Goal: Information Seeking & Learning: Learn about a topic

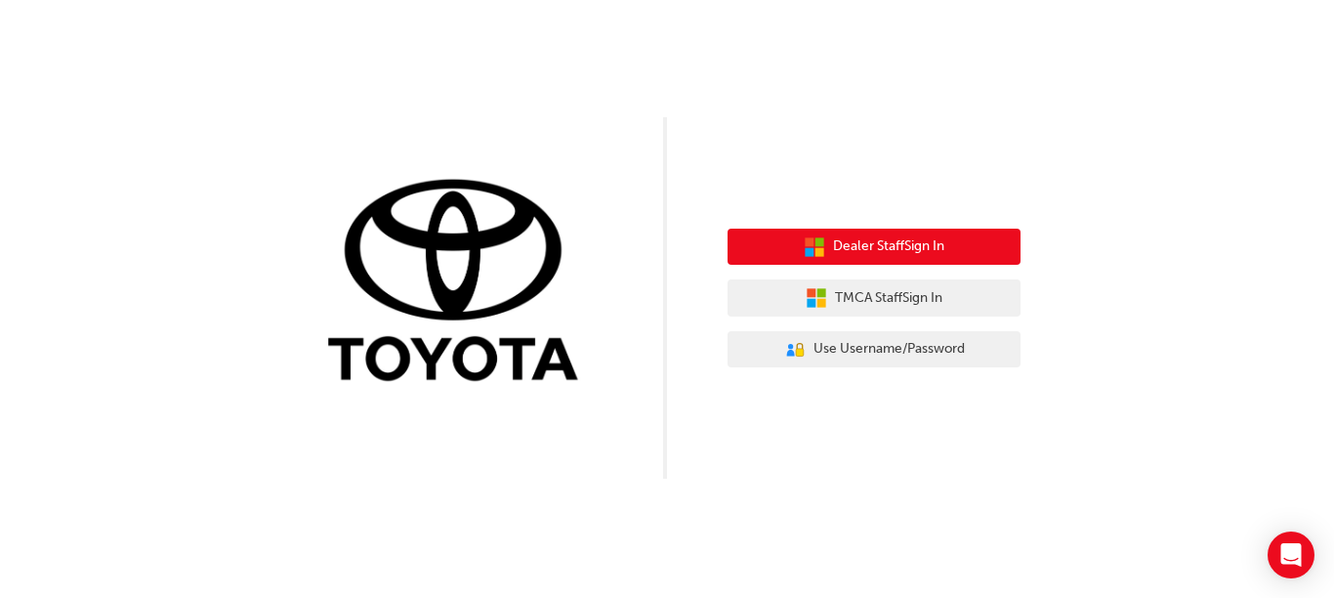
click at [932, 240] on span "Dealer Staff Sign In" at bounding box center [888, 246] width 111 height 22
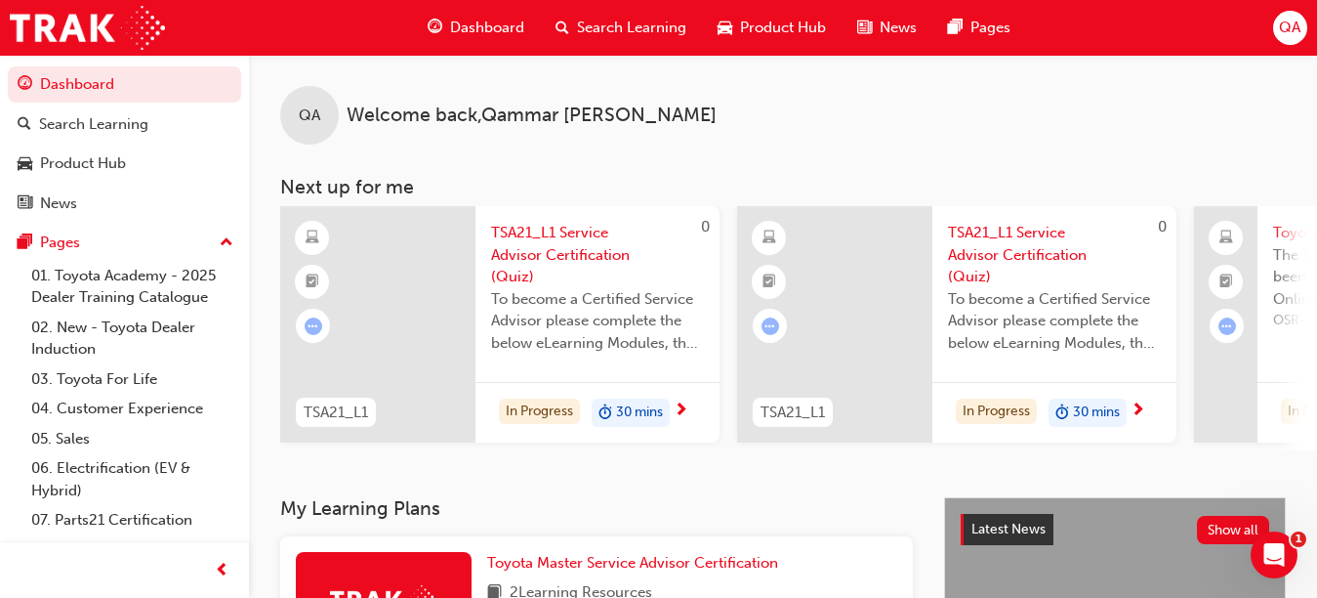
click at [589, 320] on span "To become a Certified Service Advisor please complete the below eLearning Modul…" at bounding box center [597, 321] width 213 height 66
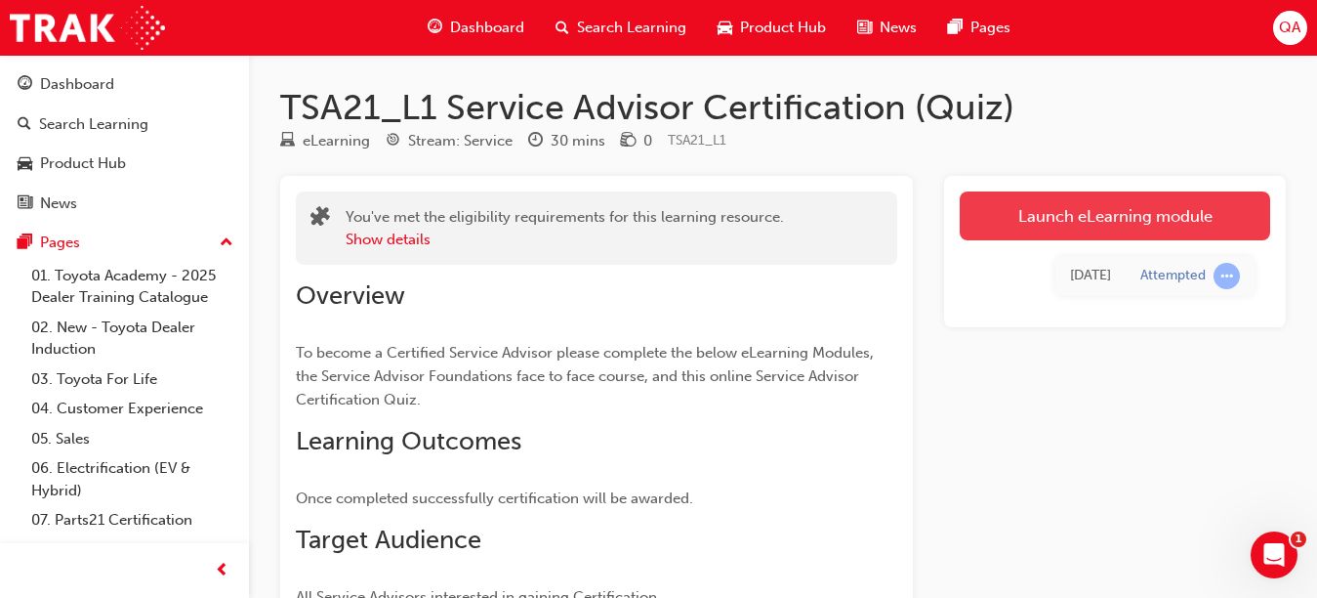
click at [1094, 214] on link "Launch eLearning module" at bounding box center [1115, 215] width 311 height 49
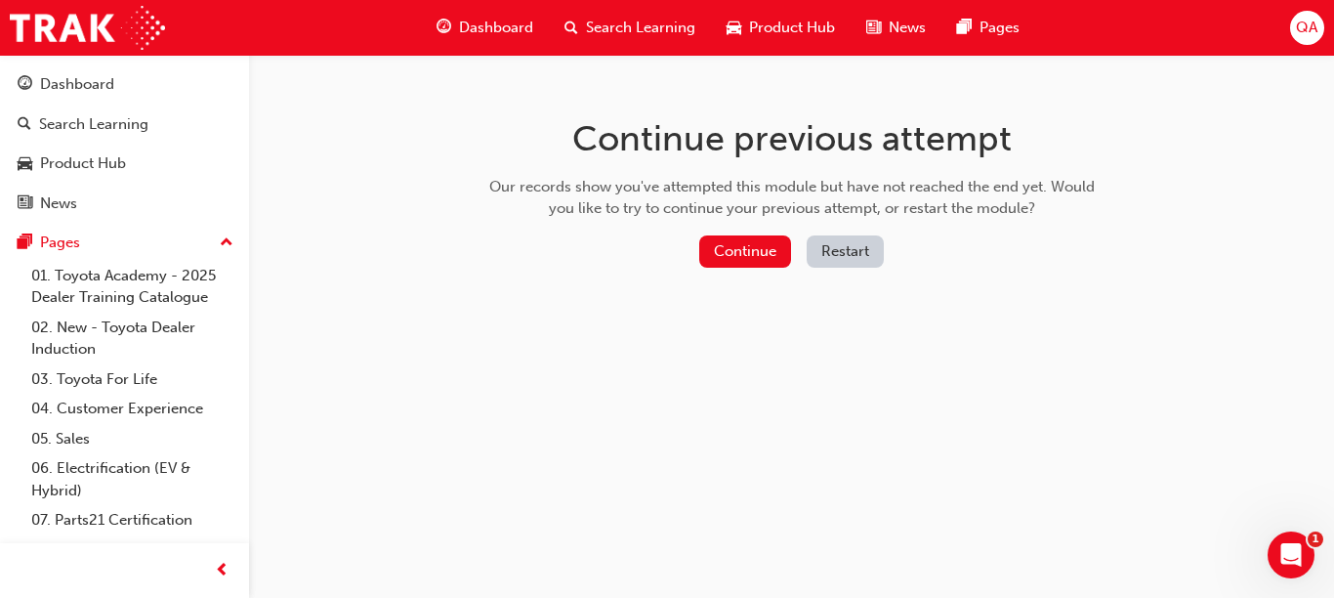
click at [838, 245] on button "Restart" at bounding box center [845, 251] width 77 height 32
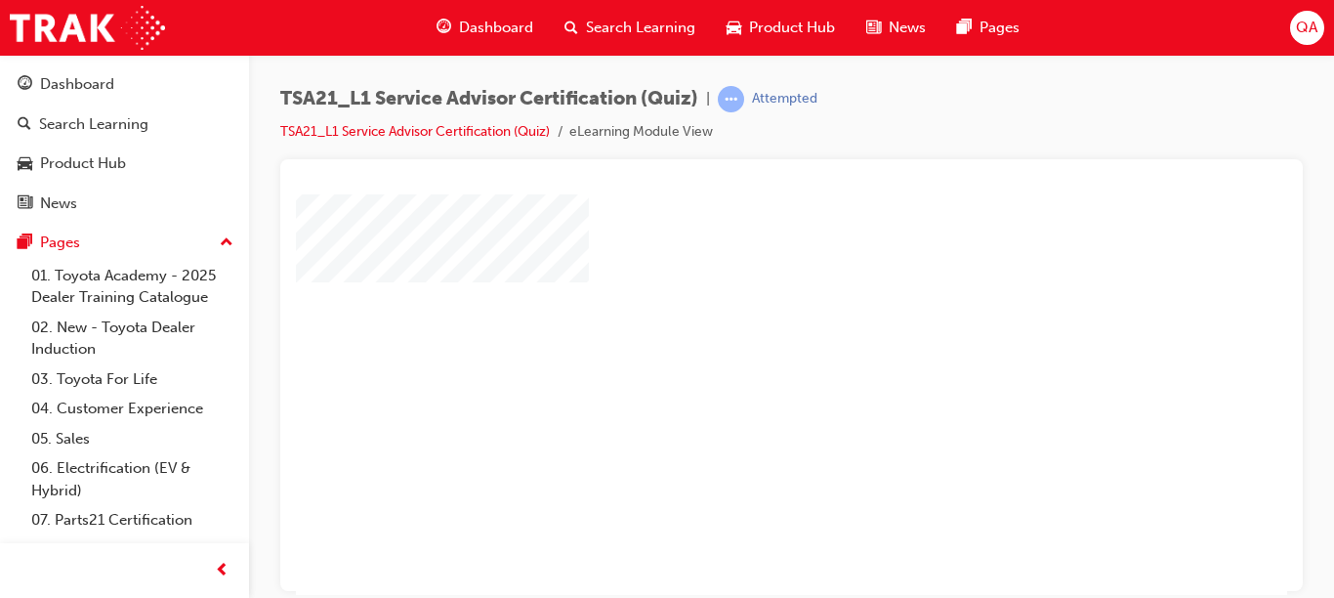
scroll to position [57, 0]
click at [735, 280] on div "play" at bounding box center [735, 280] width 0 height 0
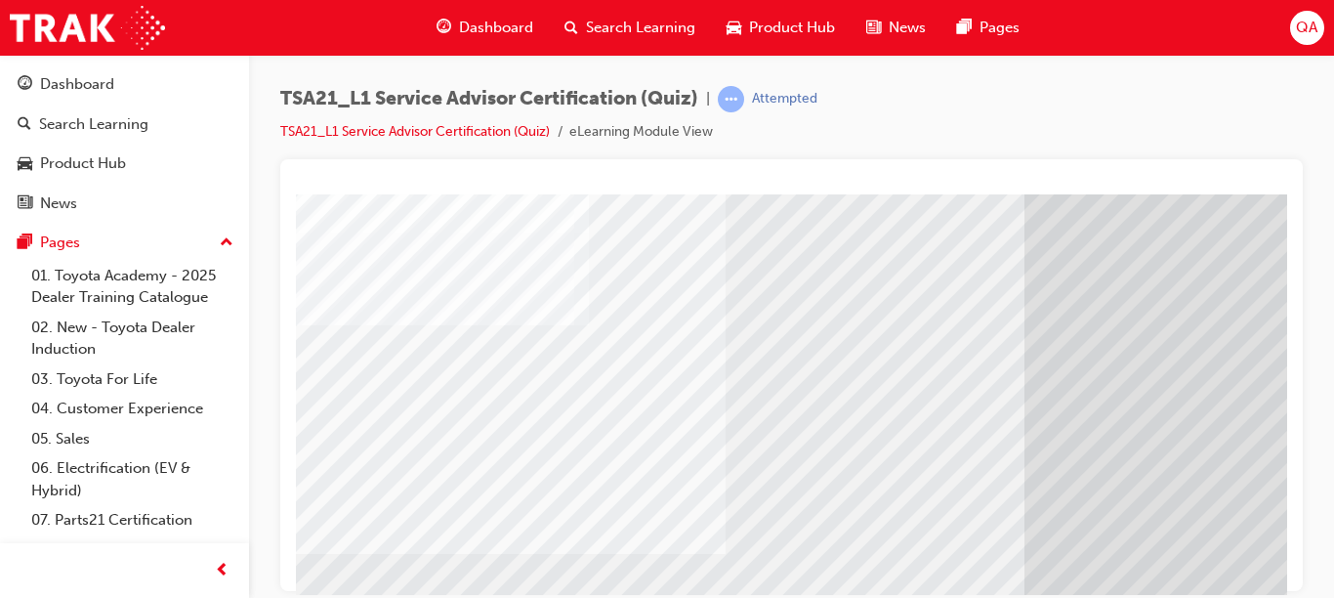
scroll to position [0, 0]
drag, startPoint x: 1278, startPoint y: 519, endPoint x: 1629, endPoint y: 493, distance: 351.5
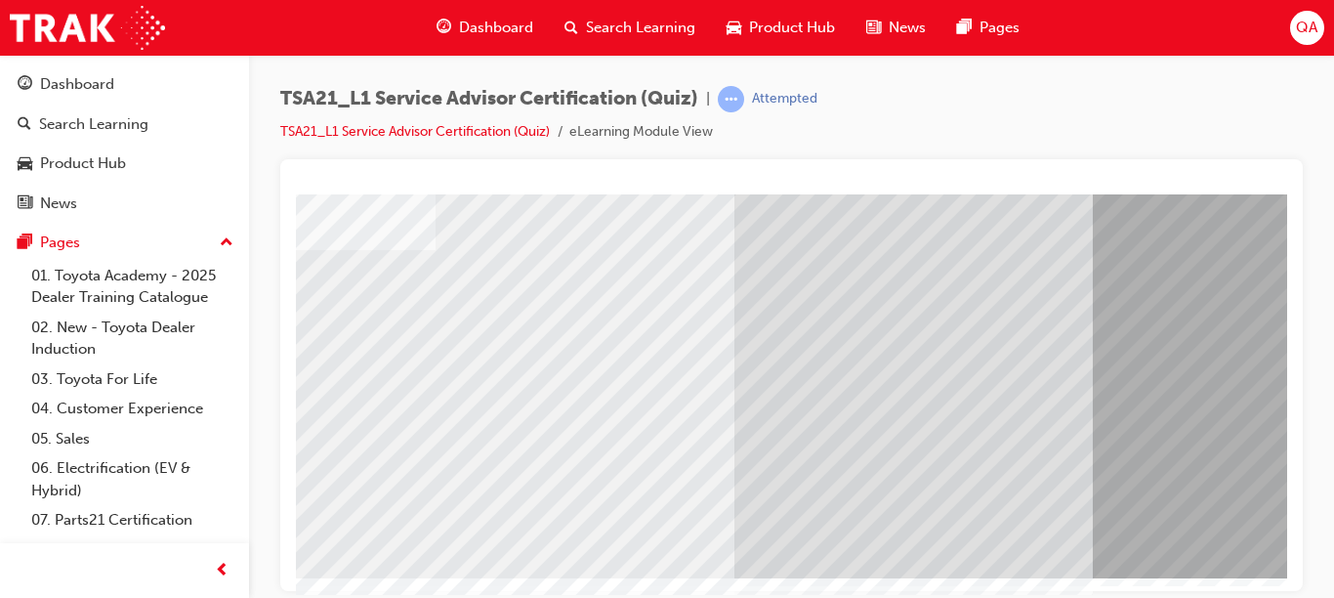
scroll to position [319, 354]
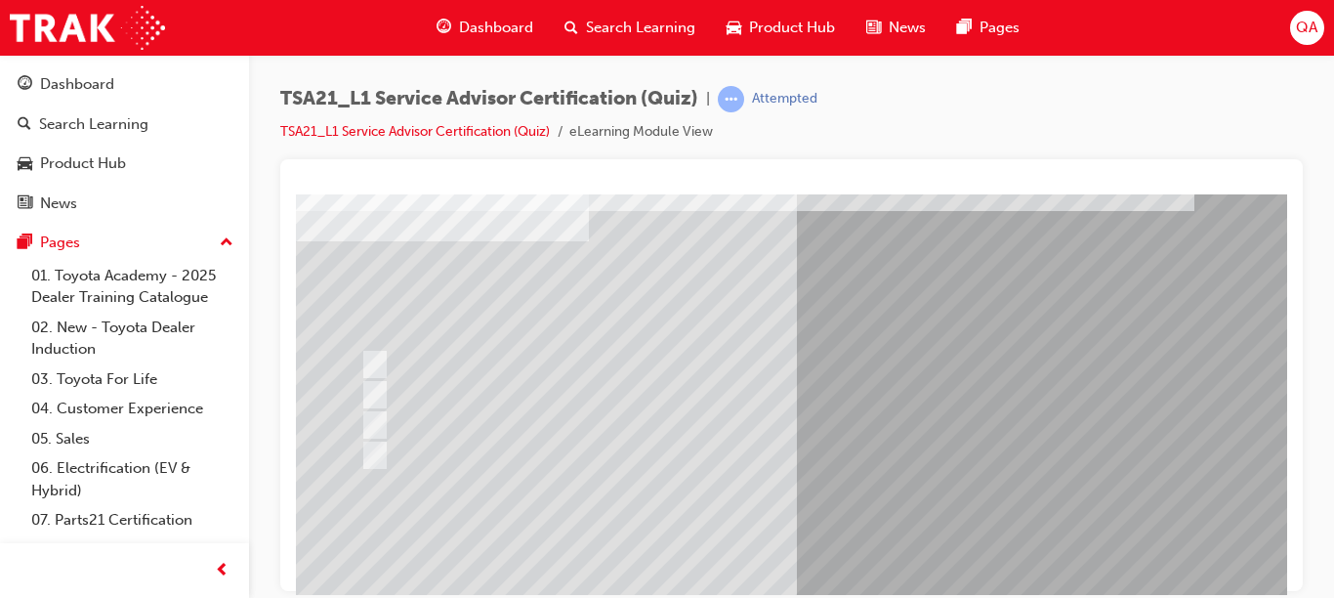
scroll to position [109, 0]
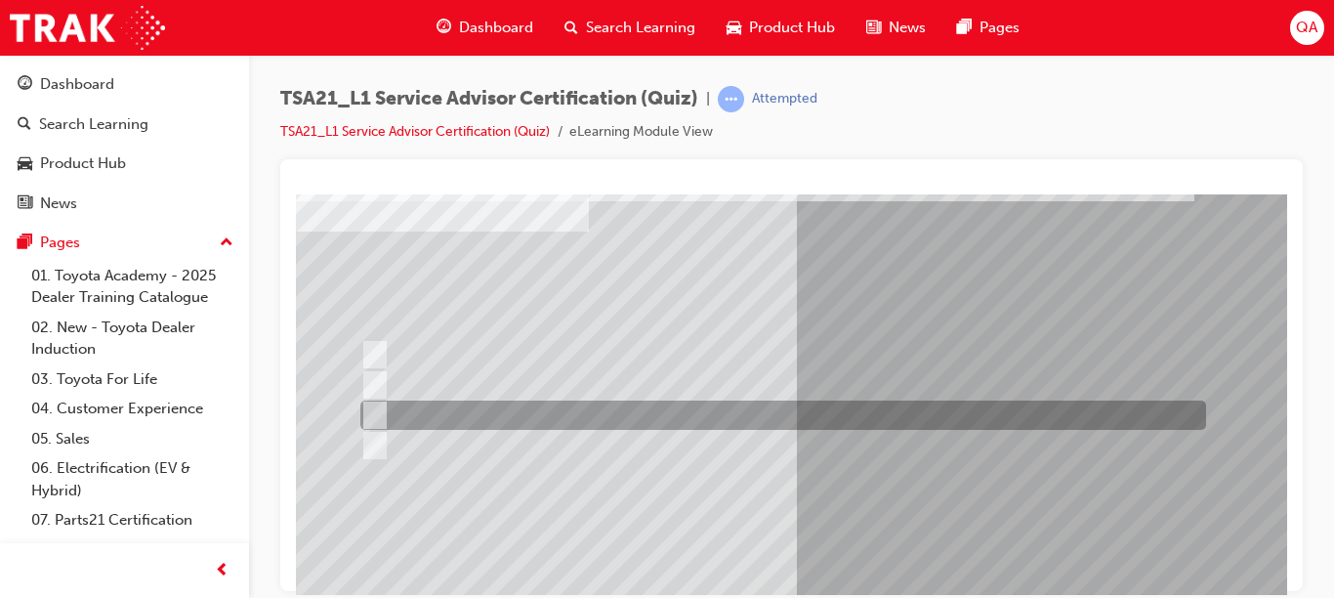
click at [843, 418] on div at bounding box center [778, 414] width 846 height 29
radio input "true"
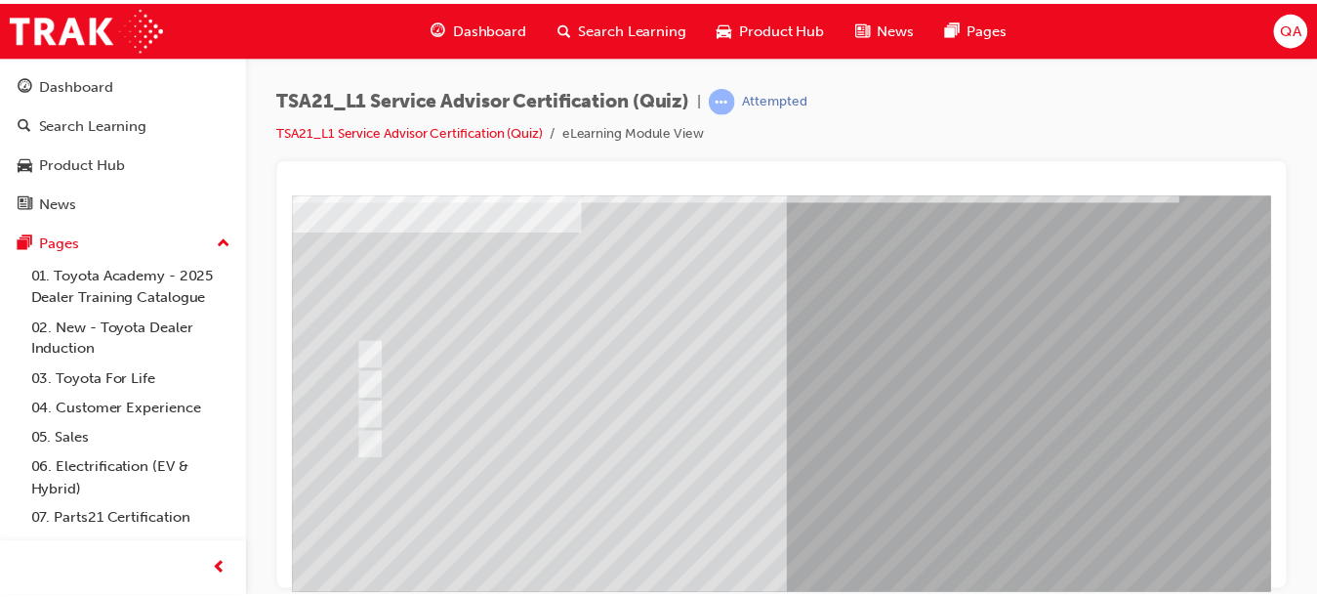
scroll to position [319, 0]
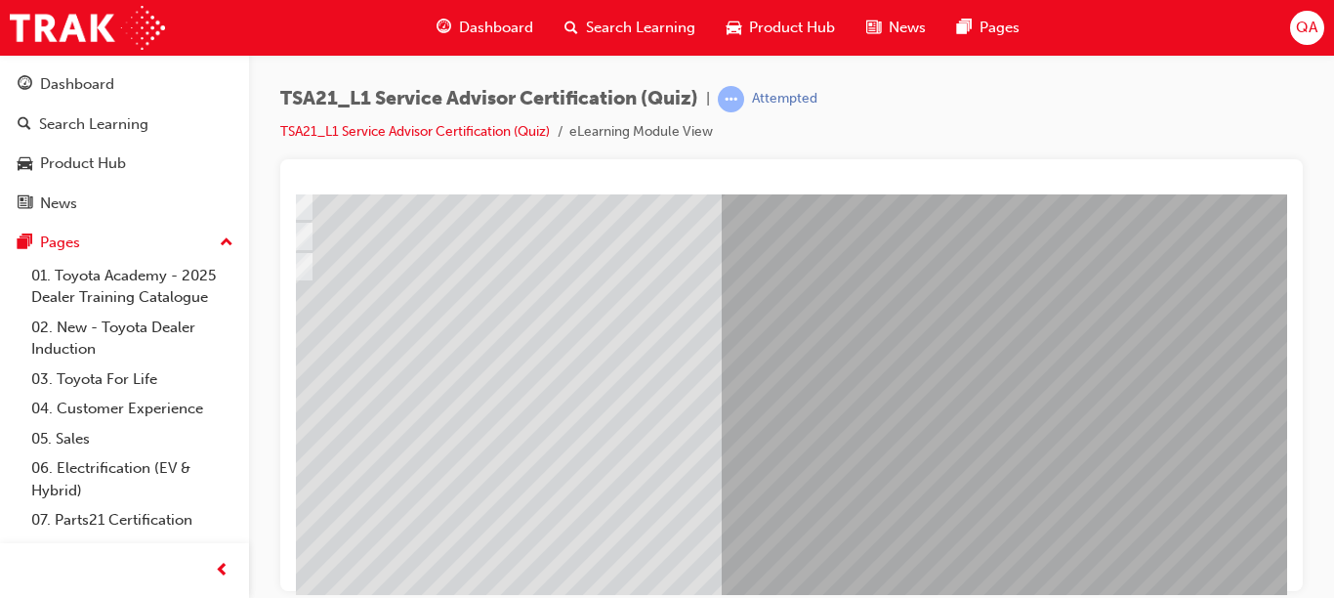
scroll to position [288, 354]
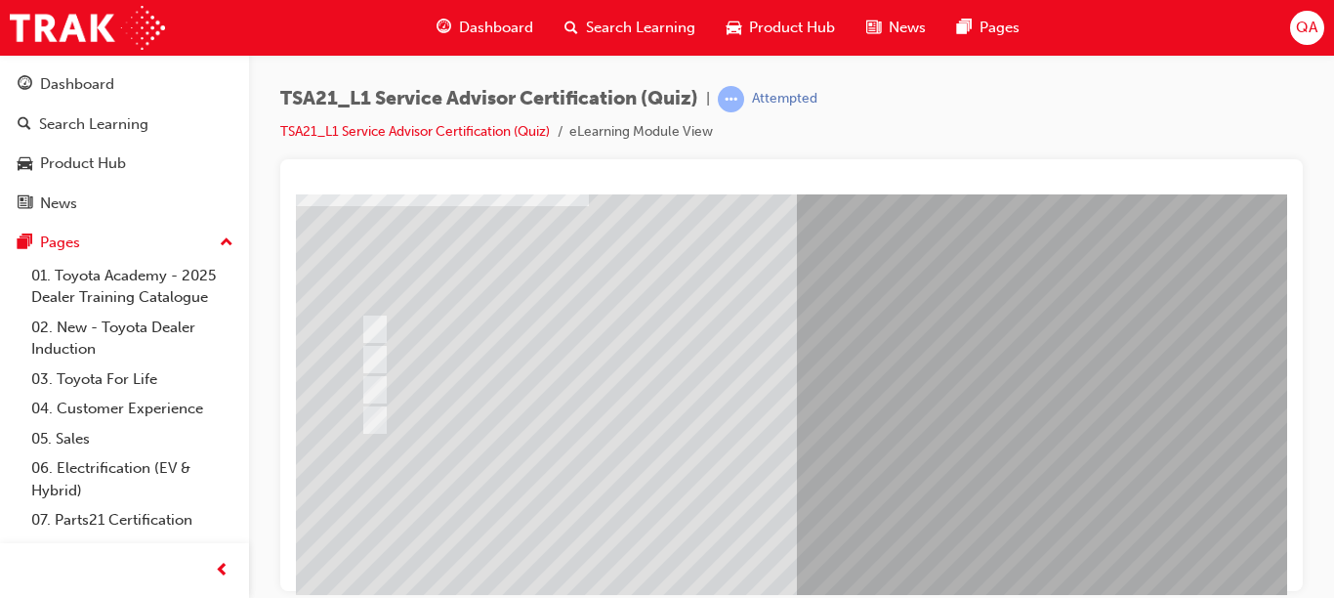
scroll to position [137, 0]
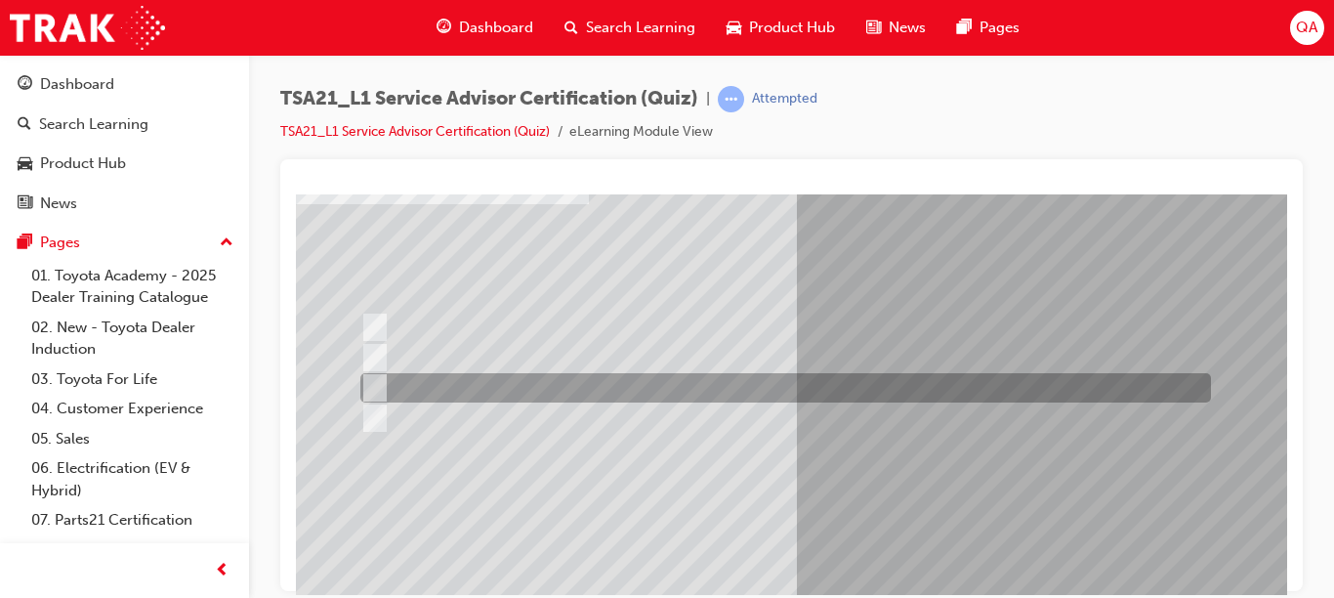
click at [824, 382] on div at bounding box center [780, 387] width 851 height 29
radio input "true"
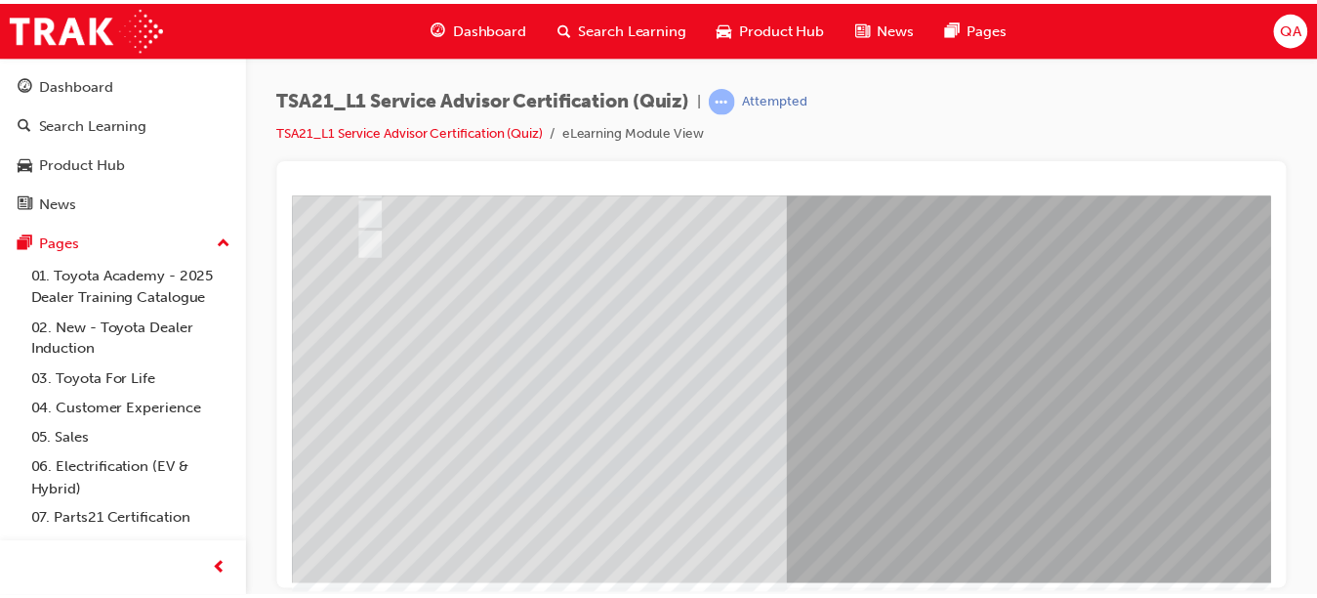
scroll to position [315, 0]
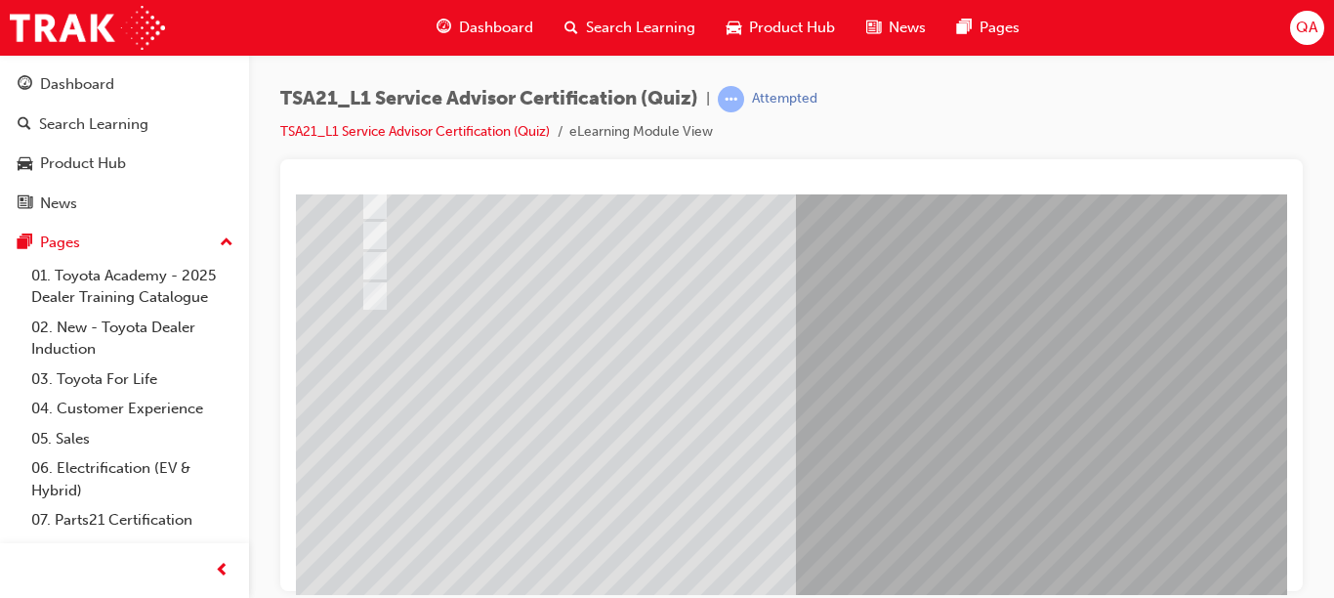
scroll to position [319, 0]
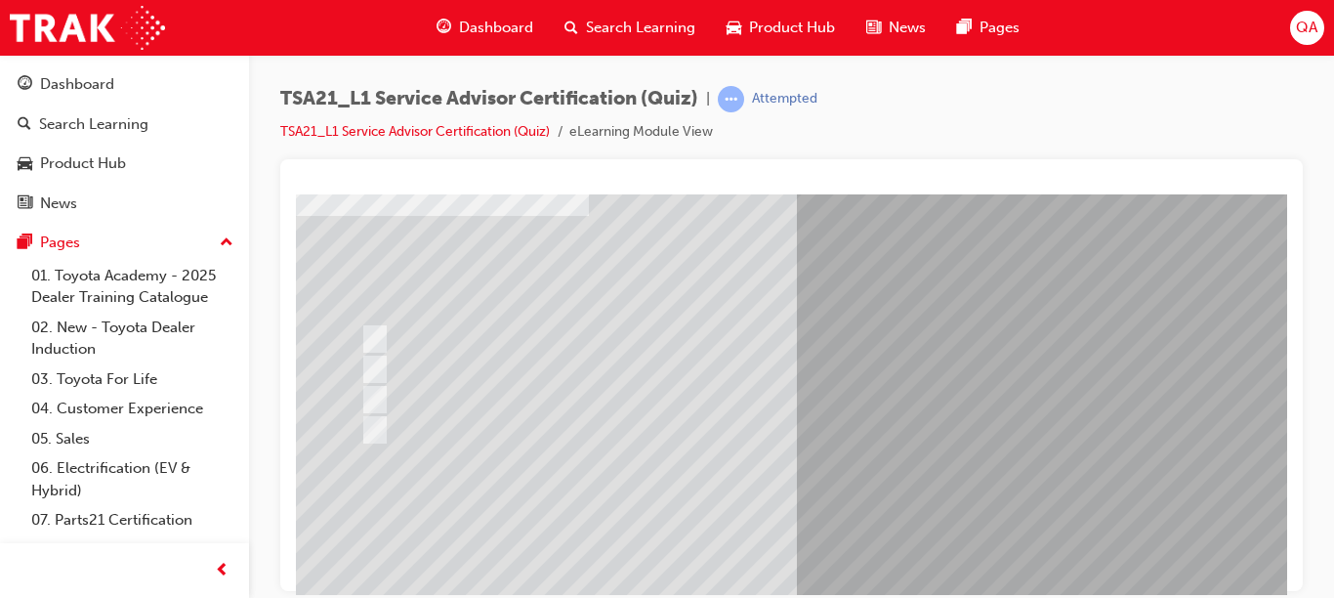
scroll to position [135, 0]
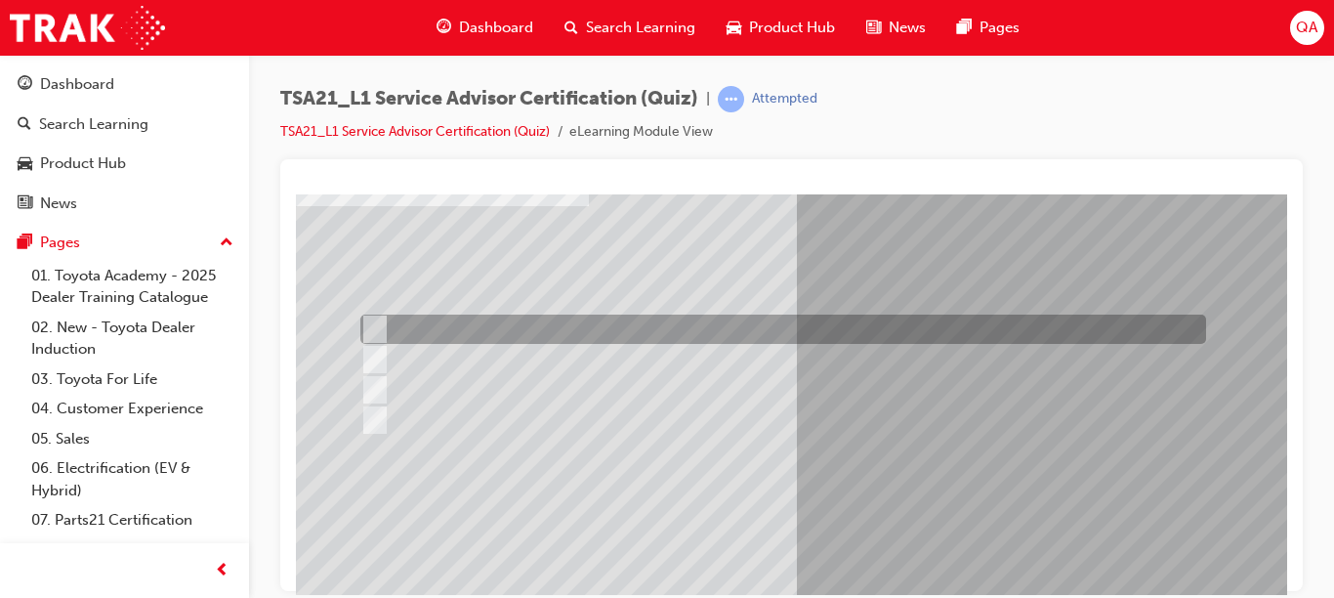
click at [538, 318] on div at bounding box center [778, 328] width 846 height 29
radio input "true"
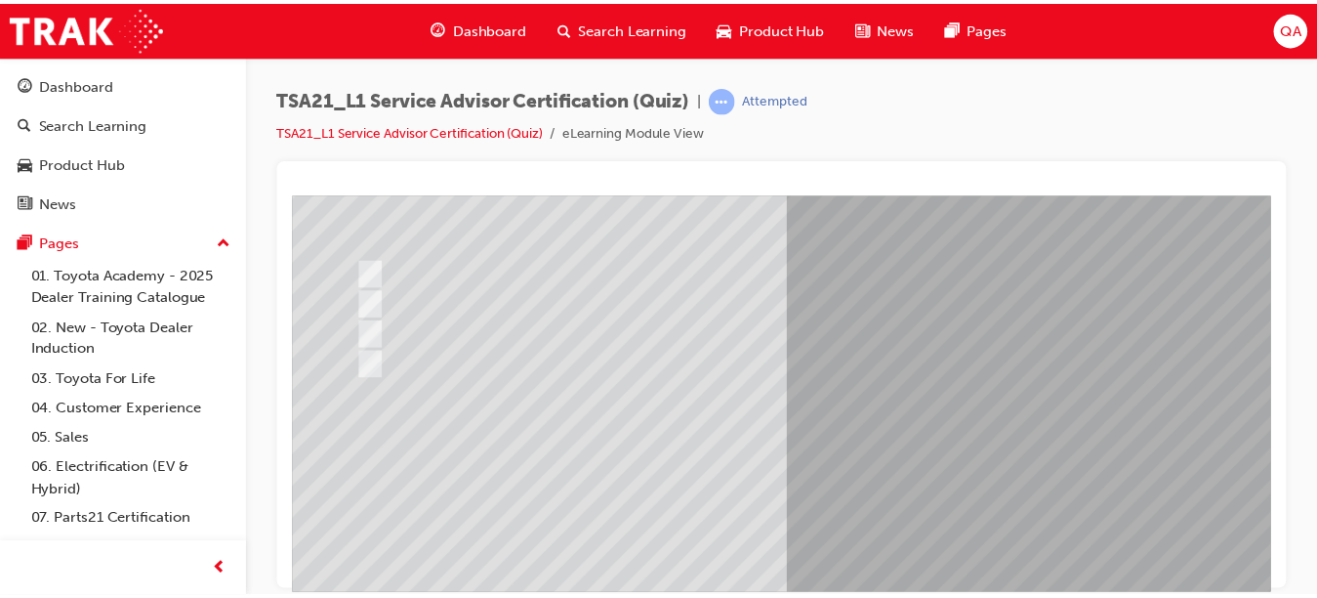
scroll to position [319, 0]
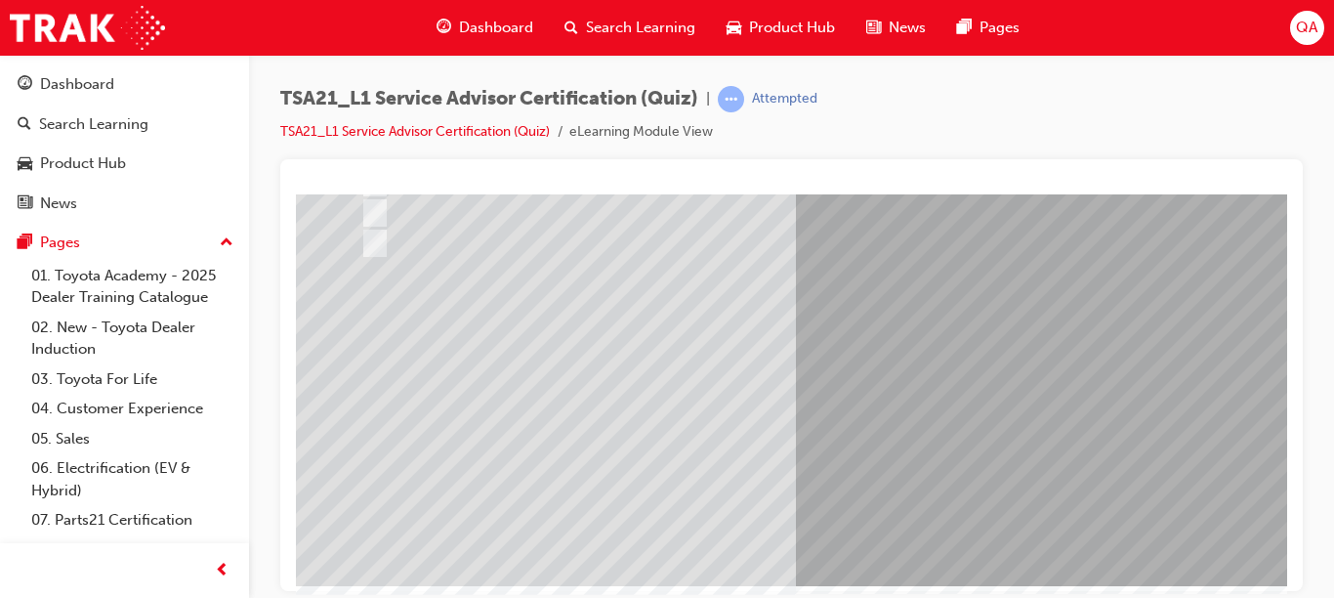
scroll to position [306, 0]
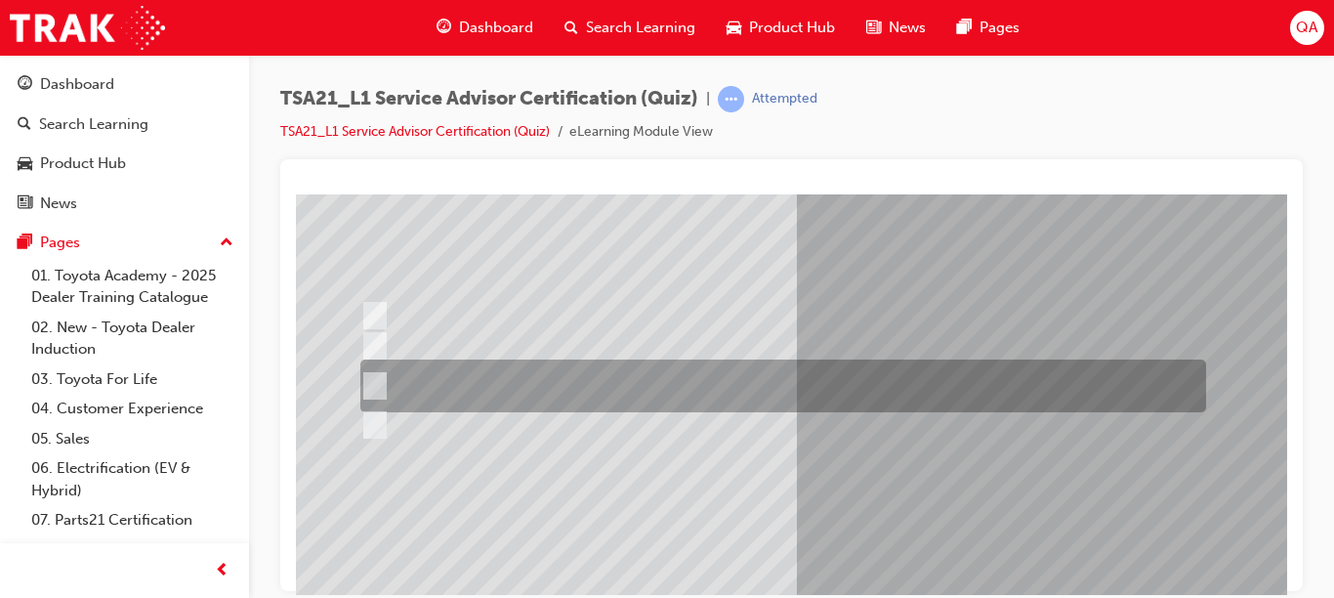
click at [979, 377] on div at bounding box center [778, 385] width 846 height 53
radio input "true"
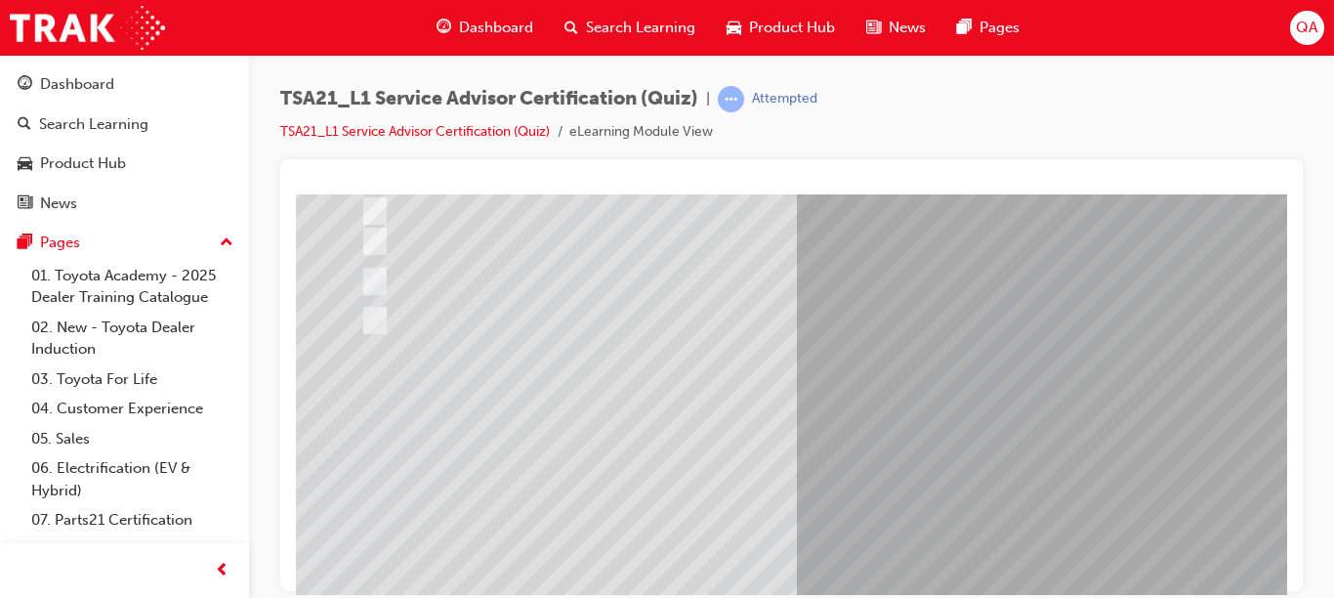
drag, startPoint x: 1280, startPoint y: 423, endPoint x: 1584, endPoint y: 667, distance: 389.7
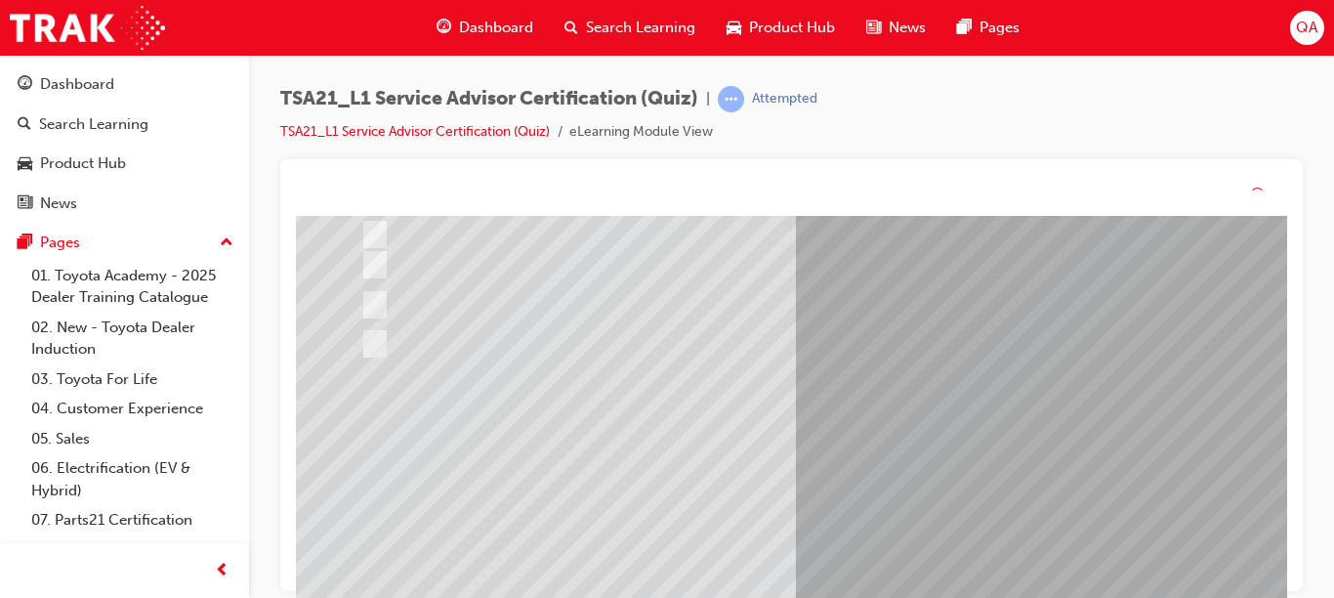
scroll to position [0, 0]
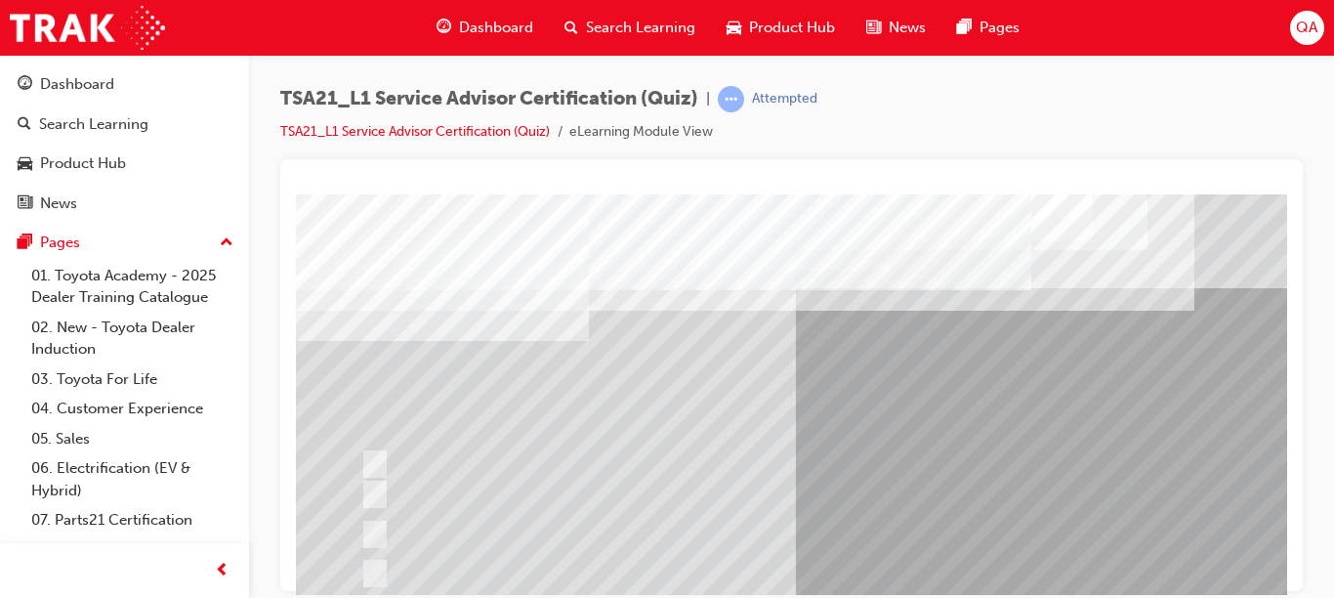
click at [1109, 449] on div at bounding box center [778, 463] width 846 height 29
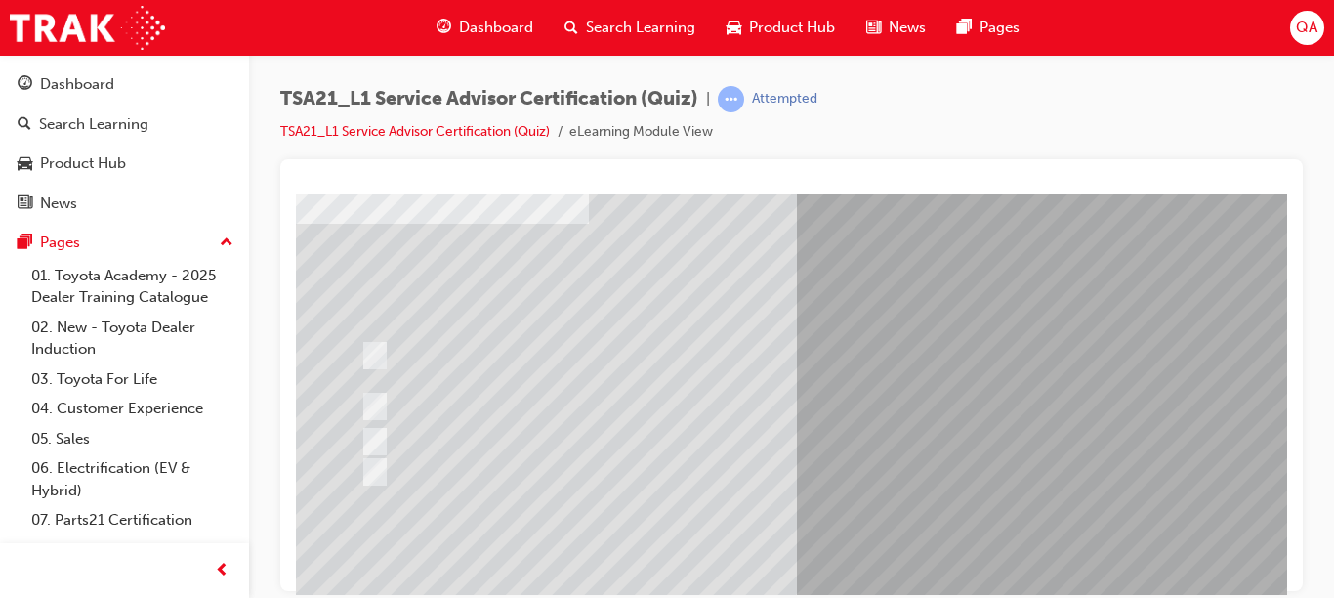
scroll to position [119, 0]
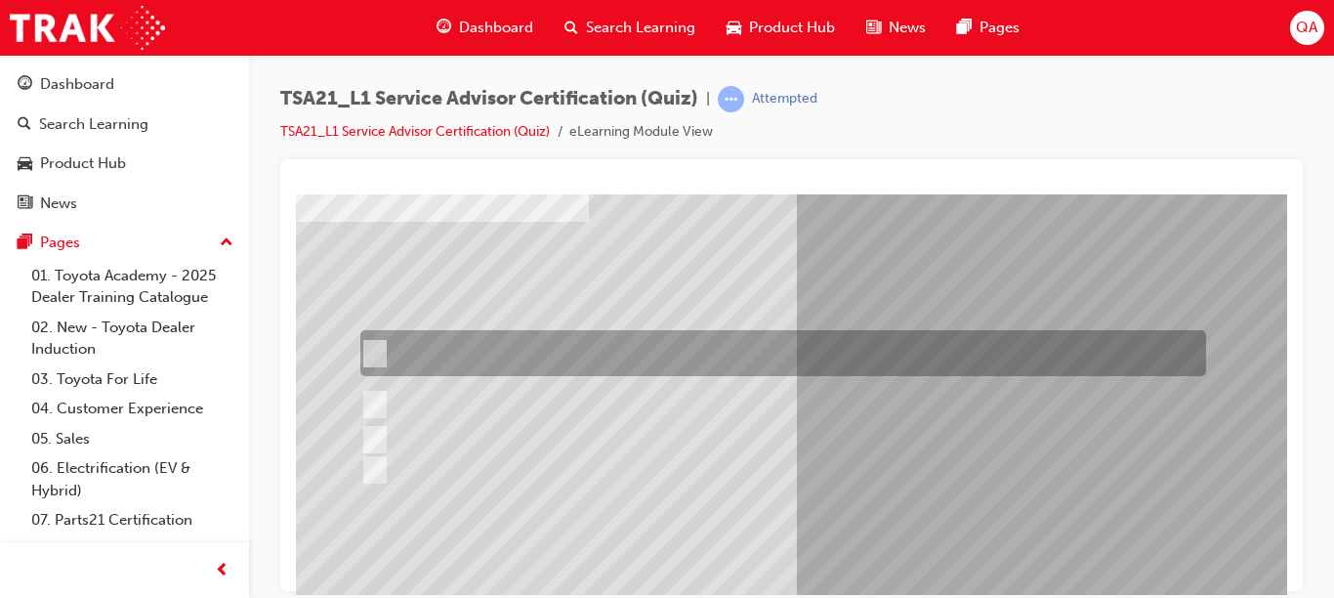
click at [797, 338] on div at bounding box center [778, 353] width 846 height 46
radio input "true"
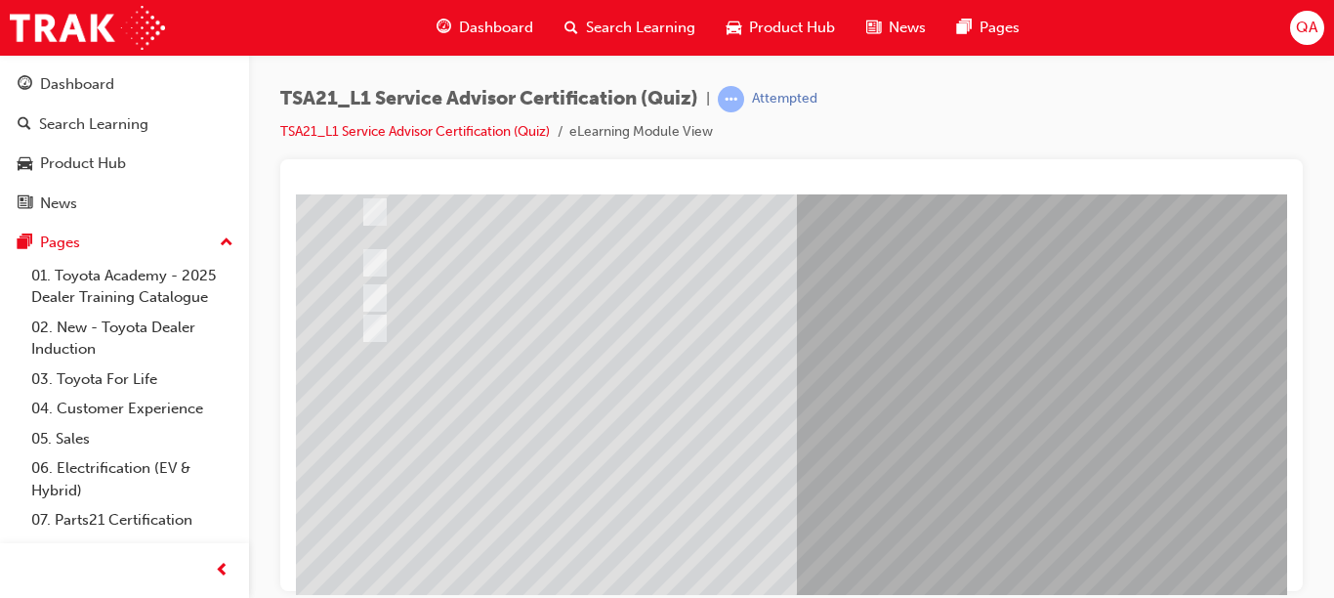
drag, startPoint x: 1278, startPoint y: 394, endPoint x: 1592, endPoint y: 663, distance: 413.5
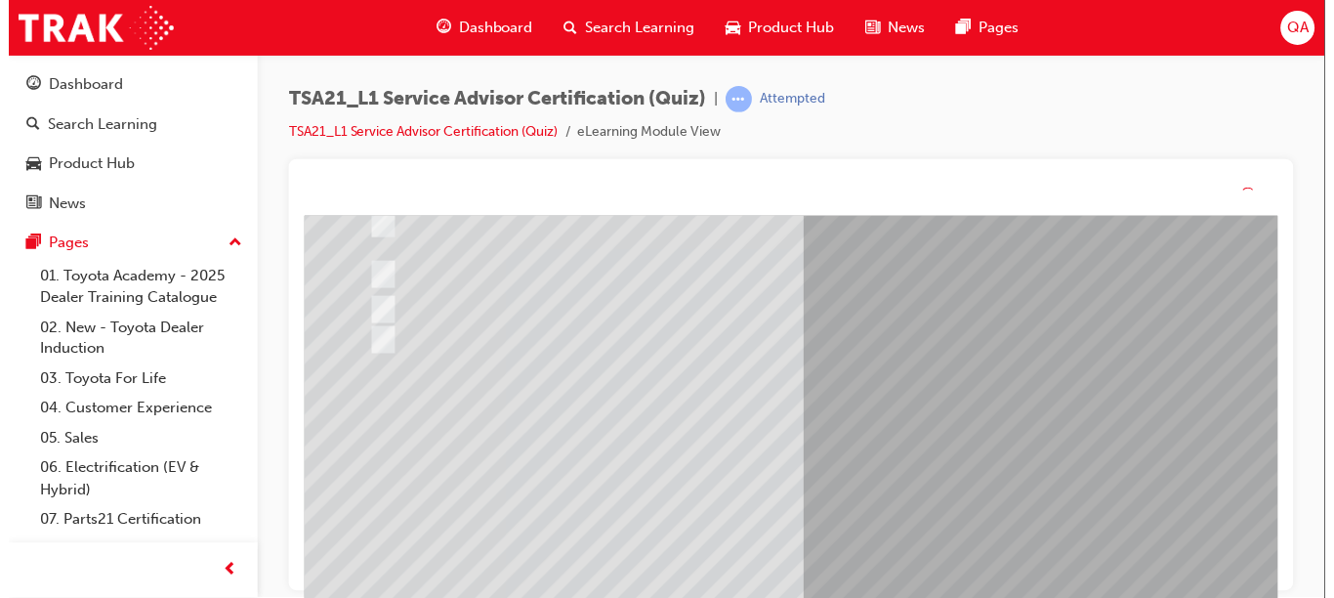
scroll to position [0, 0]
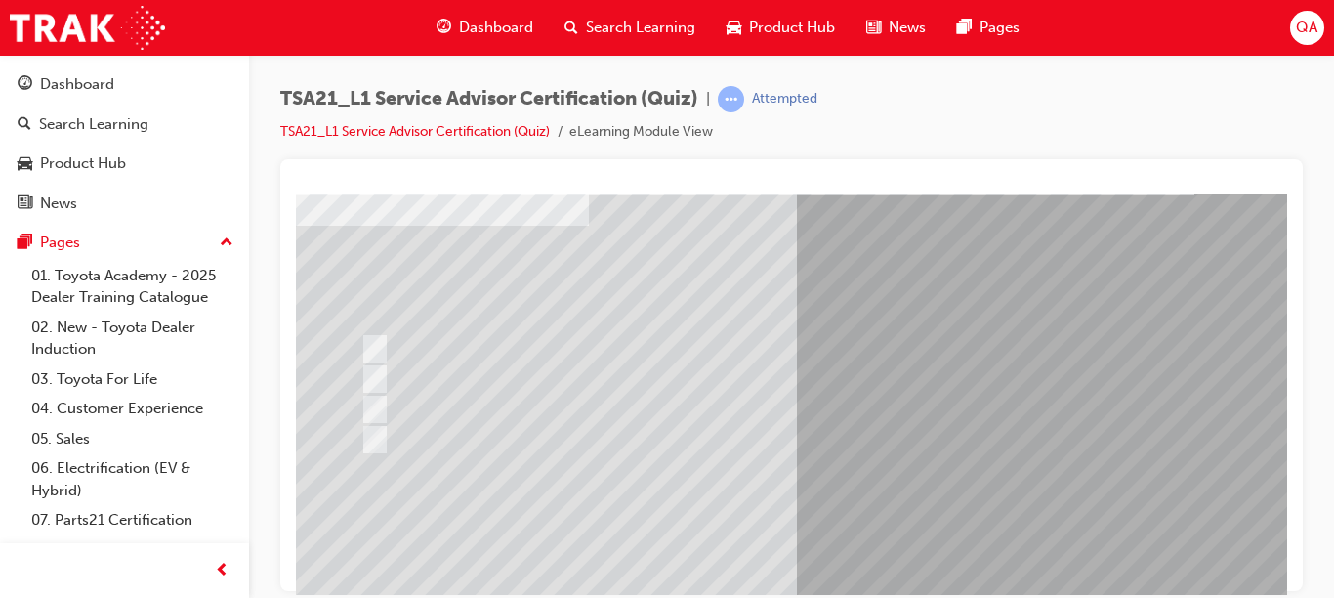
scroll to position [109, 0]
drag, startPoint x: 1280, startPoint y: 356, endPoint x: 1591, endPoint y: 606, distance: 398.1
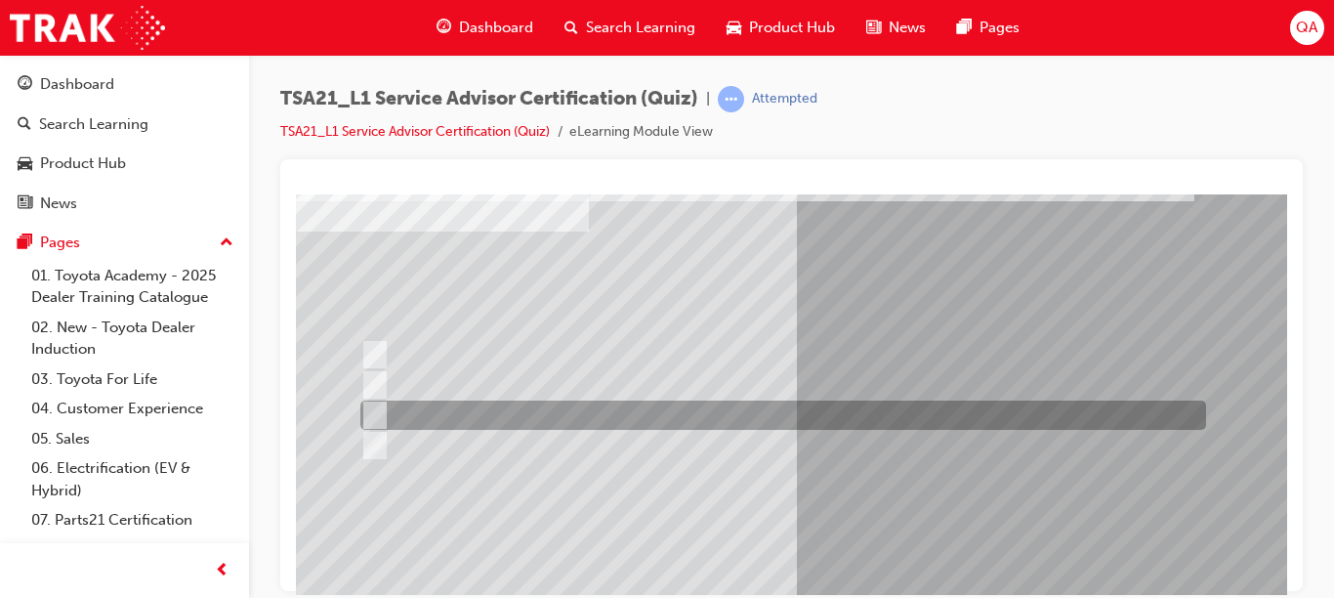
click at [537, 409] on div at bounding box center [778, 414] width 846 height 29
radio input "true"
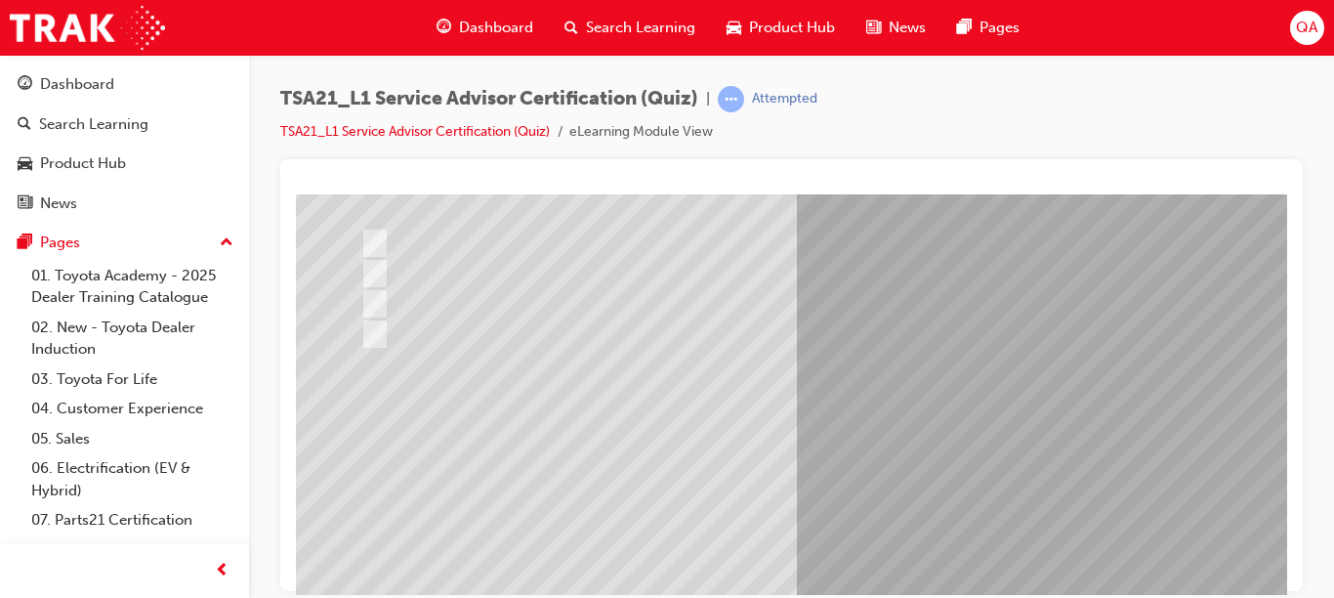
scroll to position [232, 0]
click at [1291, 465] on div at bounding box center [791, 375] width 1023 height 432
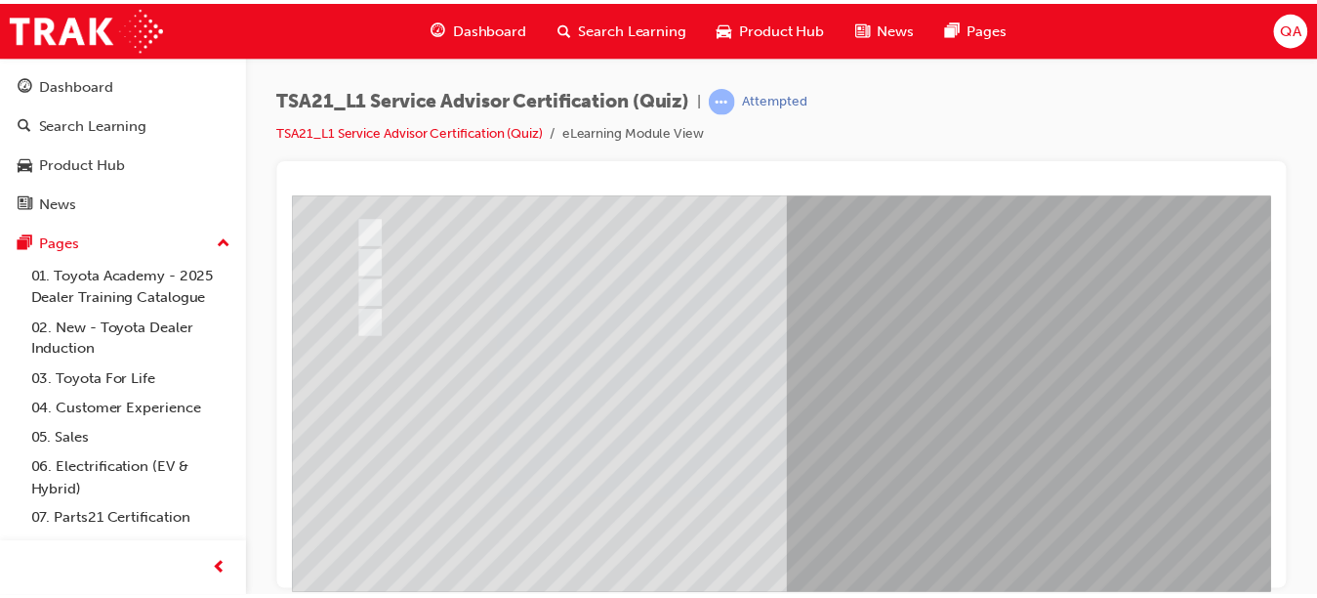
scroll to position [281, 0]
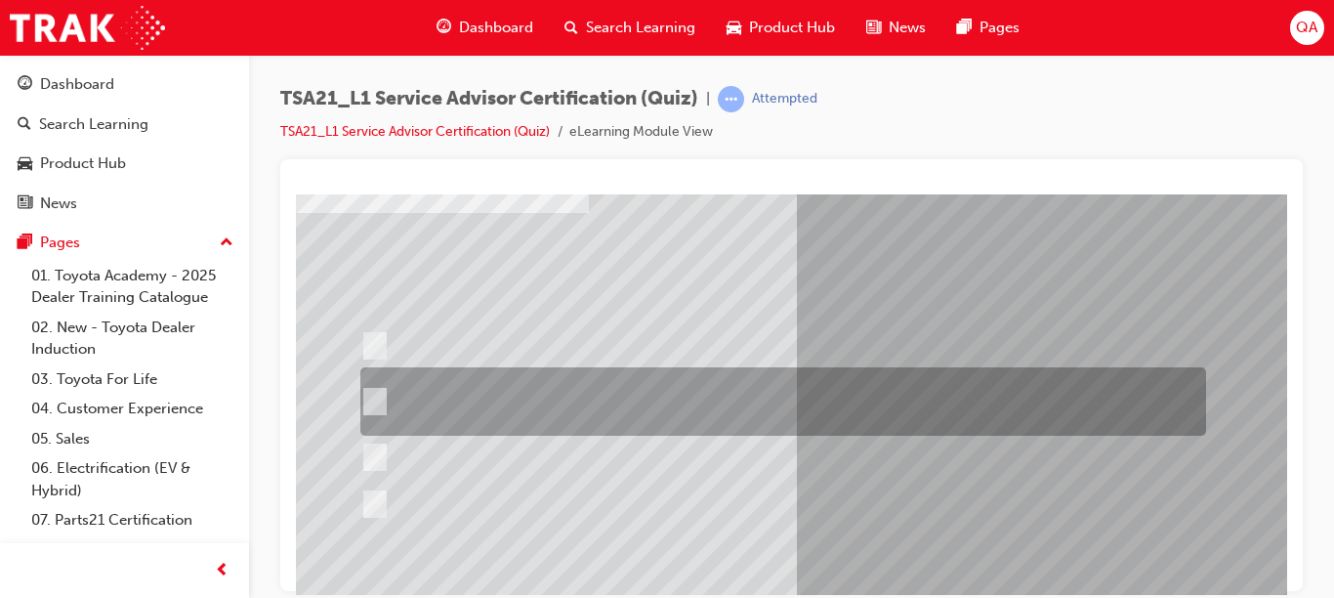
click at [1116, 390] on div at bounding box center [778, 401] width 846 height 68
radio input "true"
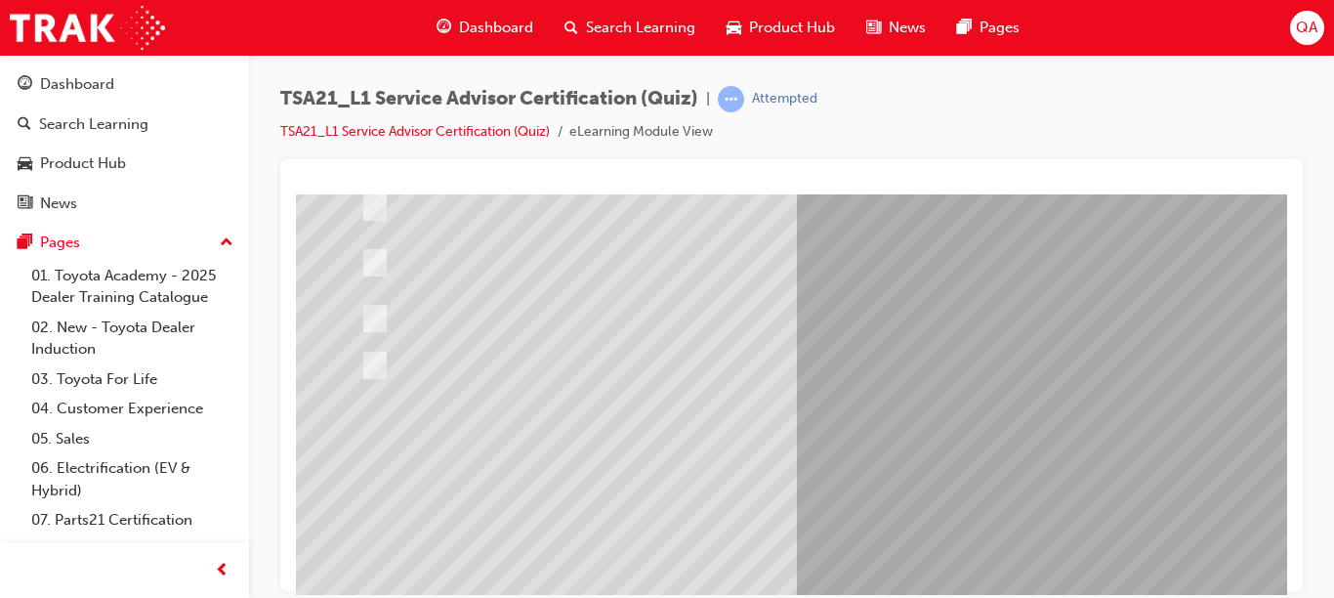
scroll to position [319, 0]
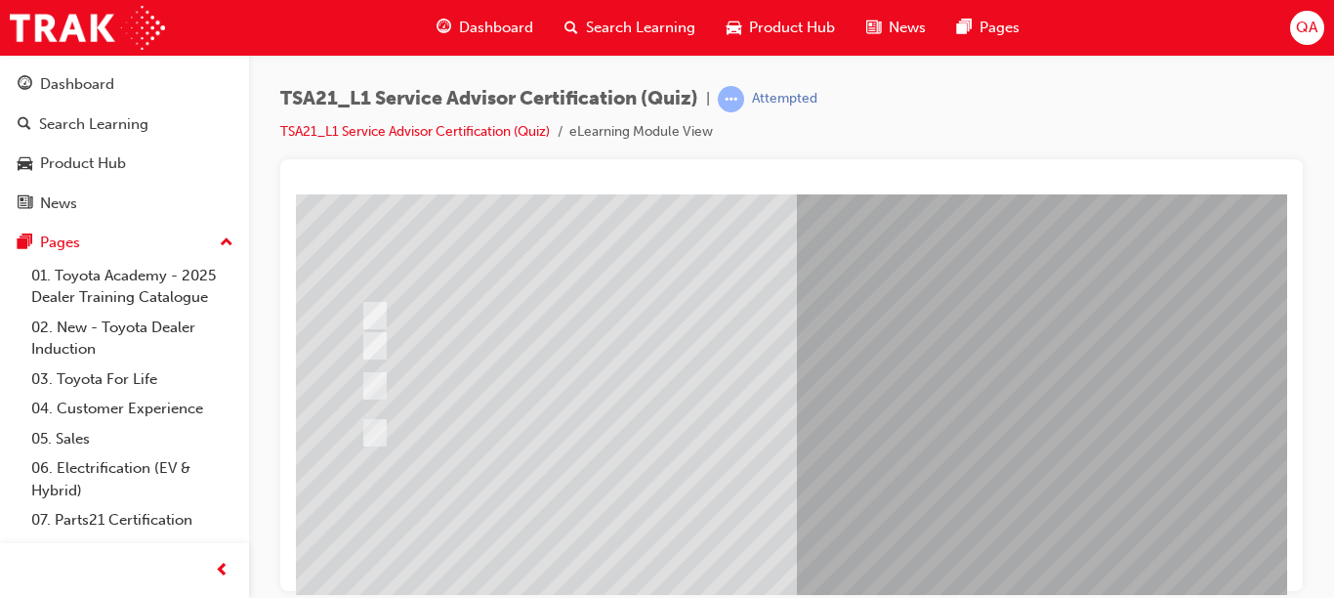
scroll to position [154, 0]
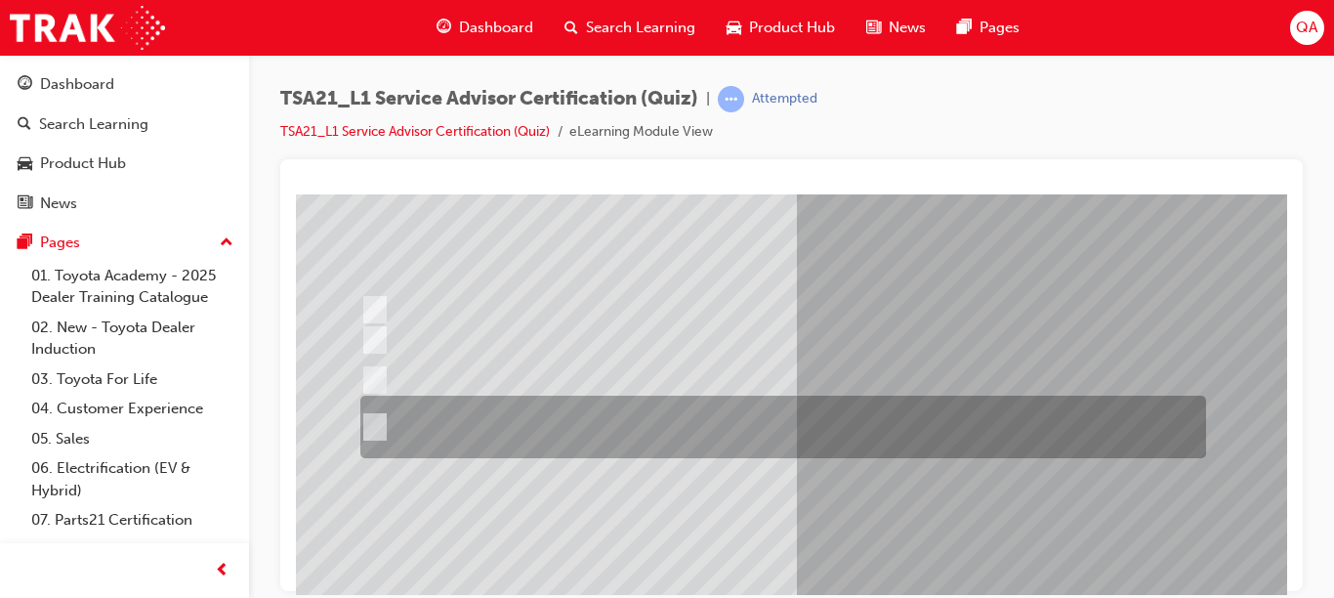
click at [1008, 420] on div at bounding box center [778, 427] width 846 height 63
radio input "true"
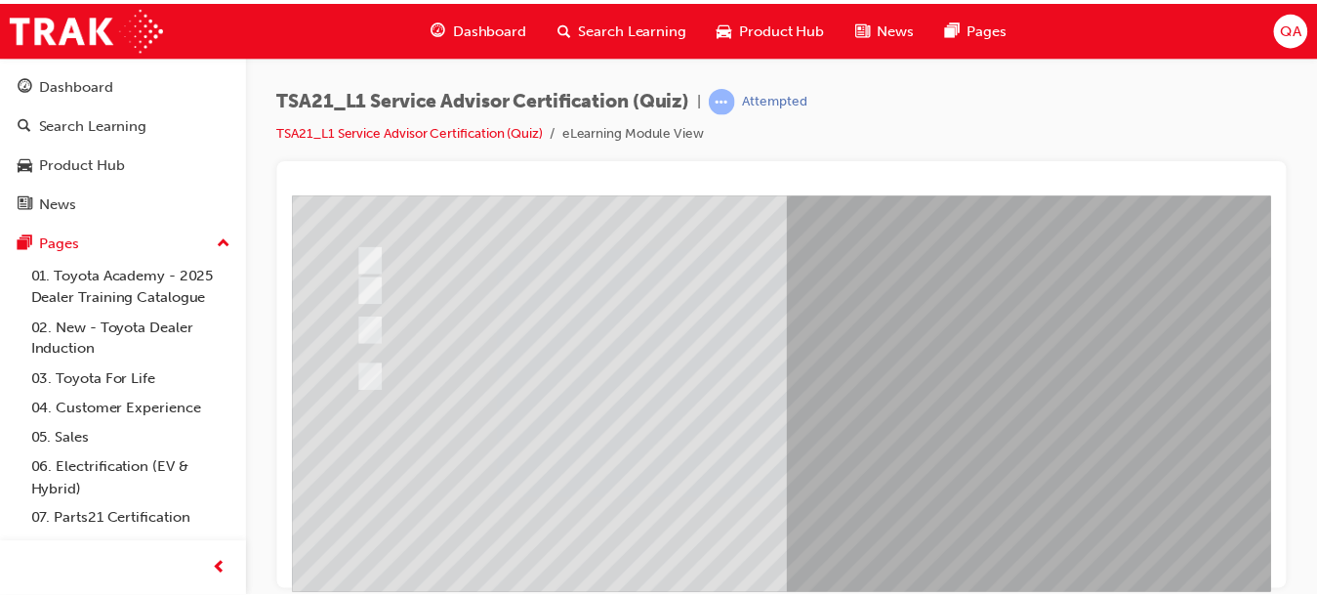
scroll to position [247, 0]
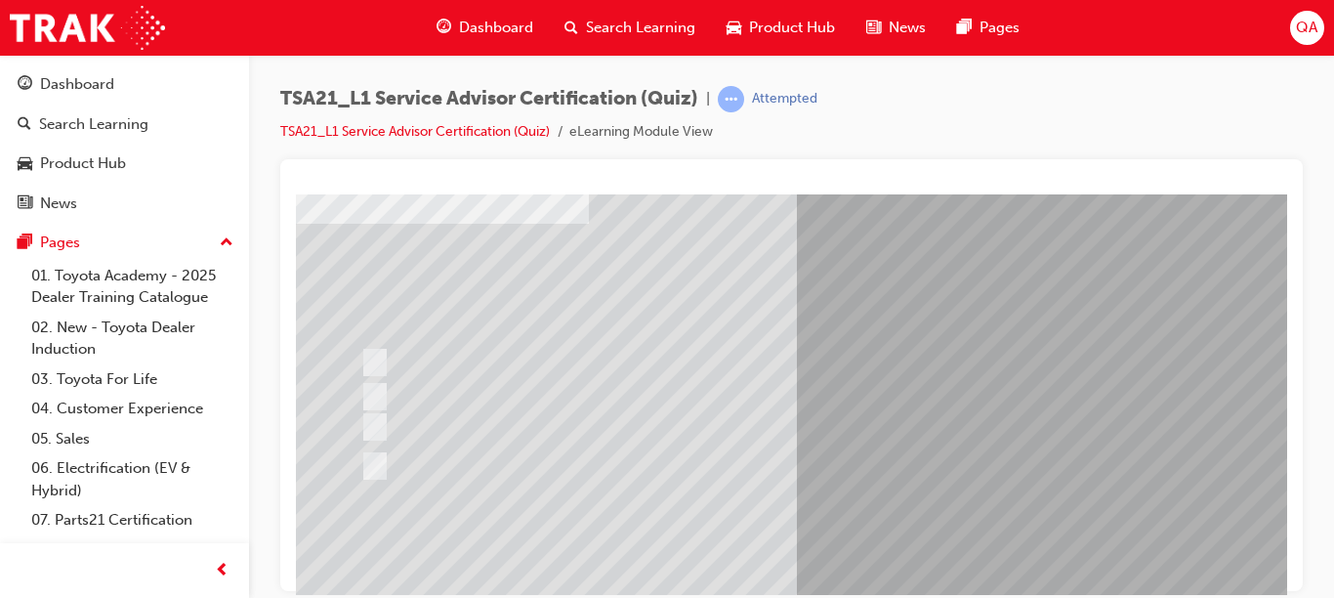
scroll to position [121, 0]
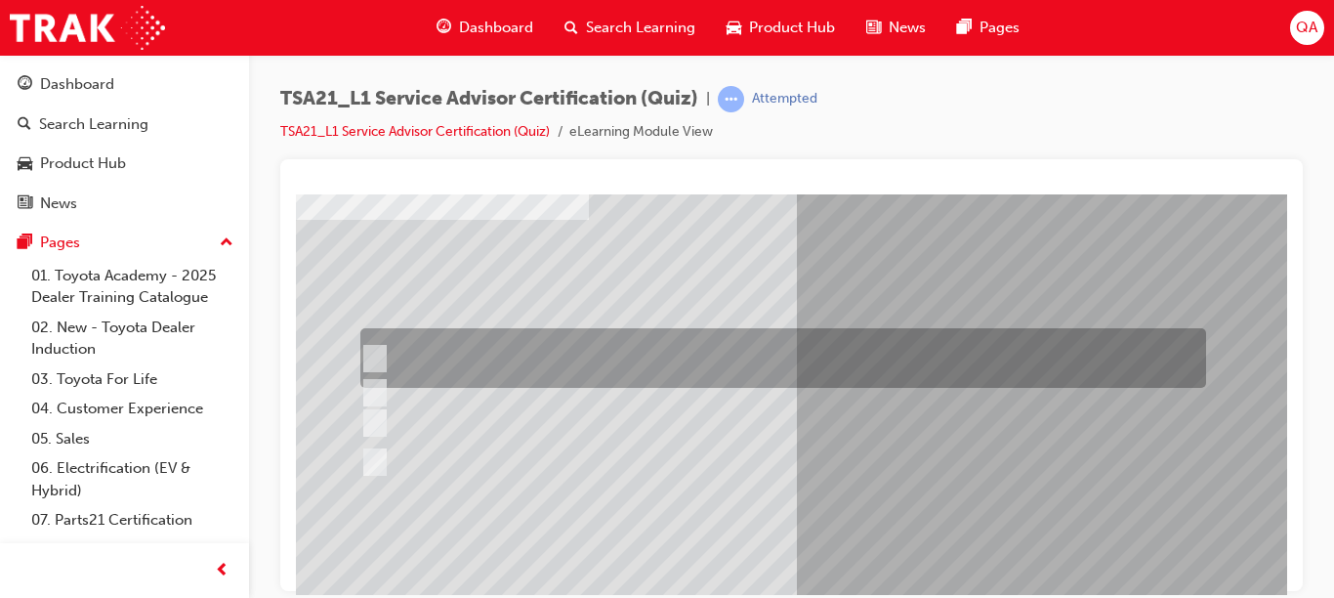
click at [879, 342] on div at bounding box center [778, 358] width 846 height 60
radio input "true"
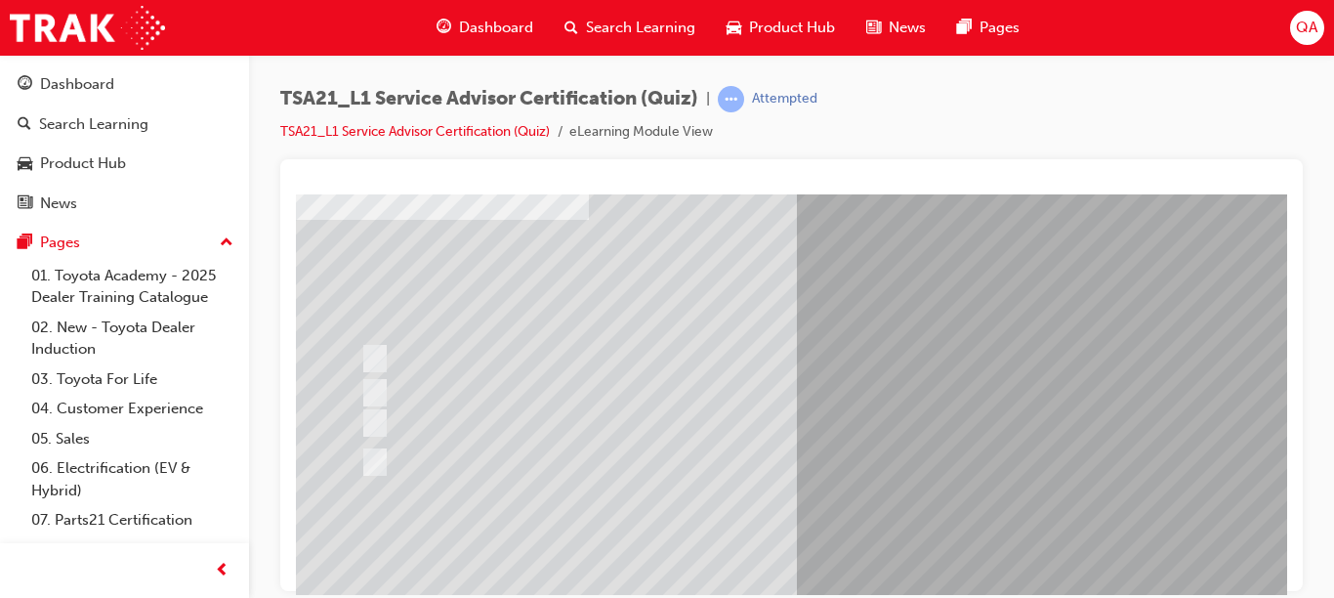
scroll to position [319, 0]
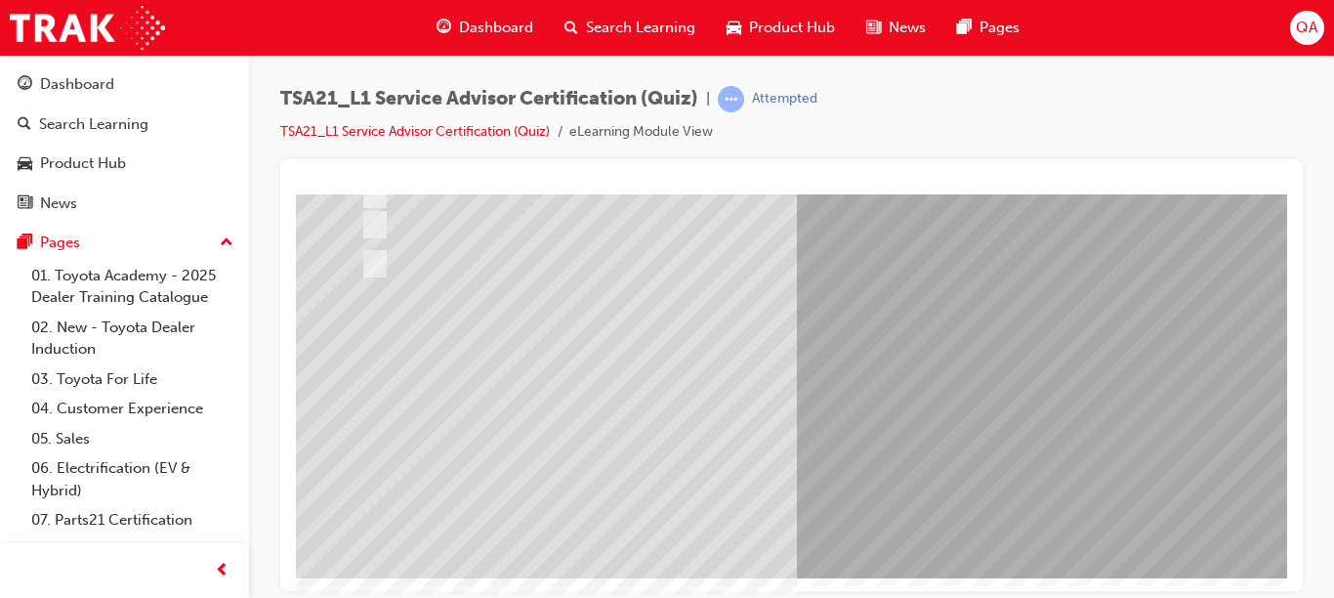
drag, startPoint x: 1281, startPoint y: 437, endPoint x: 1615, endPoint y: 781, distance: 480.0
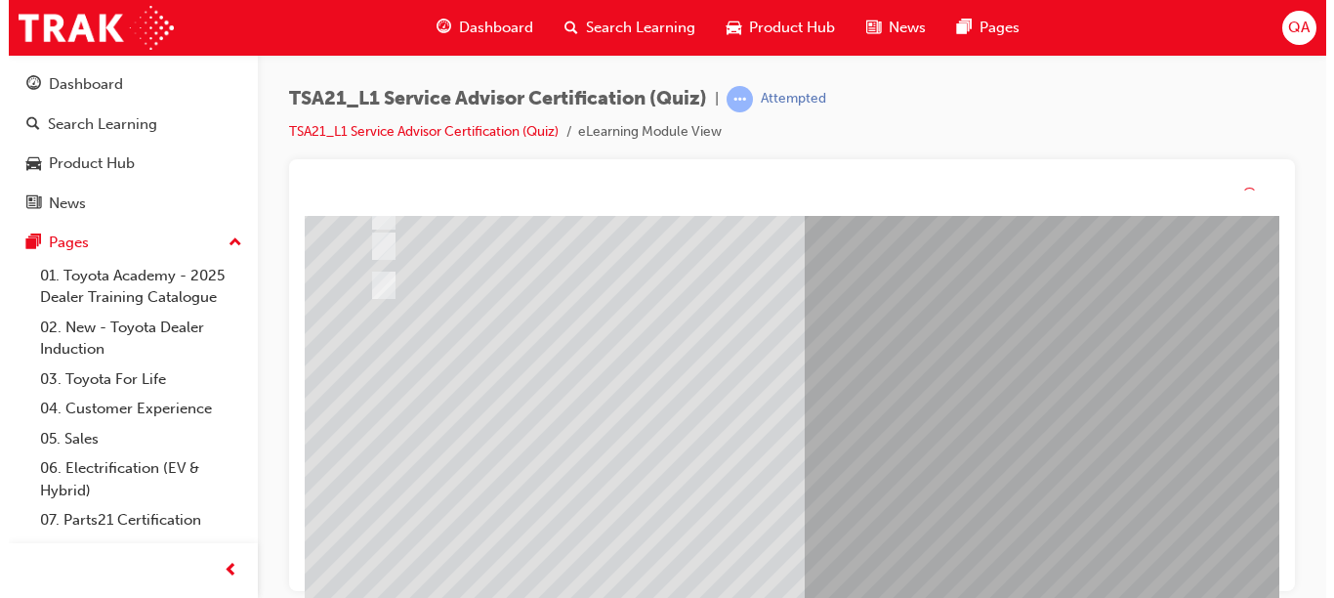
scroll to position [0, 0]
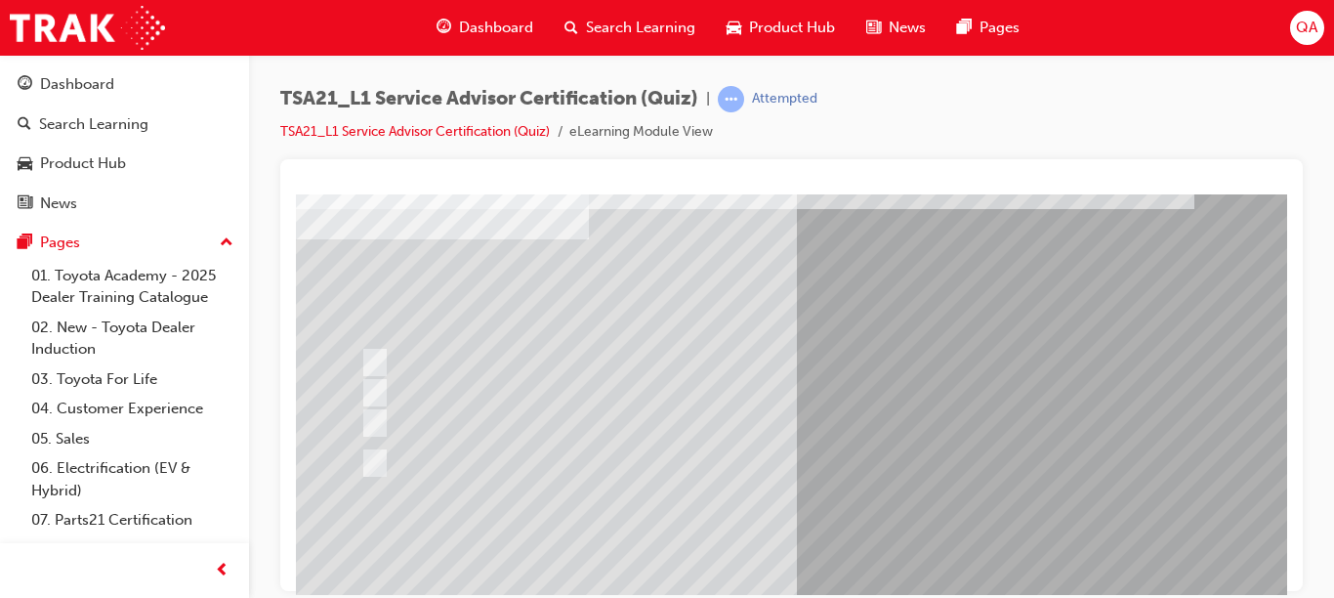
scroll to position [100, 0]
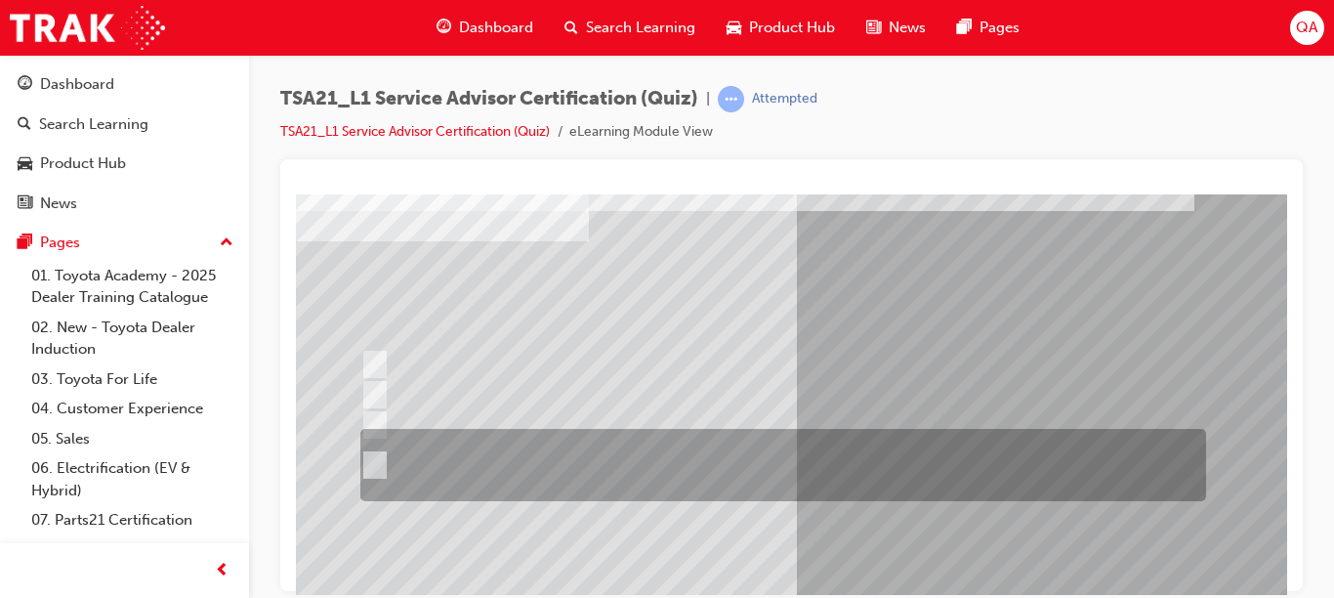
click at [594, 469] on div at bounding box center [778, 465] width 846 height 72
radio input "true"
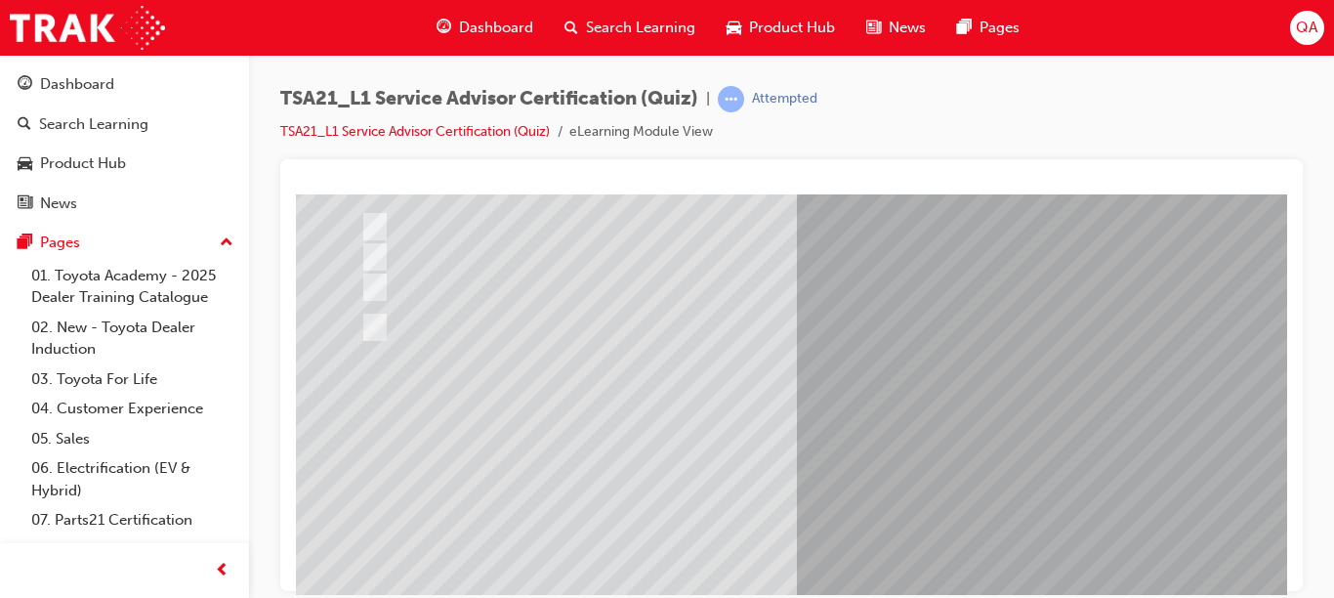
scroll to position [220, 0]
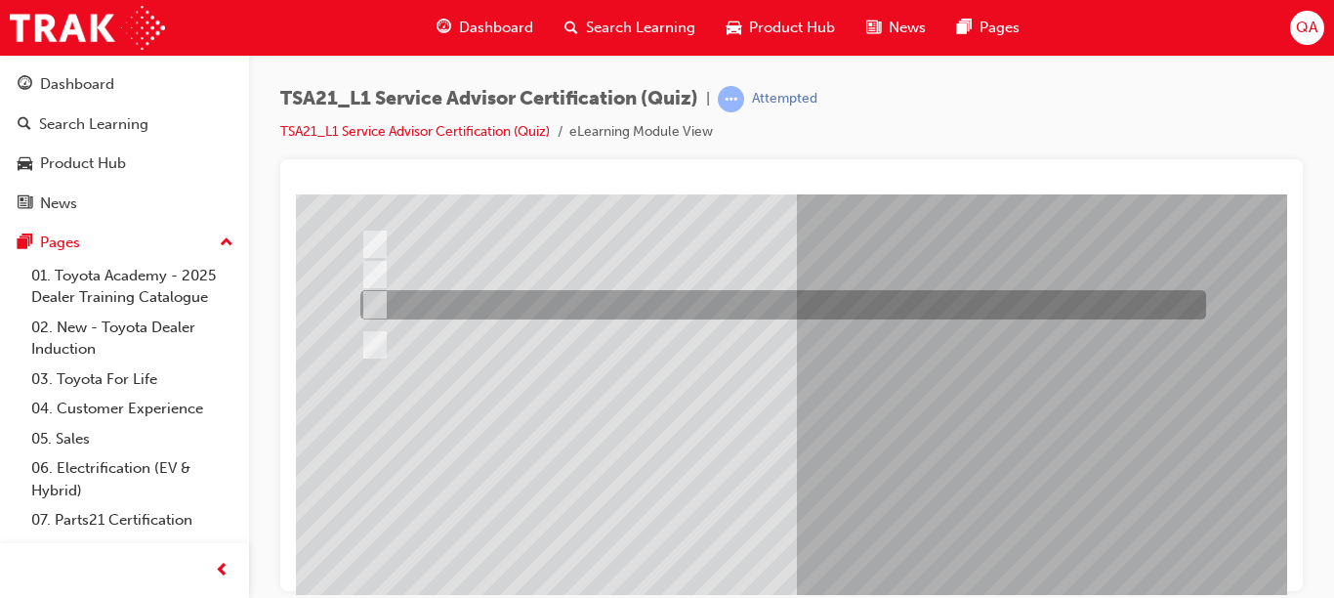
click at [650, 298] on div at bounding box center [778, 304] width 846 height 29
radio input "true"
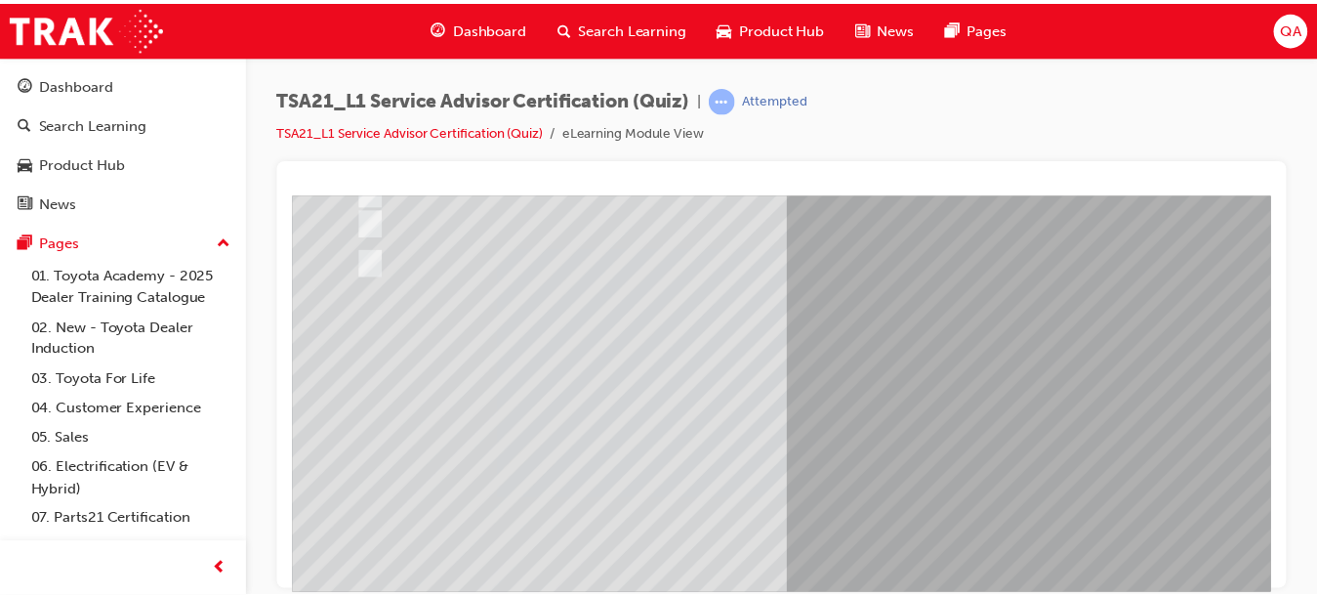
scroll to position [298, 0]
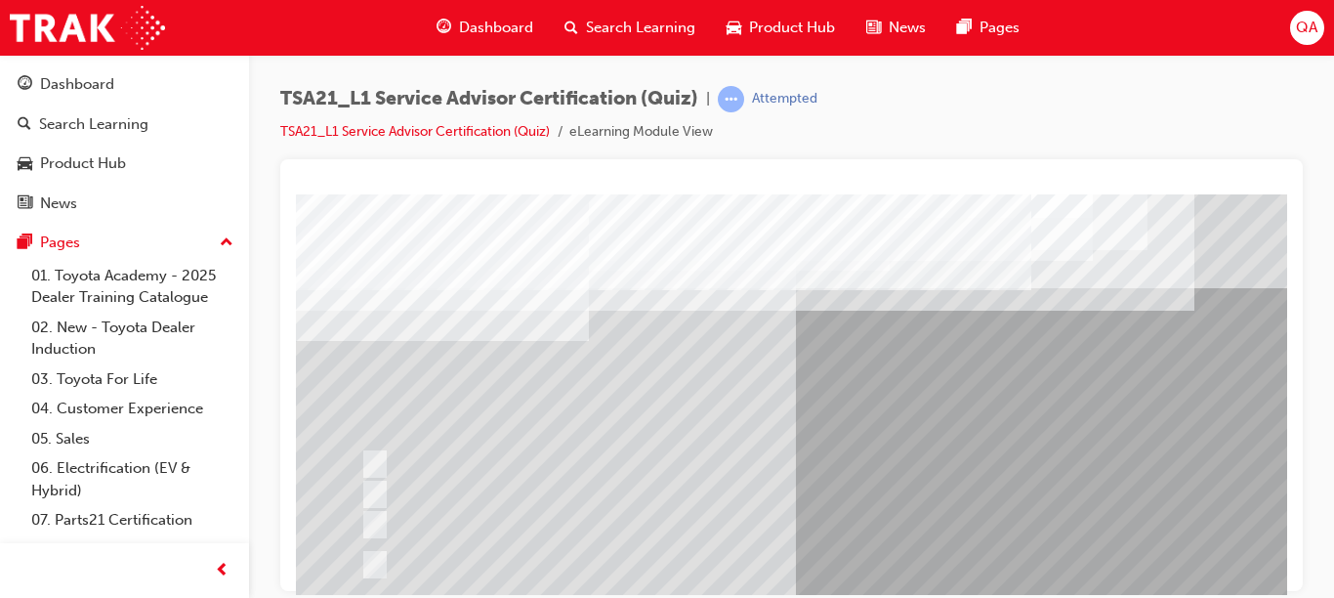
click at [1029, 462] on div at bounding box center [778, 463] width 846 height 29
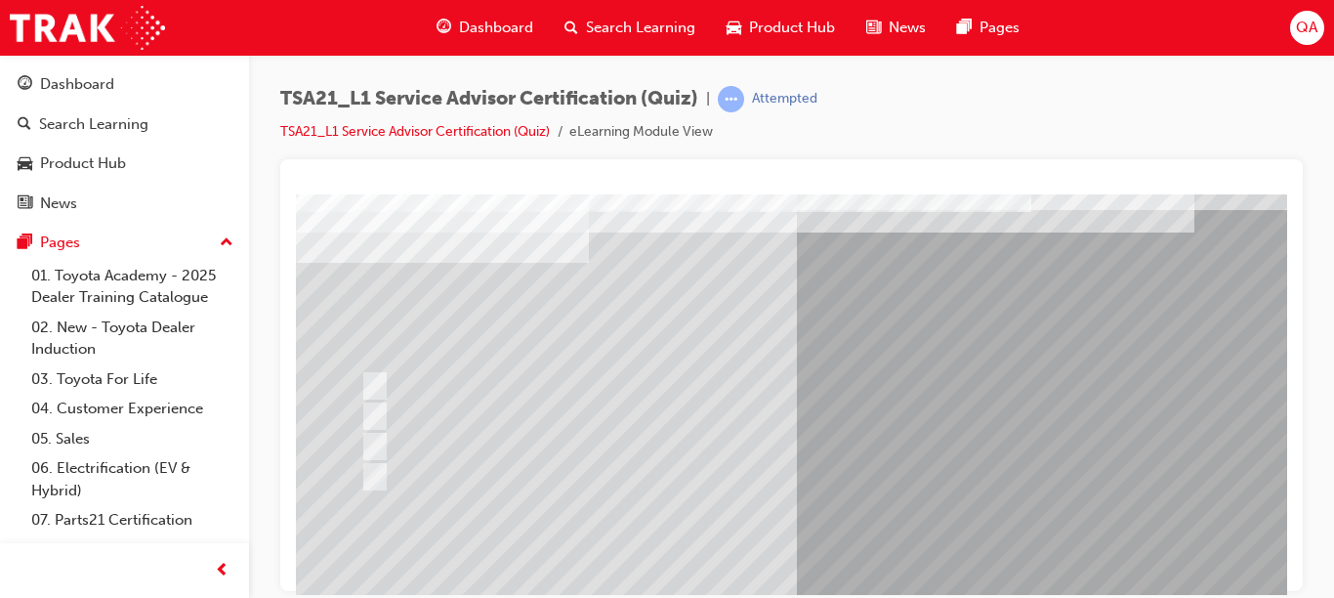
scroll to position [82, 0]
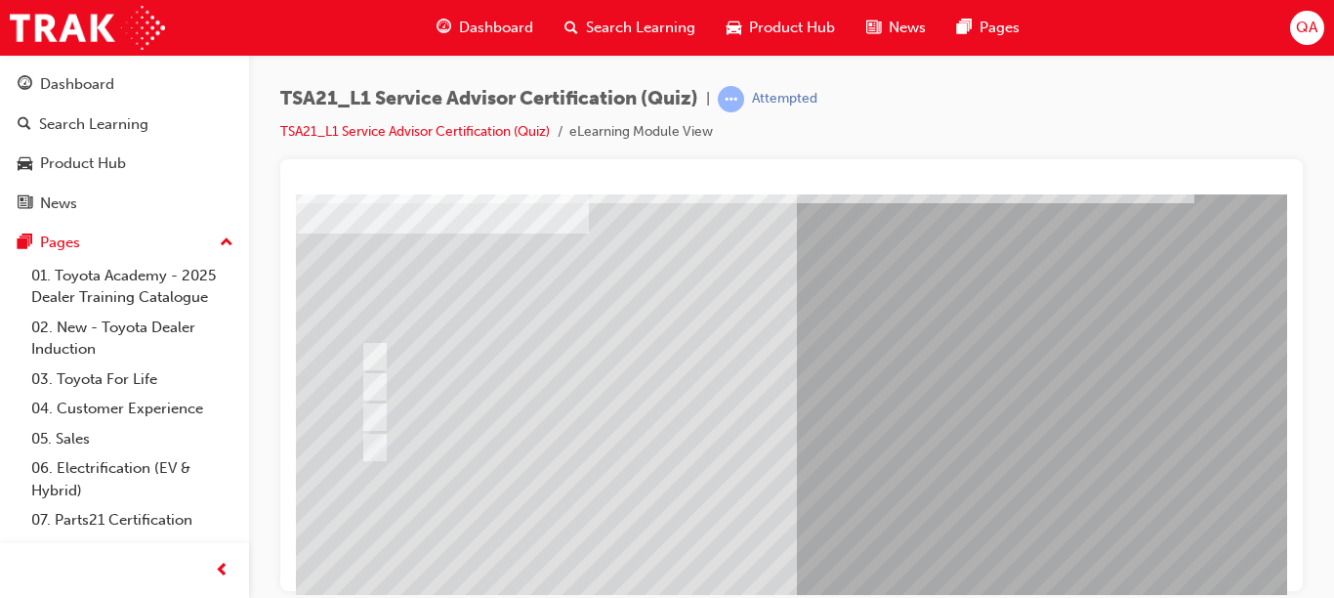
drag, startPoint x: 1279, startPoint y: 320, endPoint x: 1588, endPoint y: 566, distance: 394.7
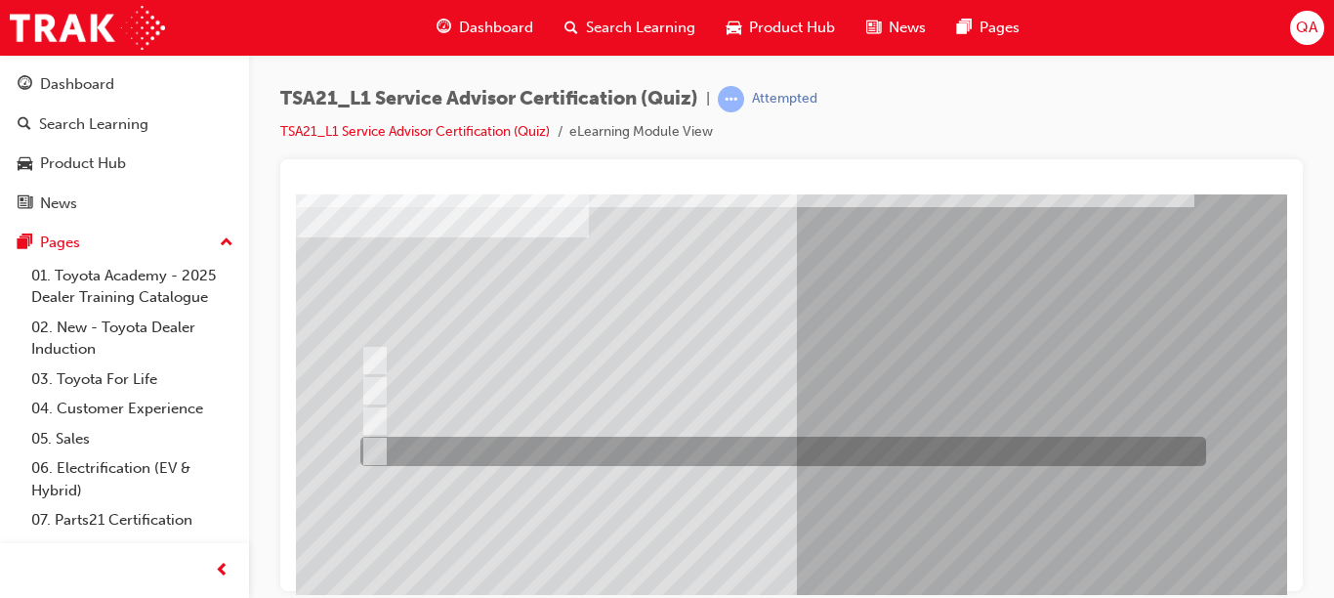
click at [616, 458] on div at bounding box center [778, 451] width 846 height 29
radio input "true"
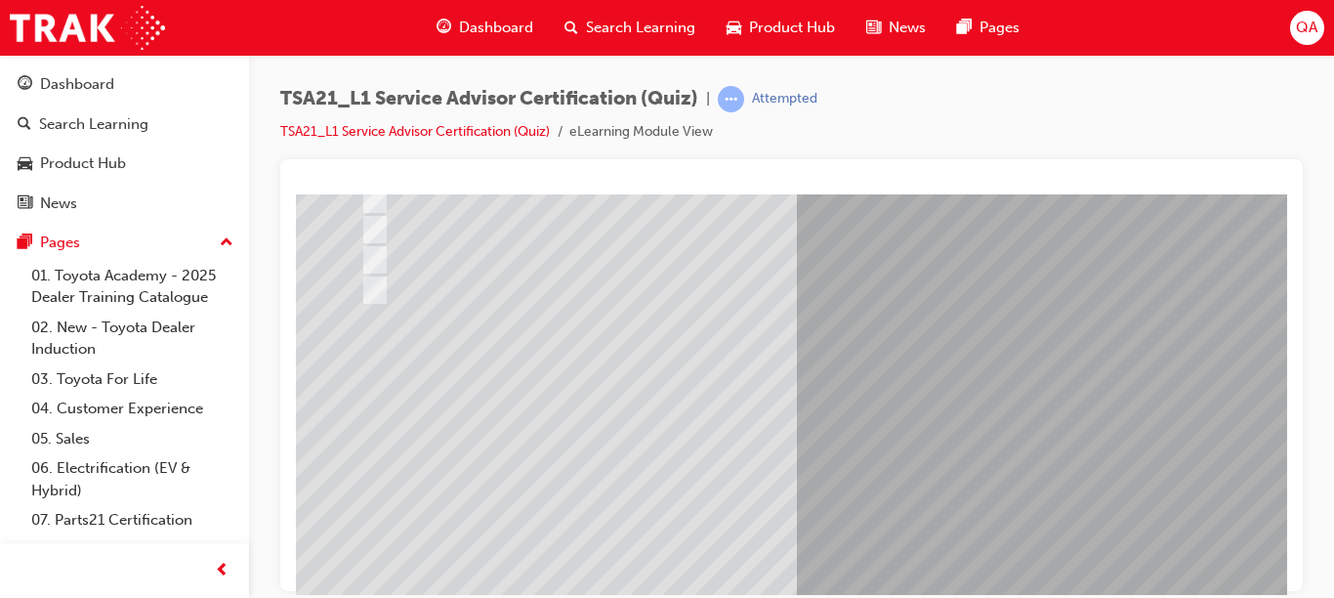
drag, startPoint x: 1281, startPoint y: 417, endPoint x: 1587, endPoint y: 692, distance: 411.5
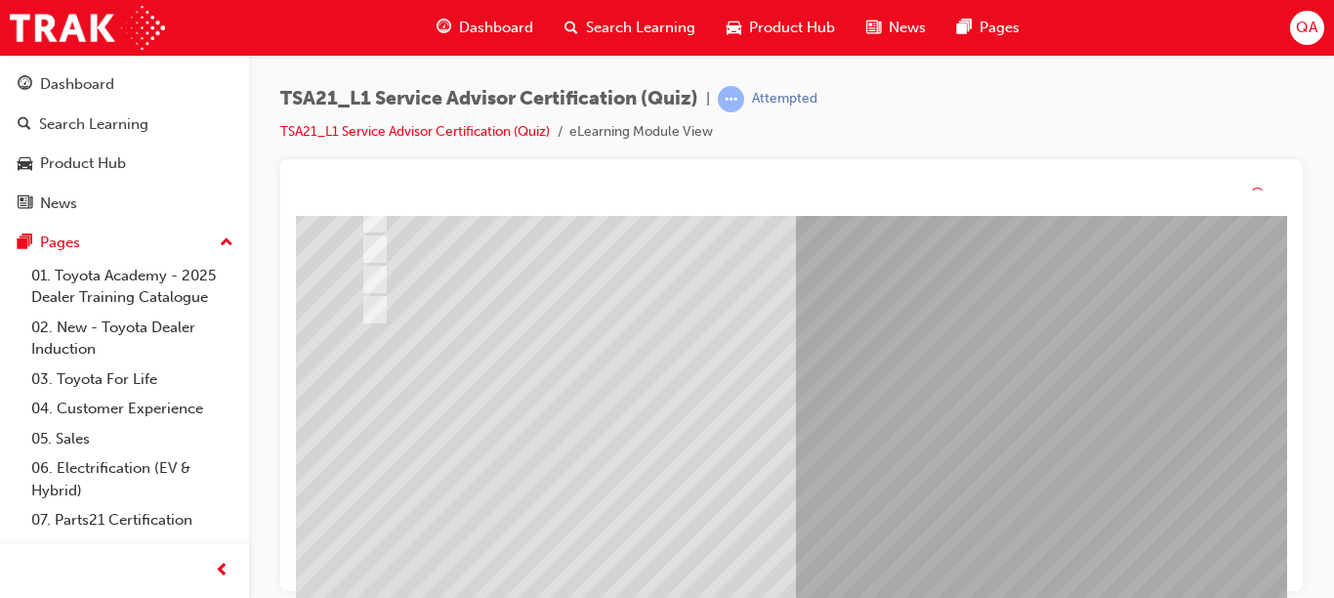
scroll to position [0, 0]
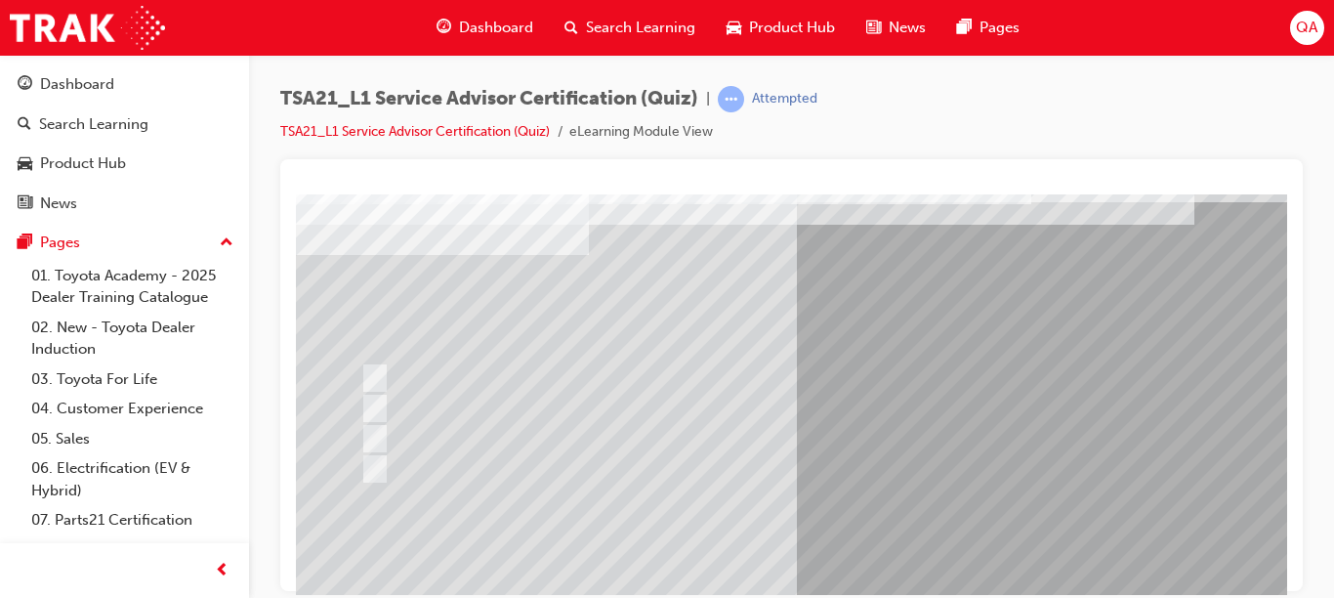
scroll to position [88, 0]
drag, startPoint x: 1277, startPoint y: 380, endPoint x: 1599, endPoint y: 619, distance: 400.6
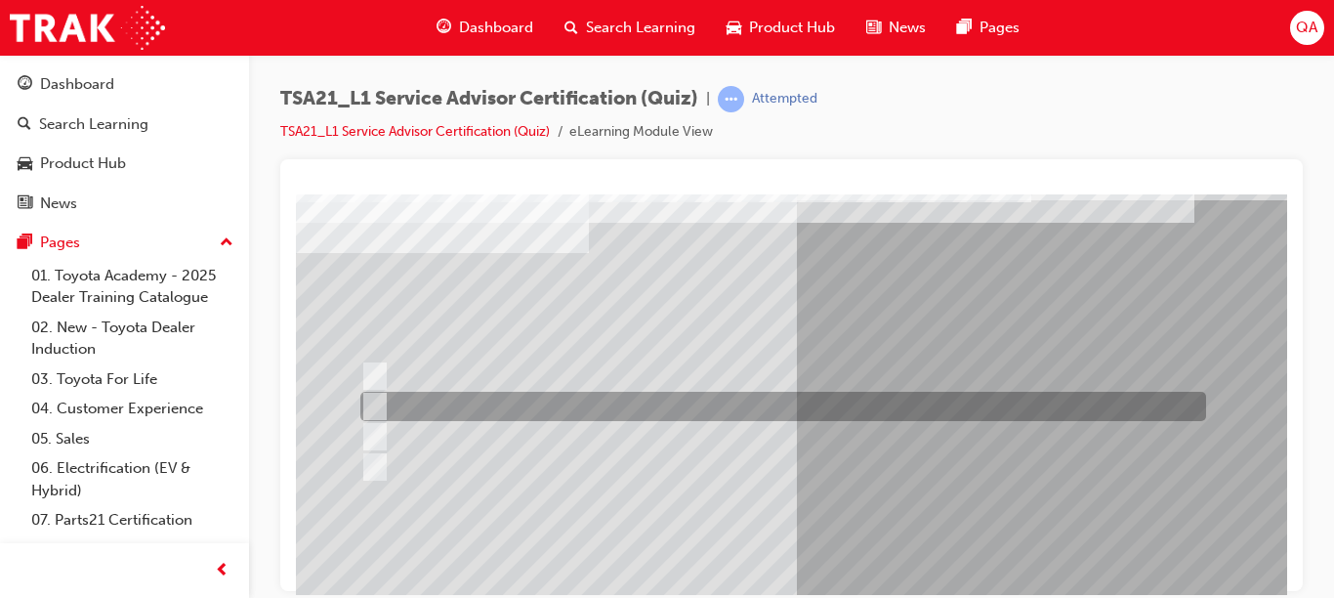
click at [889, 409] on div at bounding box center [778, 406] width 846 height 29
radio input "true"
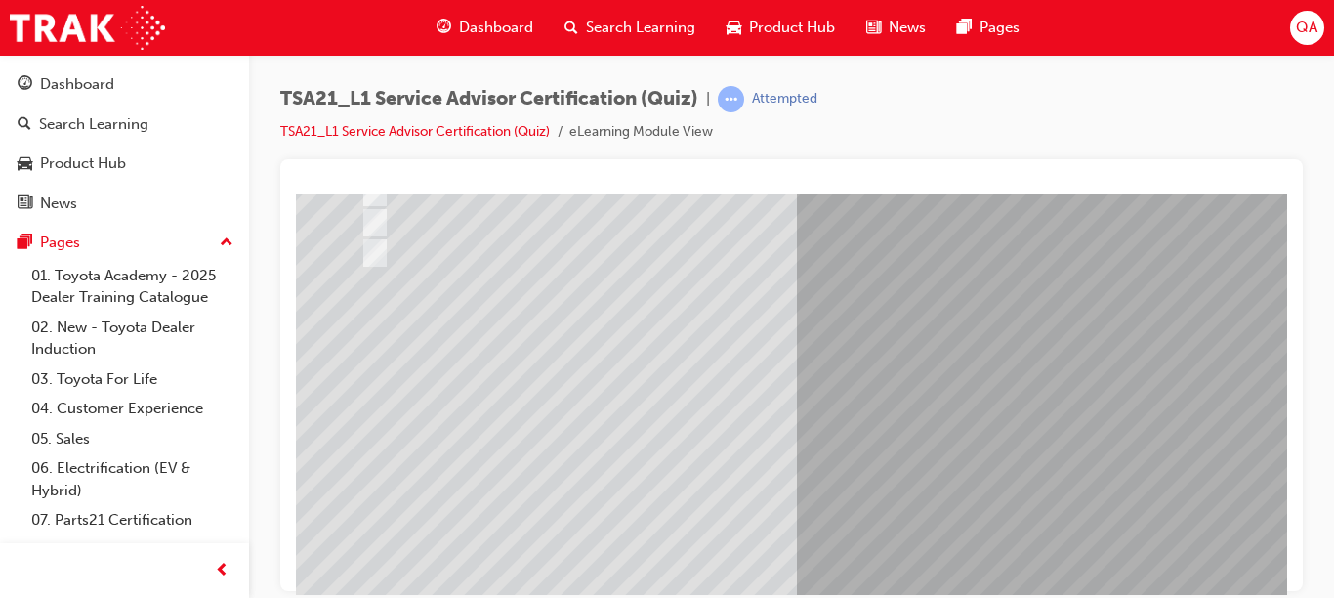
drag, startPoint x: 1281, startPoint y: 366, endPoint x: 1590, endPoint y: 672, distance: 434.4
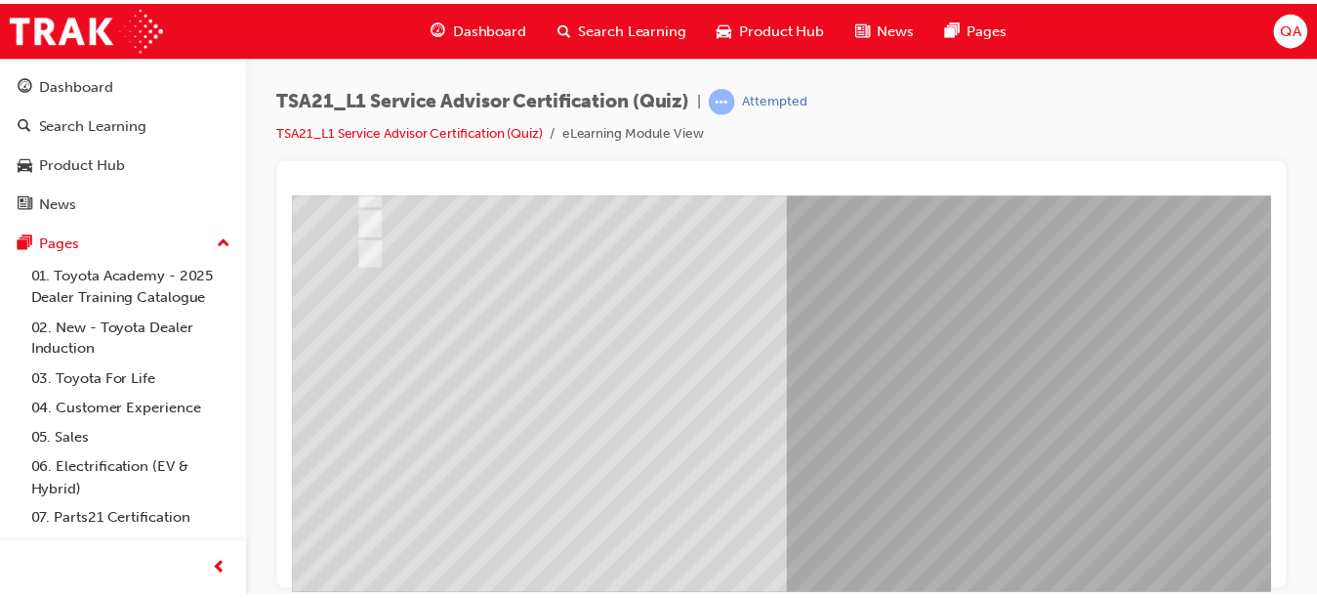
scroll to position [312, 0]
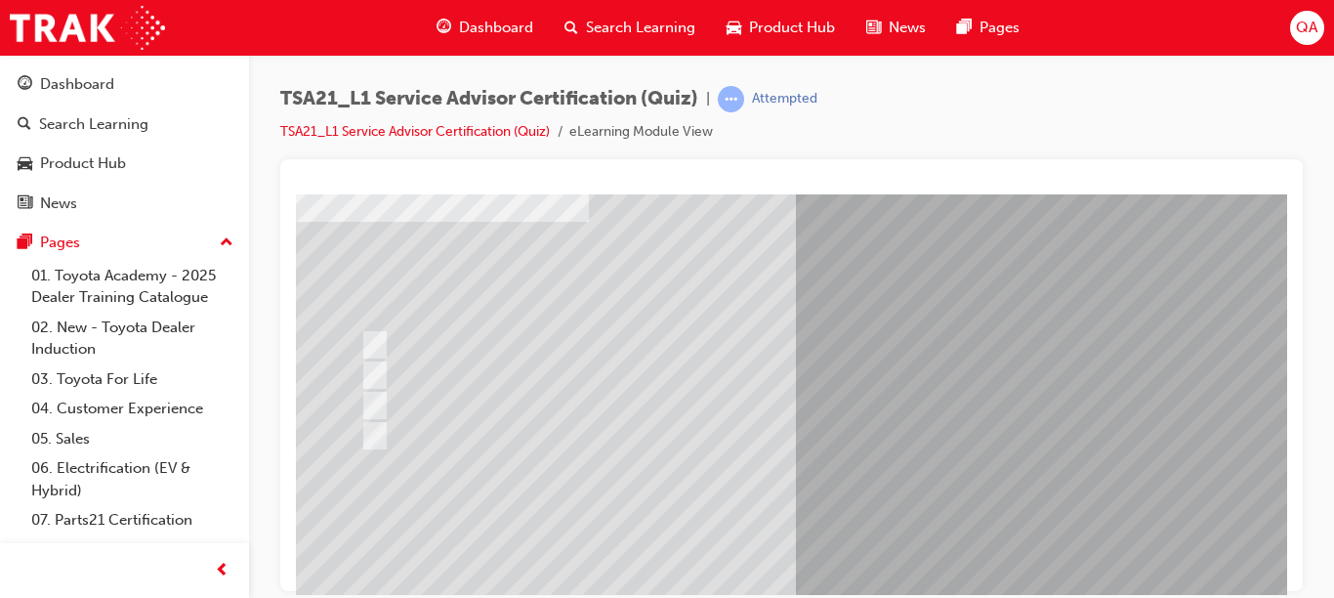
scroll to position [121, 0]
drag, startPoint x: 1276, startPoint y: 331, endPoint x: 1595, endPoint y: 586, distance: 407.9
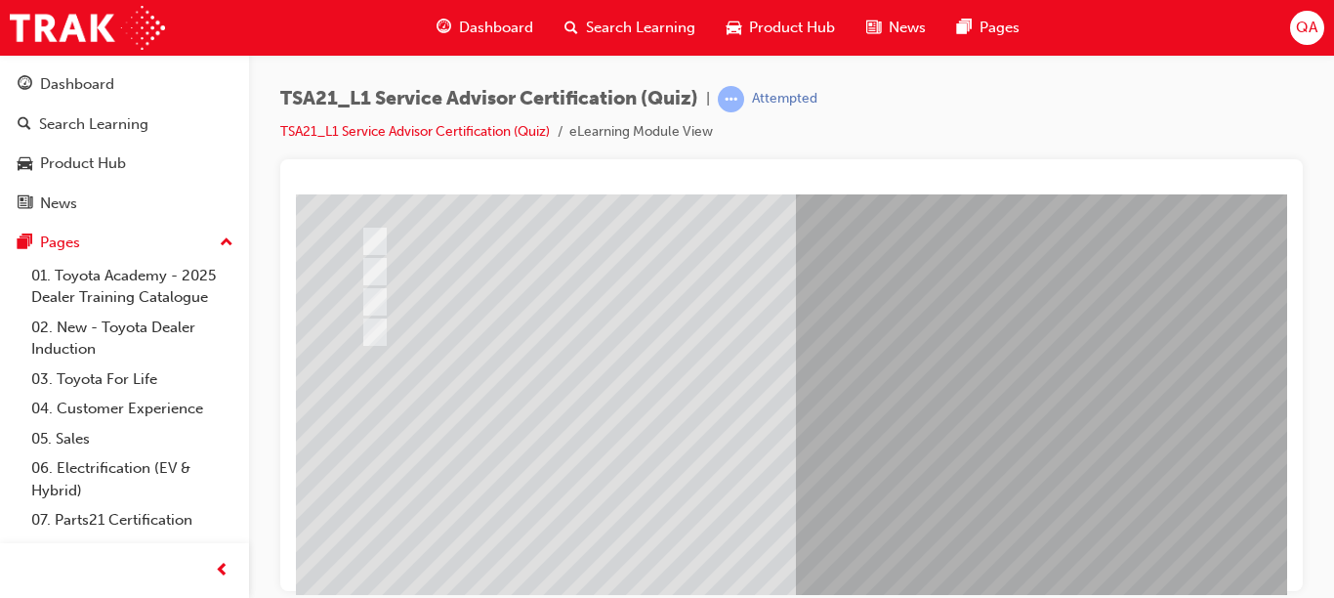
scroll to position [219, 0]
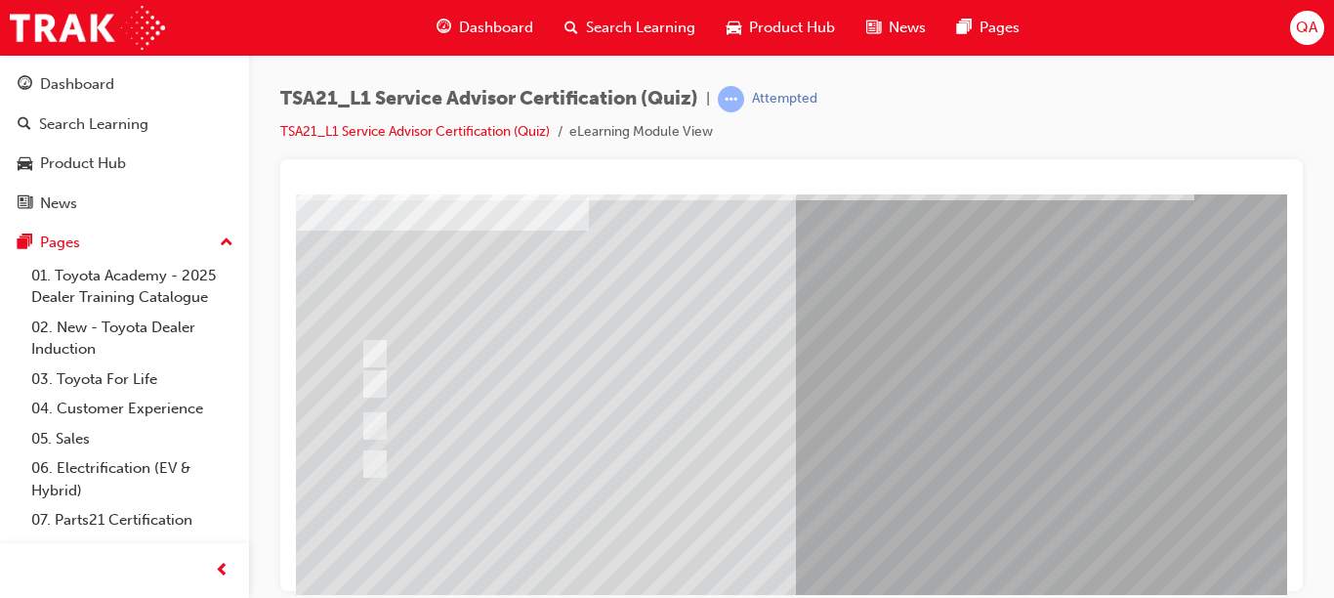
scroll to position [106, 0]
drag, startPoint x: 1275, startPoint y: 373, endPoint x: 1603, endPoint y: 620, distance: 410.0
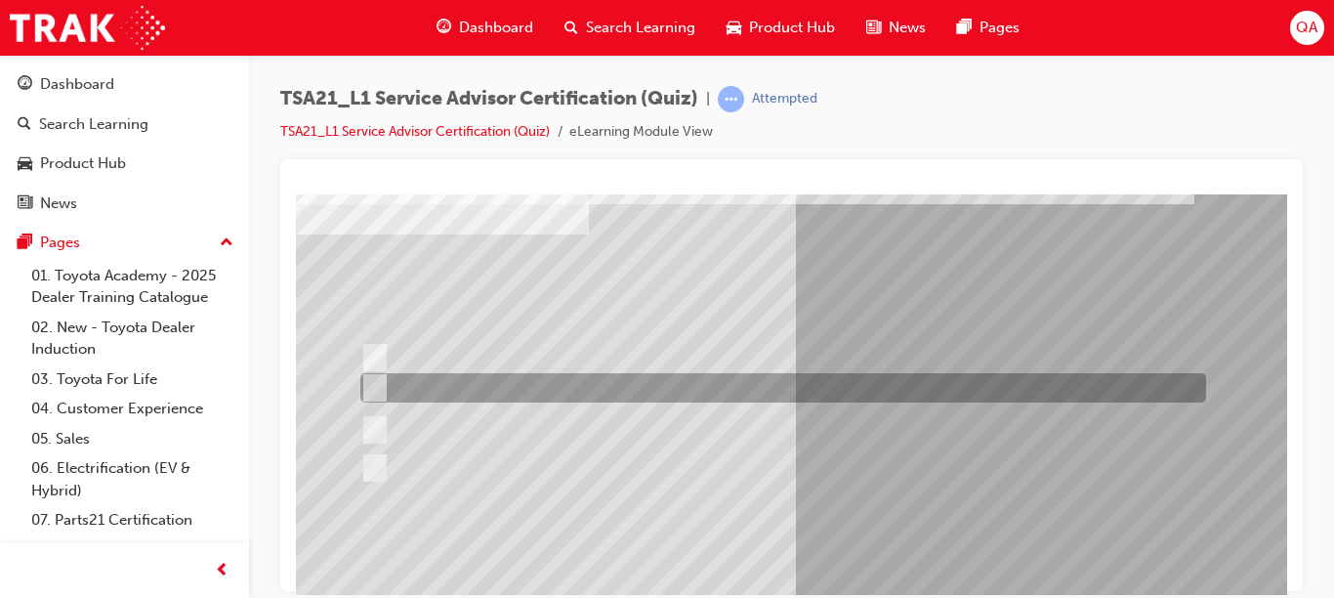
click at [824, 390] on div at bounding box center [778, 387] width 846 height 29
radio input "true"
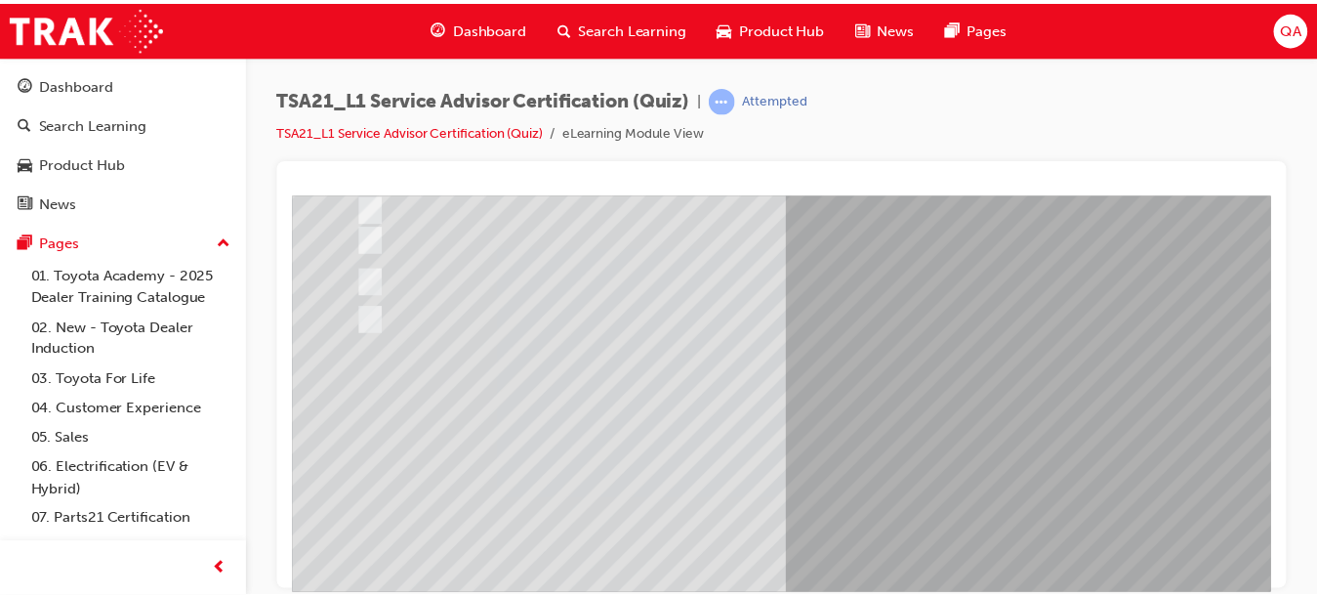
scroll to position [263, 0]
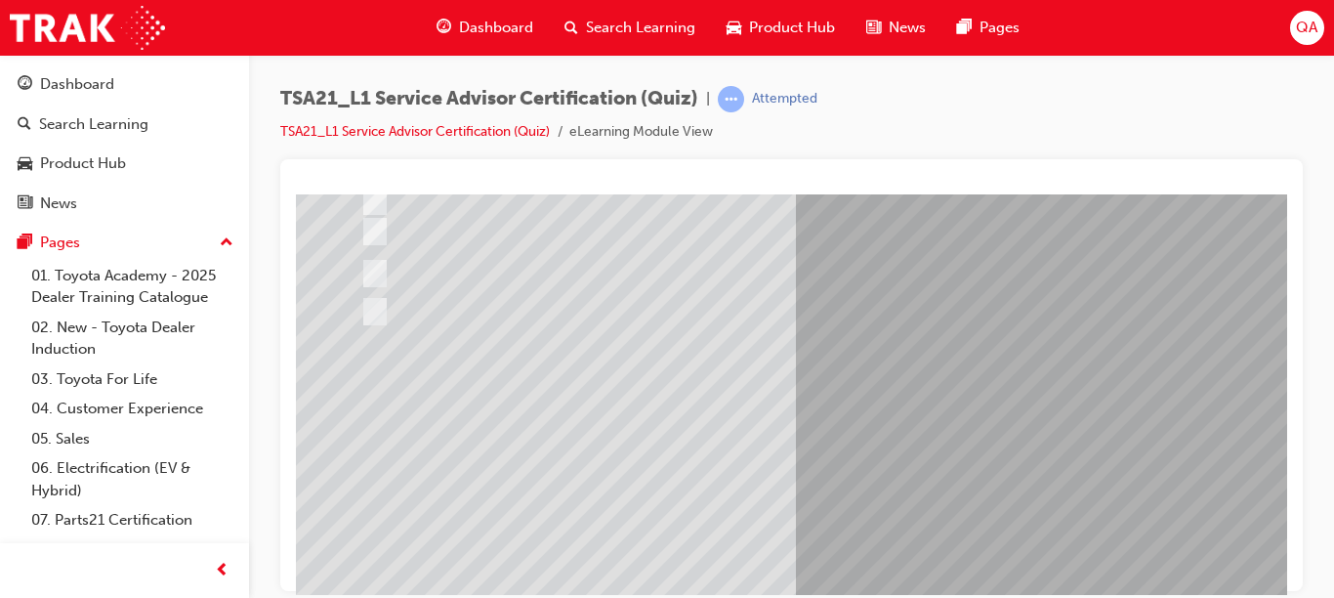
drag, startPoint x: 1279, startPoint y: 386, endPoint x: 1585, endPoint y: 658, distance: 409.5
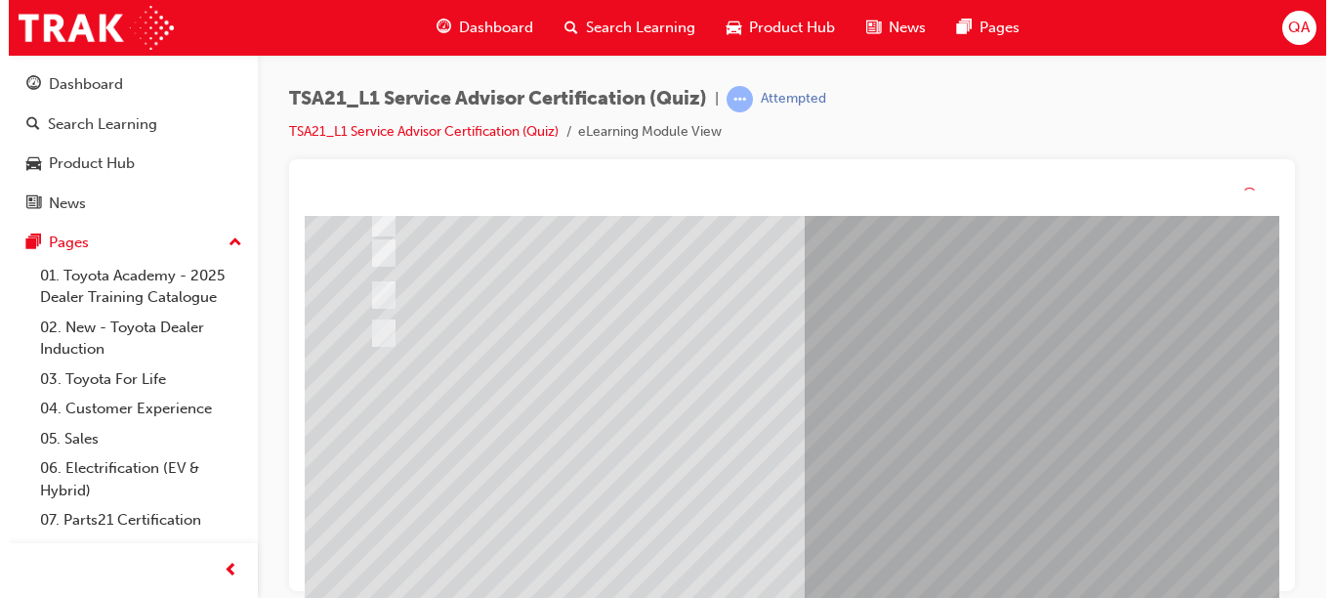
scroll to position [0, 0]
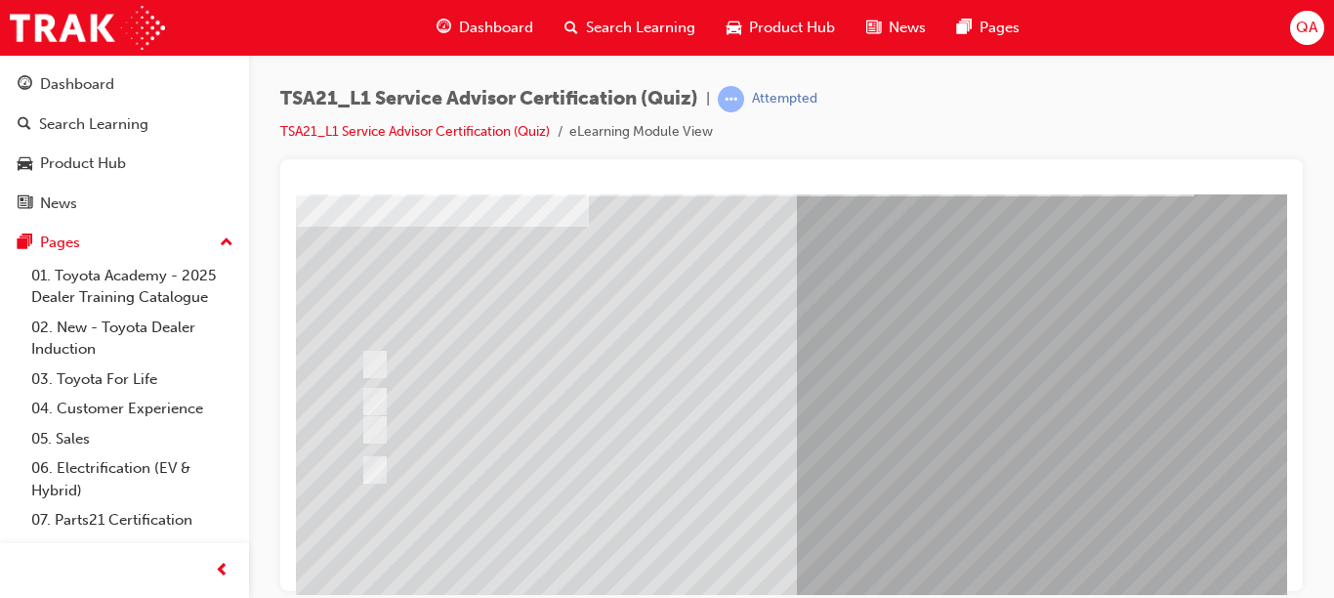
scroll to position [116, 0]
drag, startPoint x: 1279, startPoint y: 346, endPoint x: 1585, endPoint y: 598, distance: 396.2
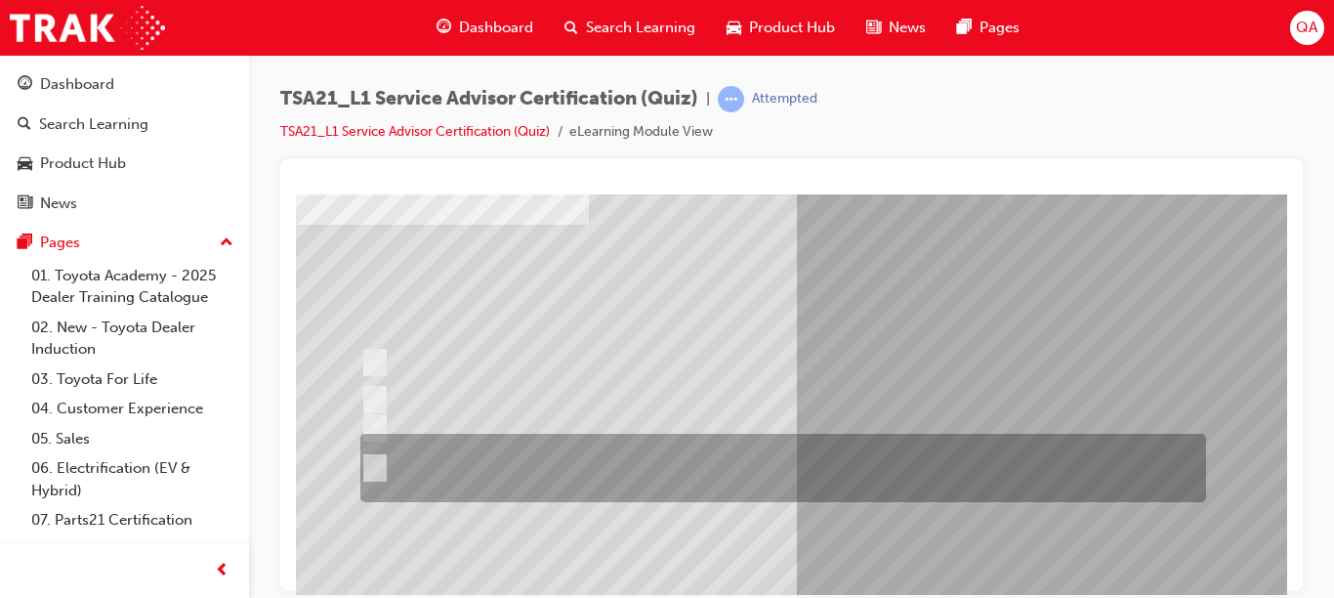
click at [1105, 467] on div at bounding box center [778, 468] width 846 height 68
radio input "true"
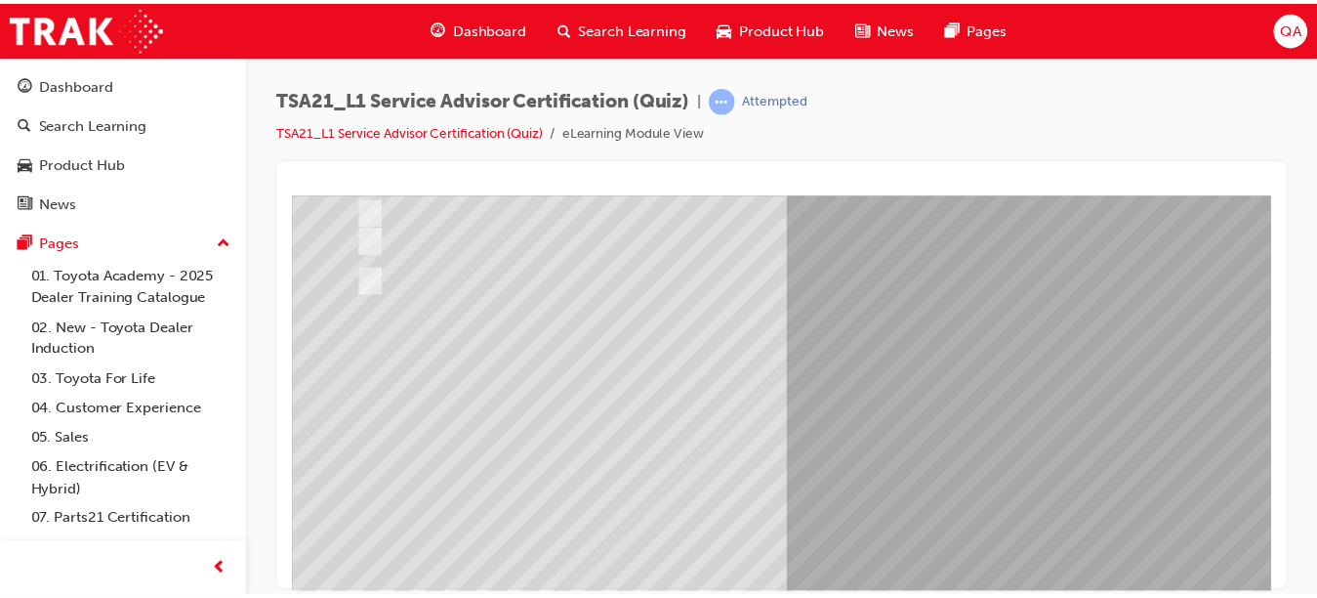
scroll to position [317, 0]
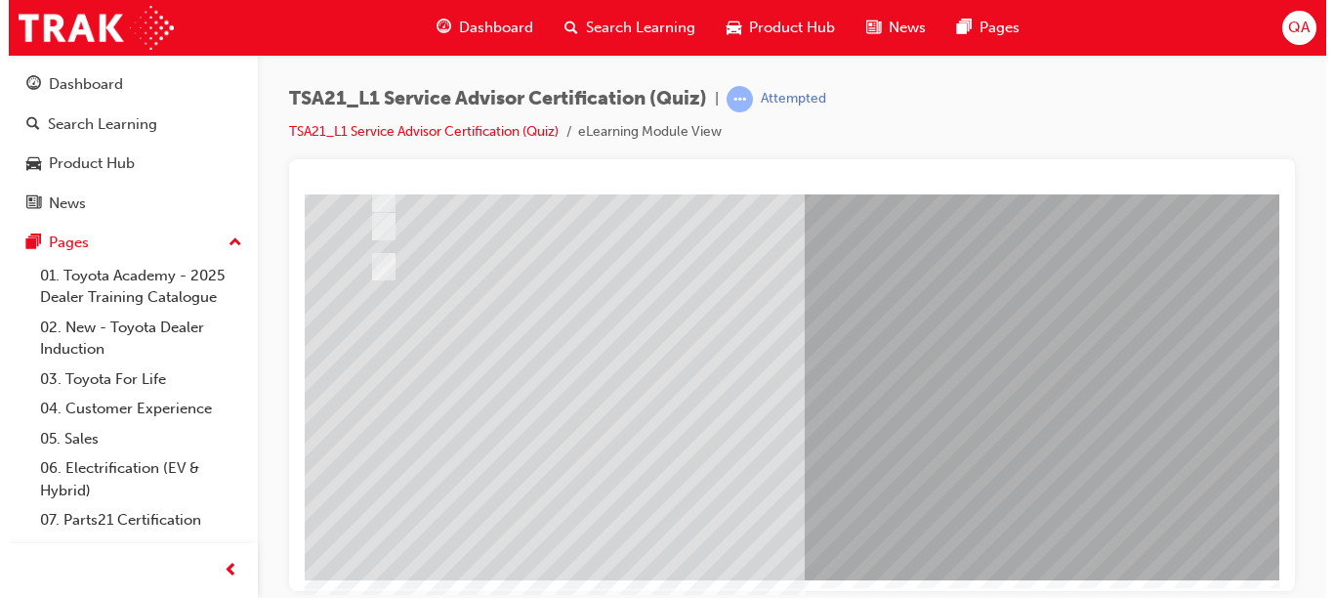
scroll to position [0, 0]
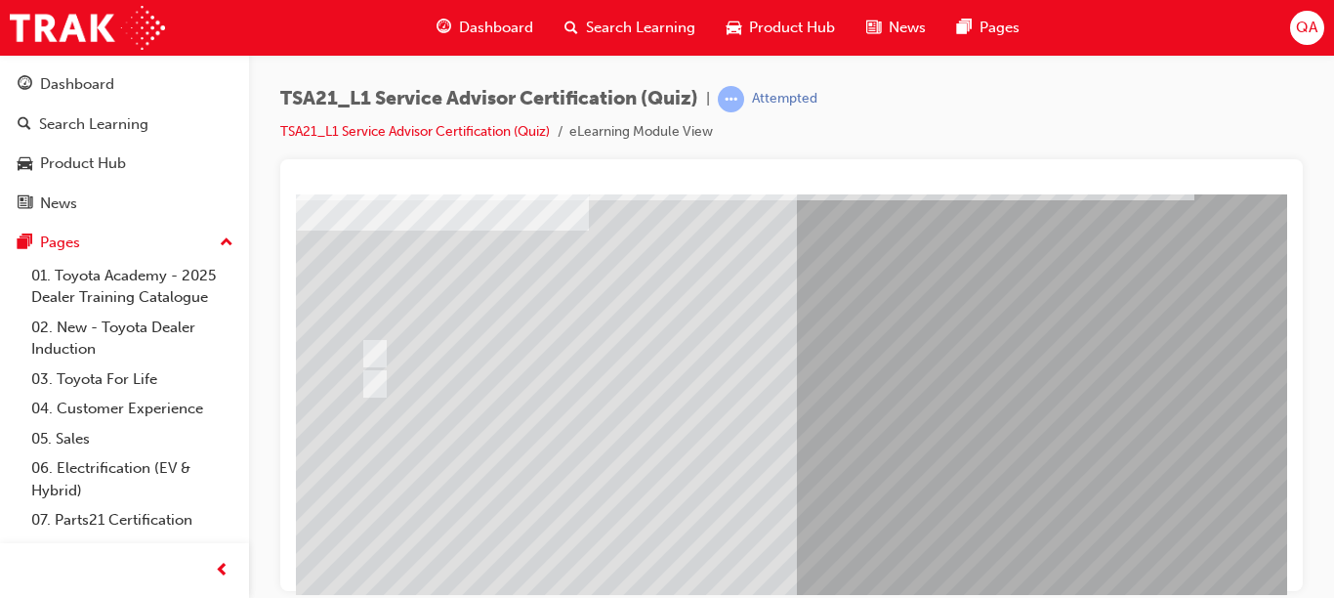
scroll to position [112, 0]
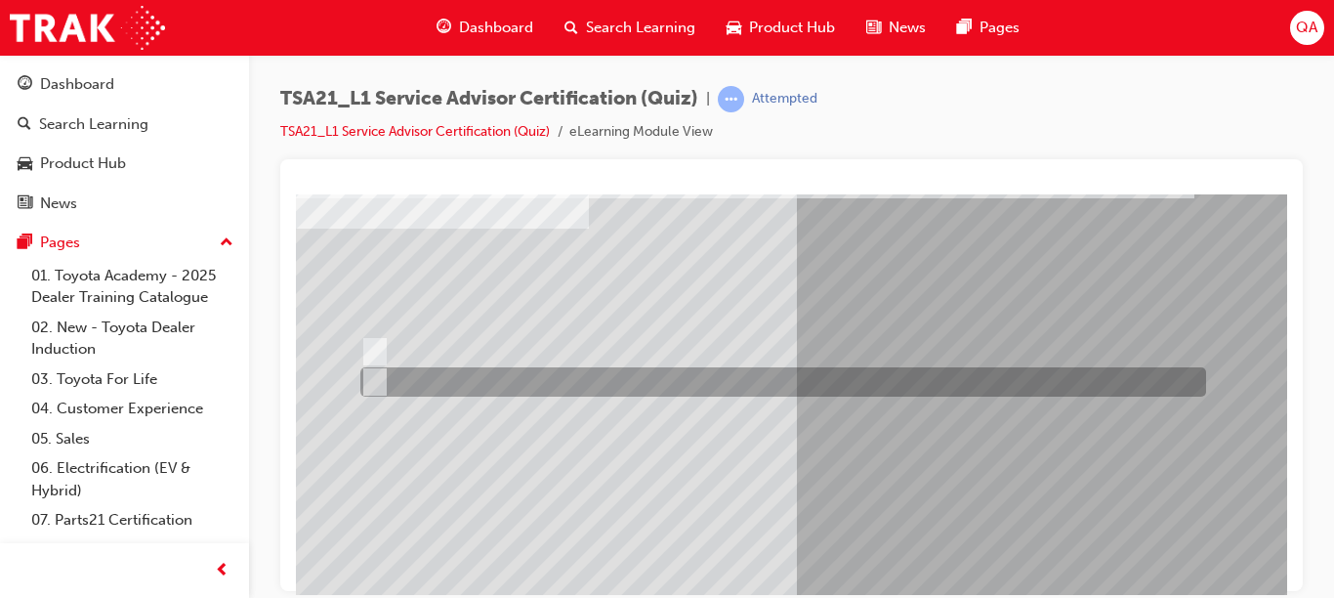
click at [450, 378] on div at bounding box center [778, 381] width 846 height 29
radio input "true"
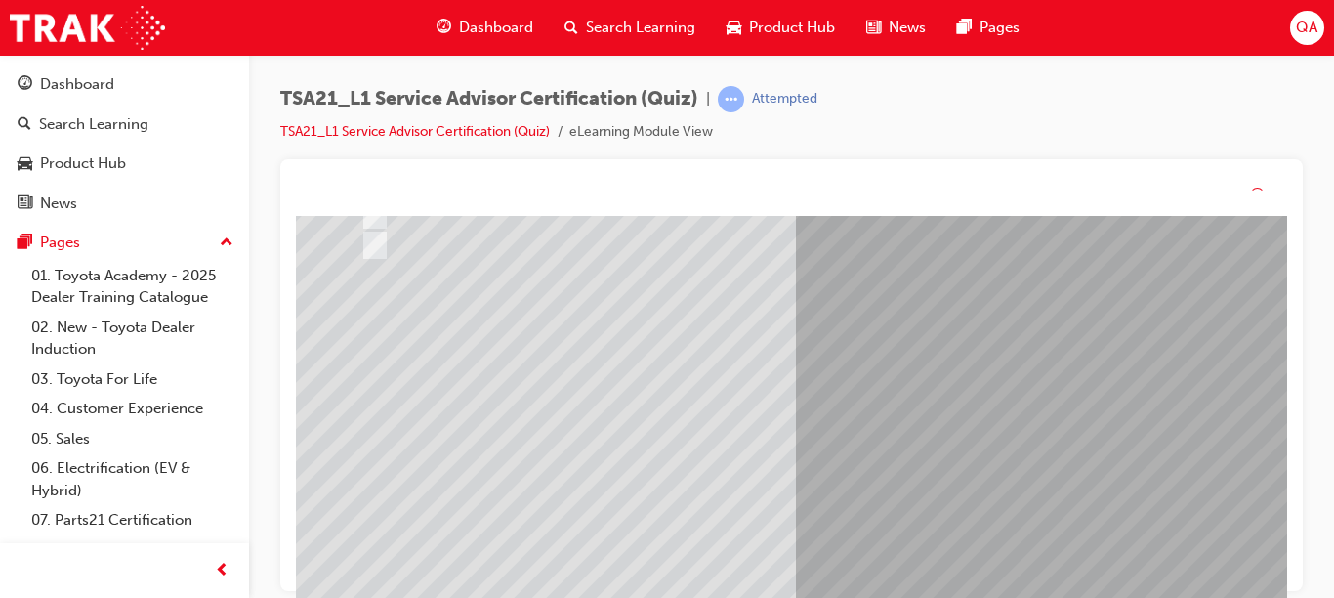
scroll to position [0, 0]
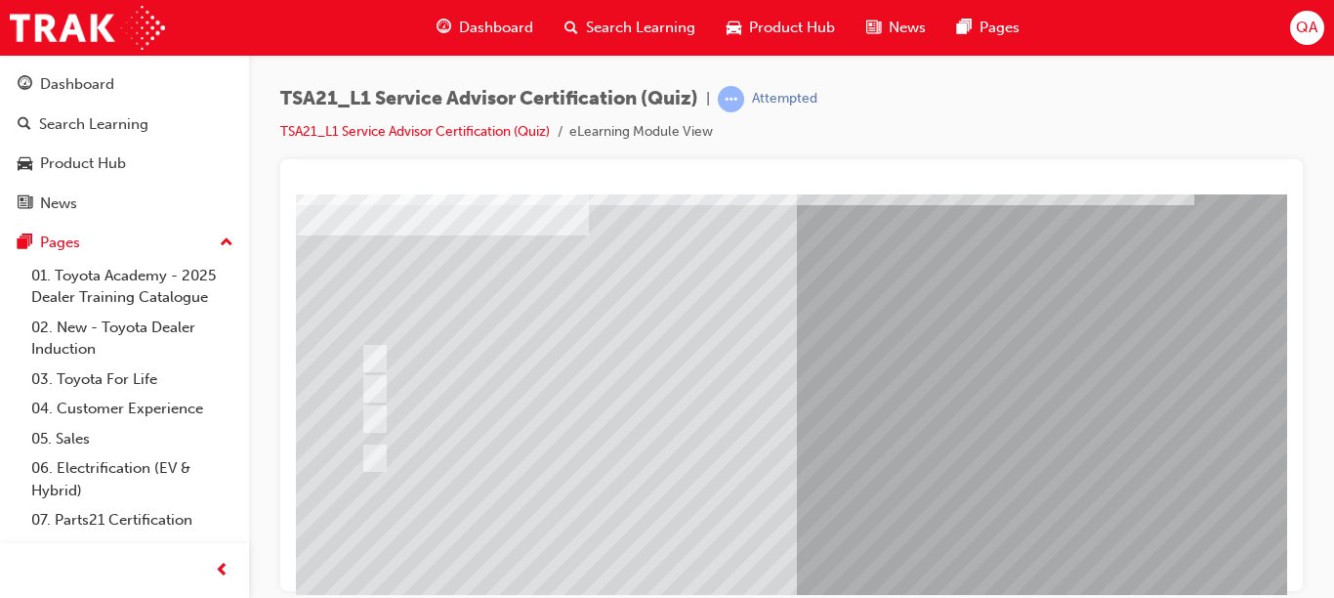
scroll to position [102, 0]
drag, startPoint x: 1275, startPoint y: 317, endPoint x: 1585, endPoint y: 564, distance: 396.3
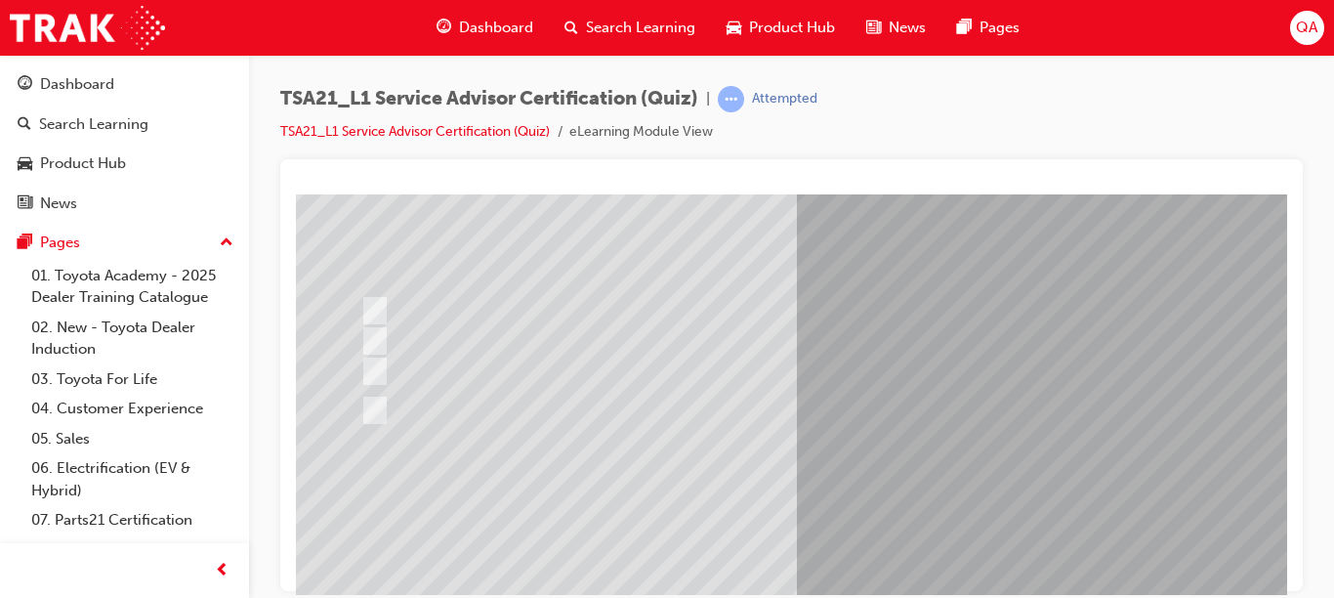
scroll to position [149, 0]
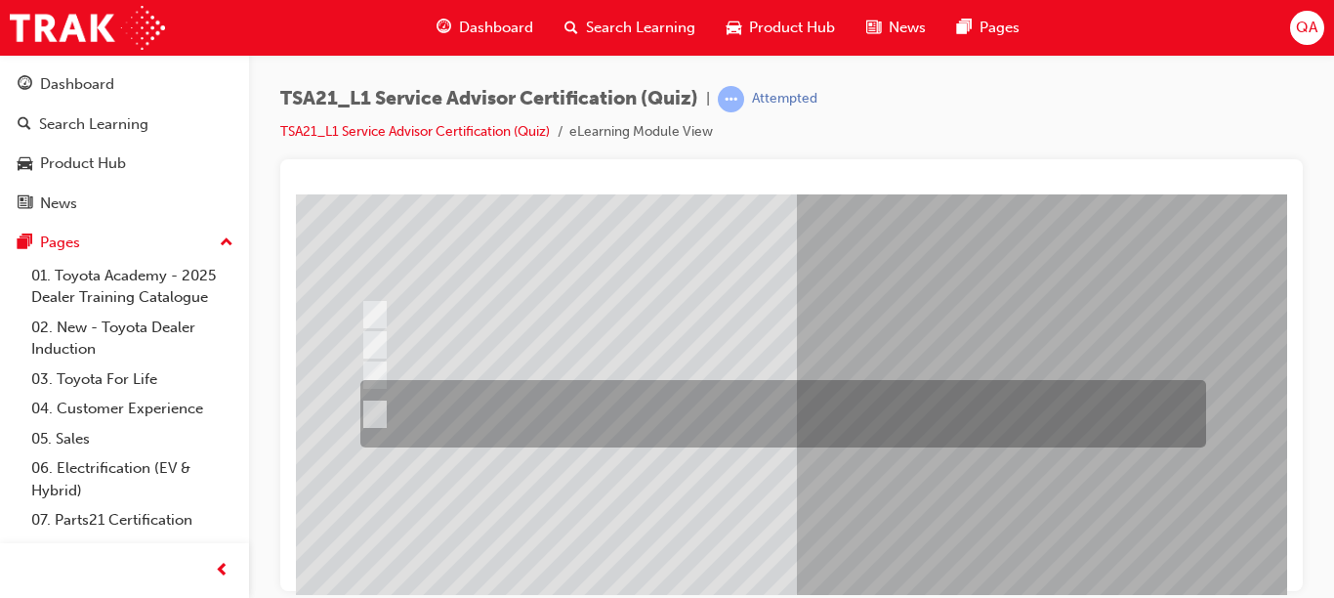
click at [863, 414] on div at bounding box center [778, 413] width 846 height 67
radio input "true"
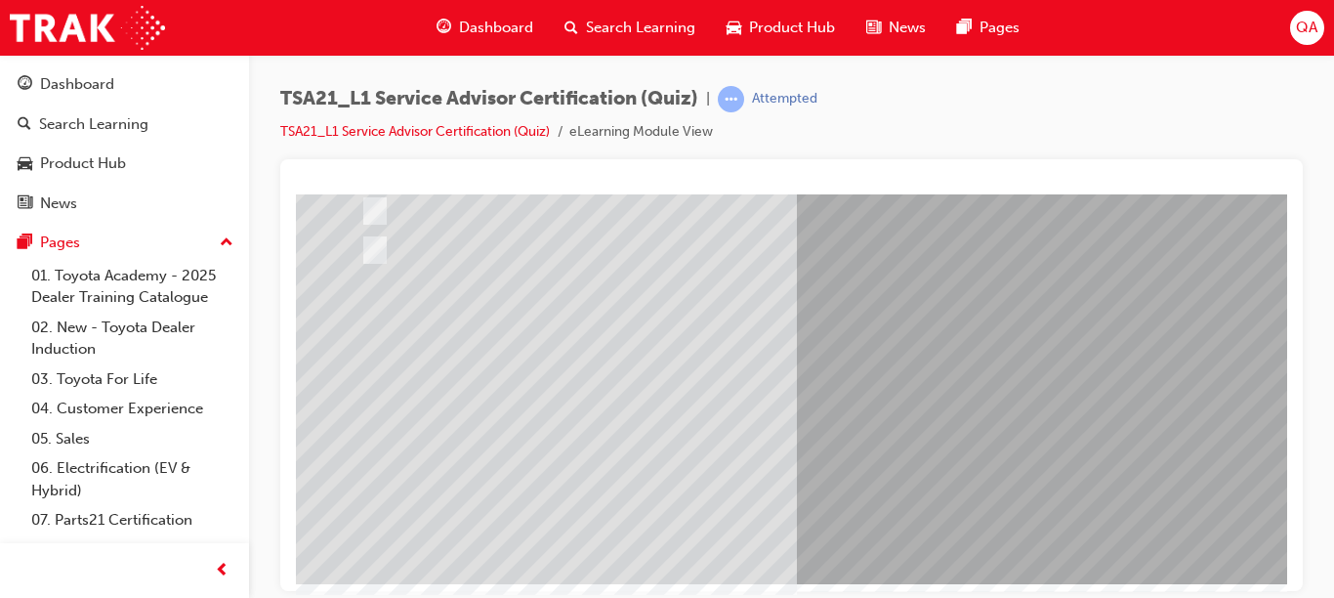
scroll to position [319, 0]
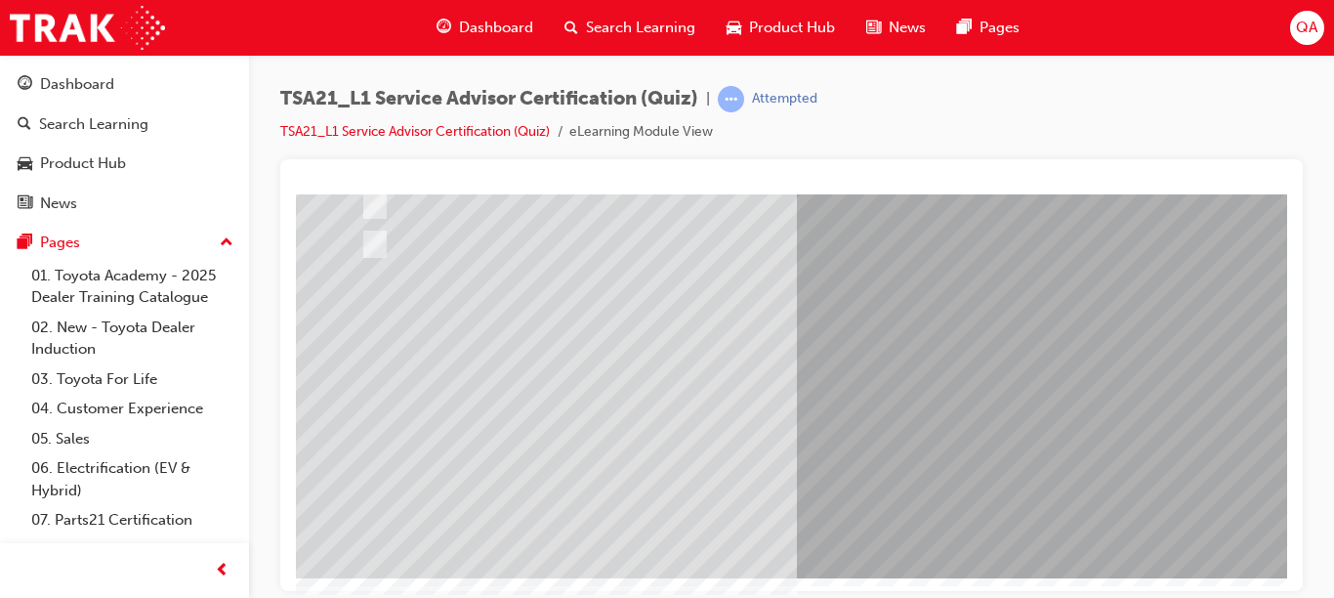
drag, startPoint x: 1273, startPoint y: 362, endPoint x: 1599, endPoint y: 649, distance: 434.6
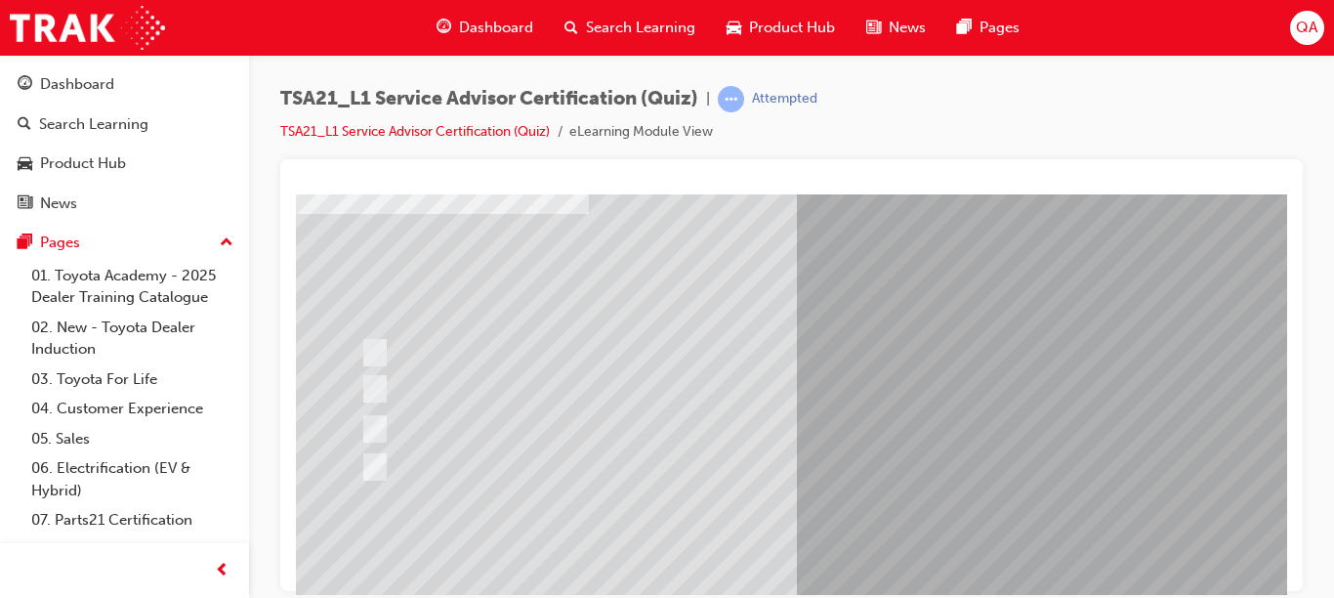
scroll to position [133, 0]
drag, startPoint x: 1280, startPoint y: 383, endPoint x: 1591, endPoint y: 644, distance: 405.5
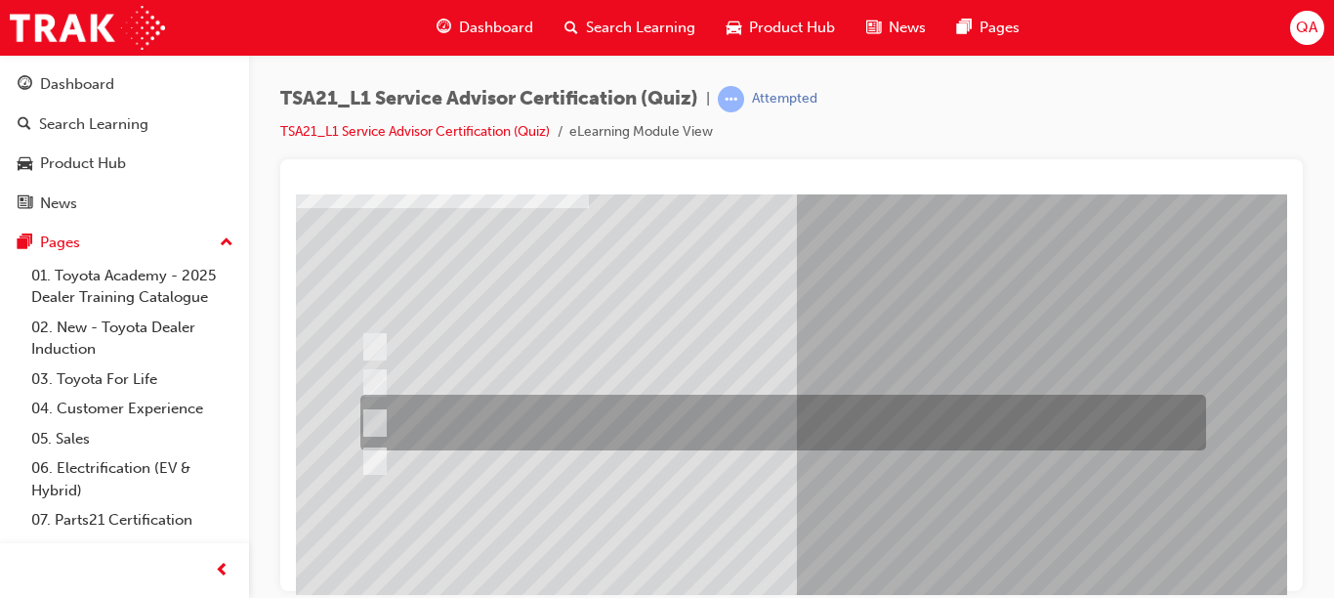
click at [820, 412] on div at bounding box center [778, 423] width 846 height 56
radio input "true"
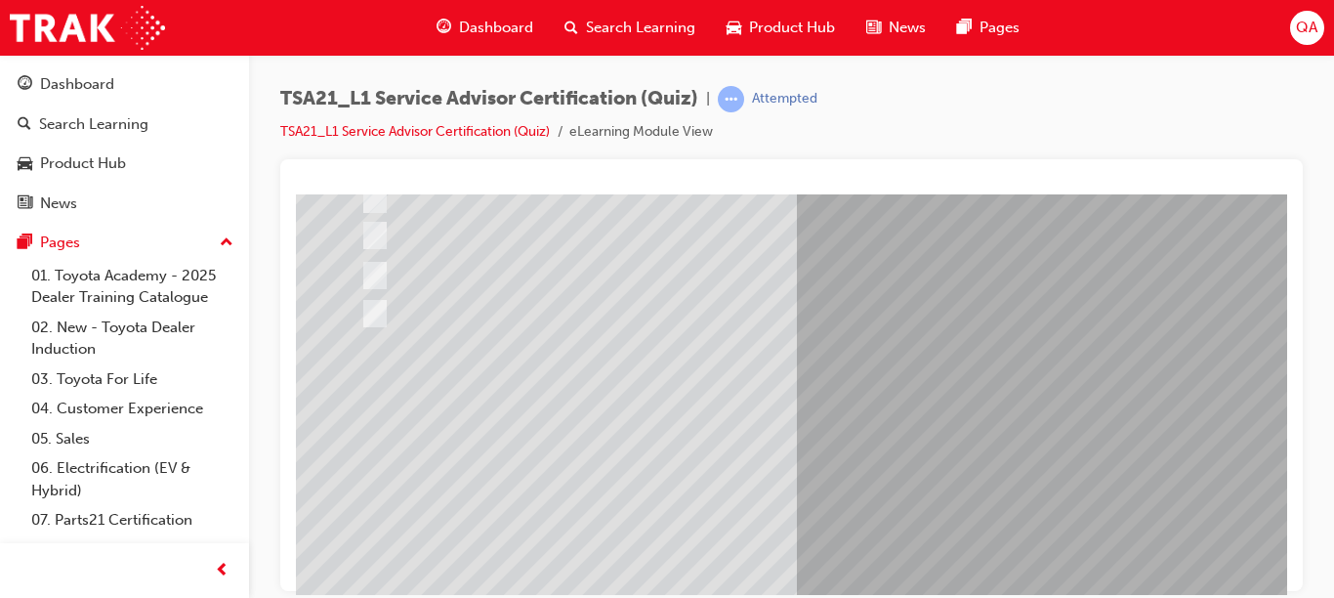
scroll to position [278, 0]
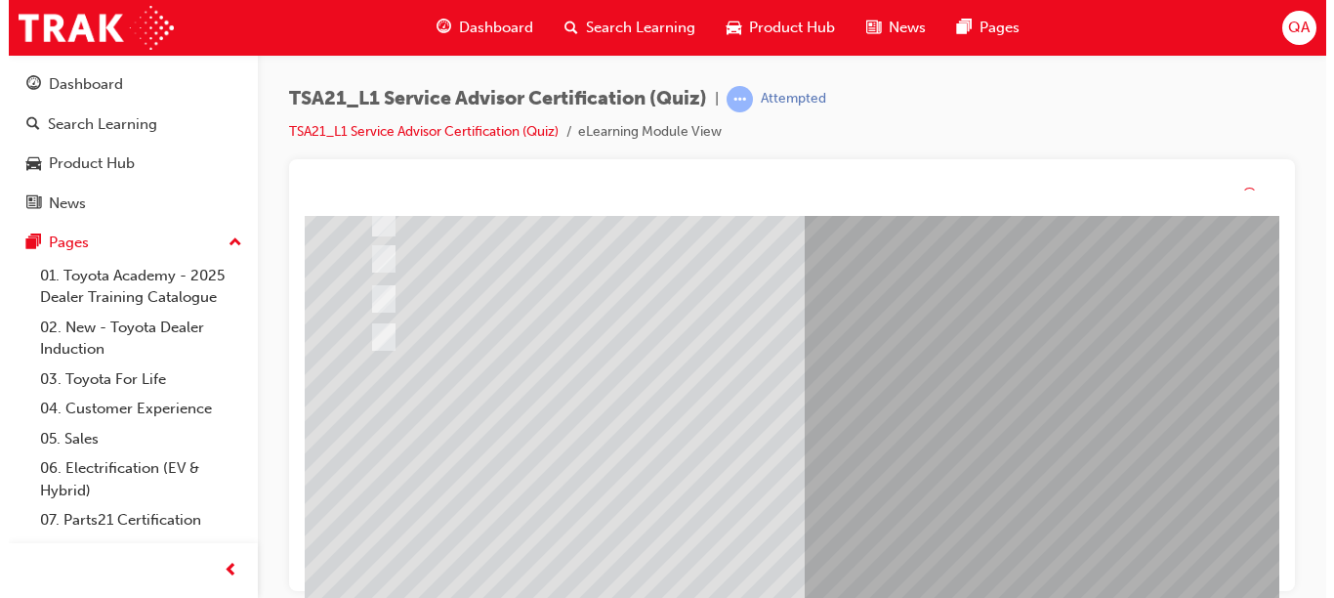
scroll to position [0, 0]
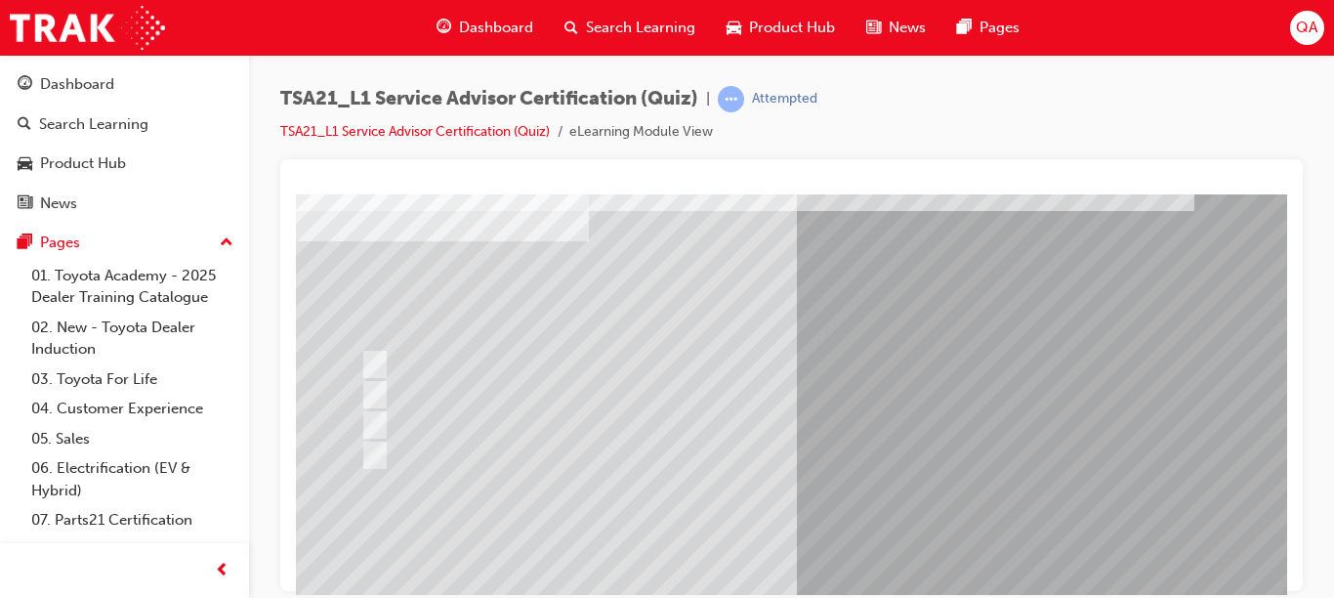
scroll to position [104, 0]
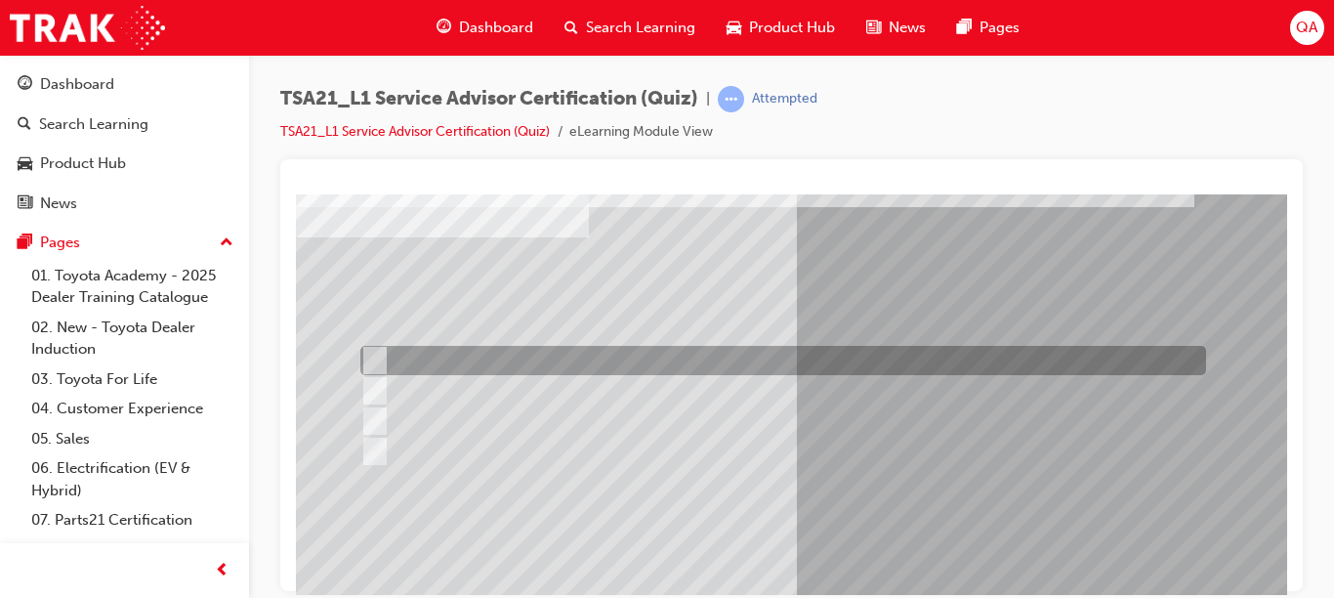
click at [605, 361] on div at bounding box center [778, 360] width 846 height 29
radio input "true"
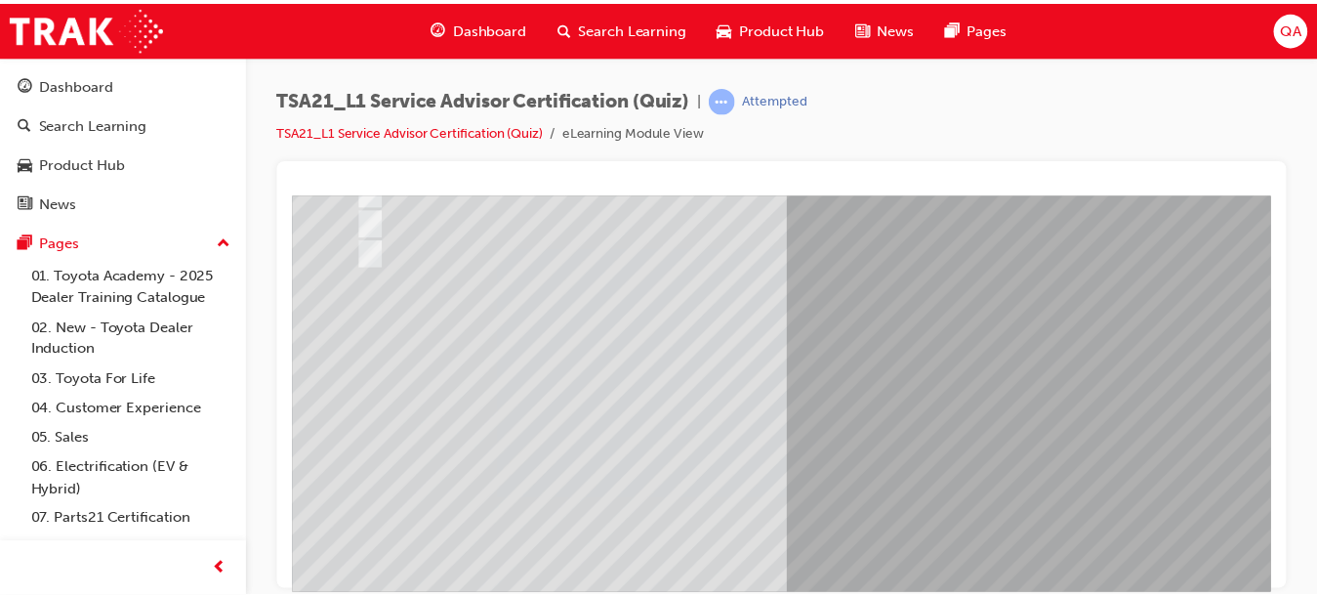
scroll to position [314, 0]
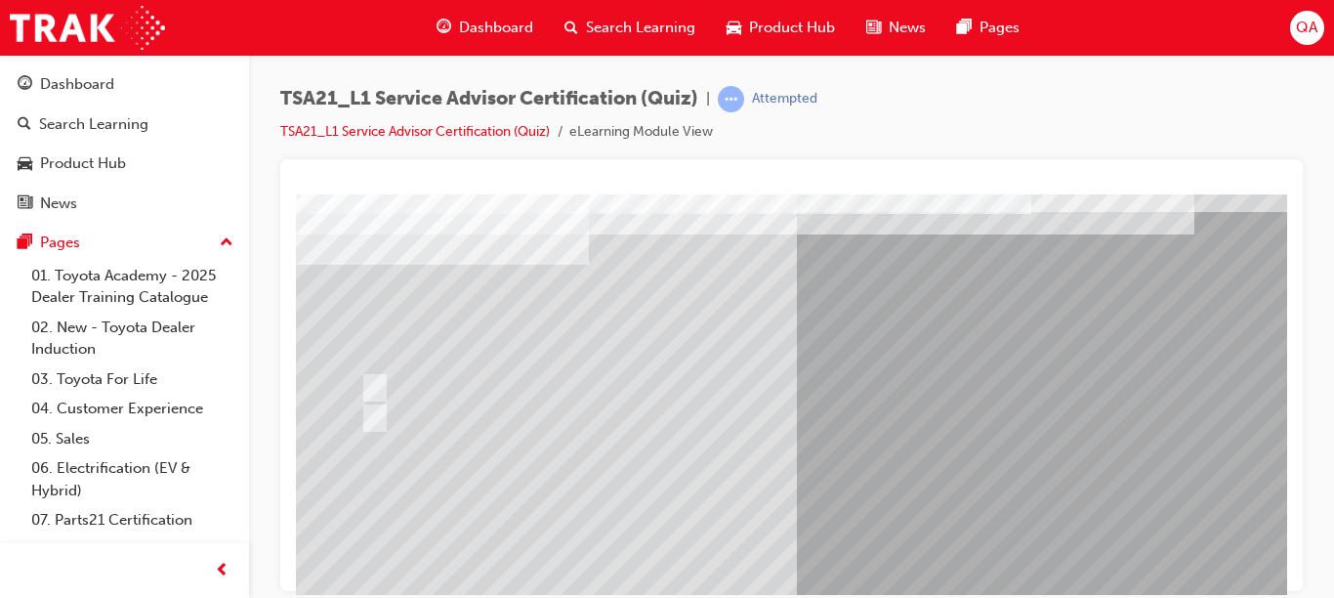
scroll to position [78, 0]
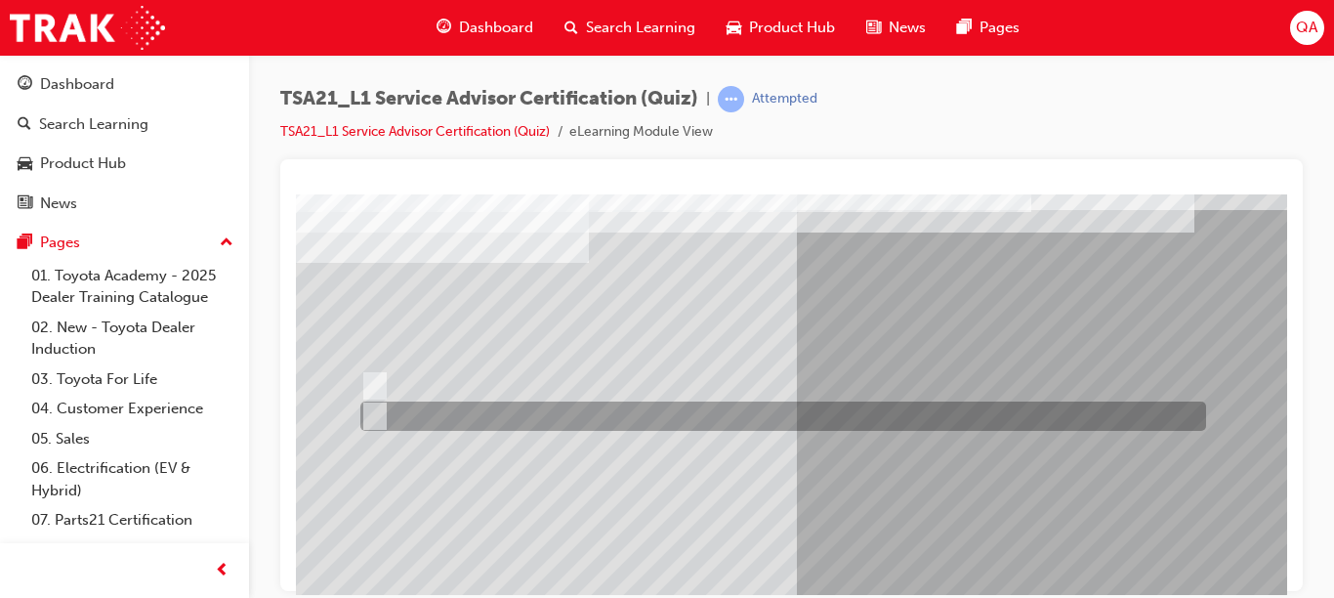
click at [452, 411] on div at bounding box center [778, 415] width 846 height 29
radio input "true"
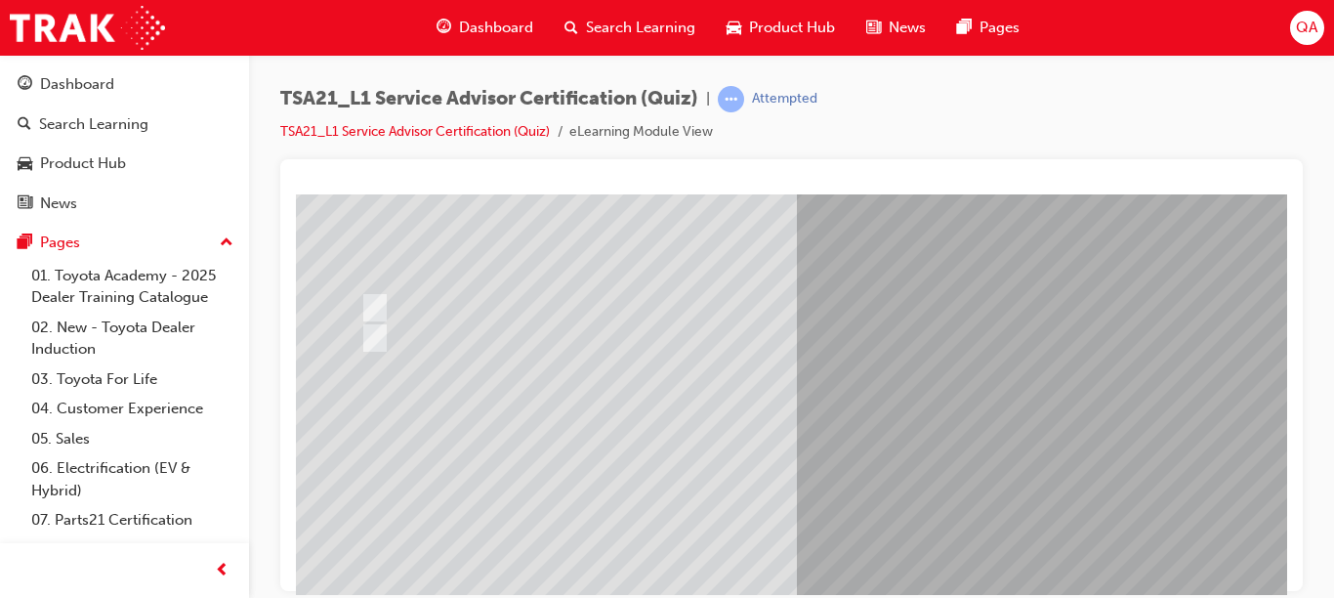
scroll to position [286, 0]
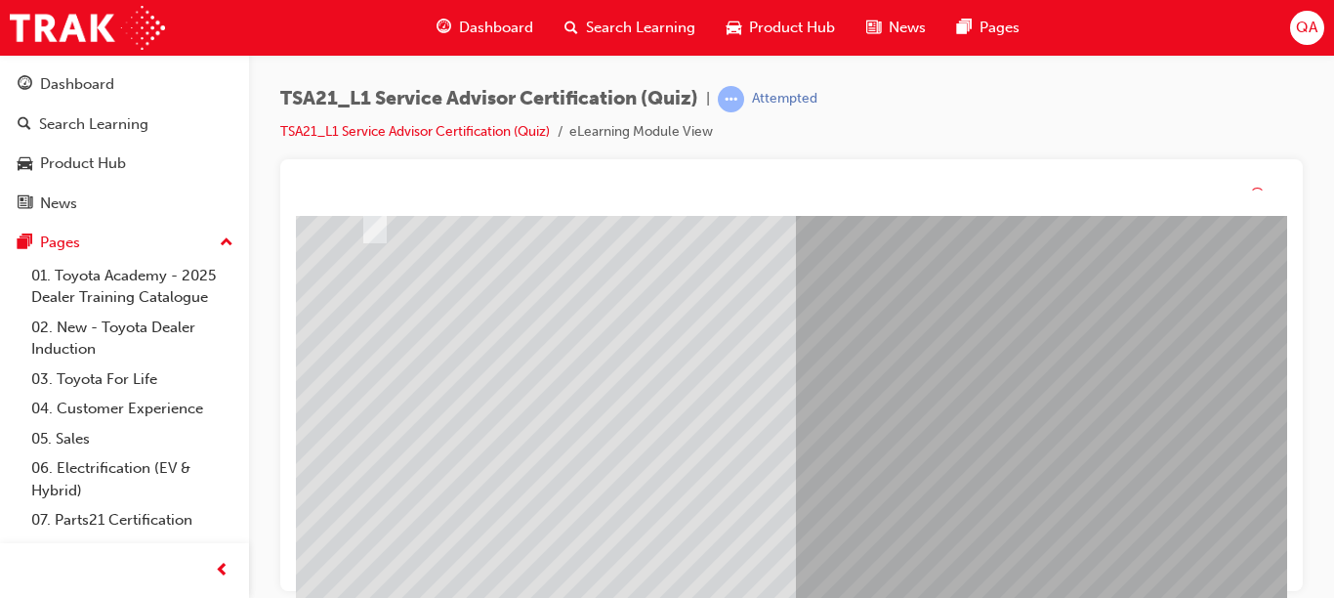
scroll to position [0, 0]
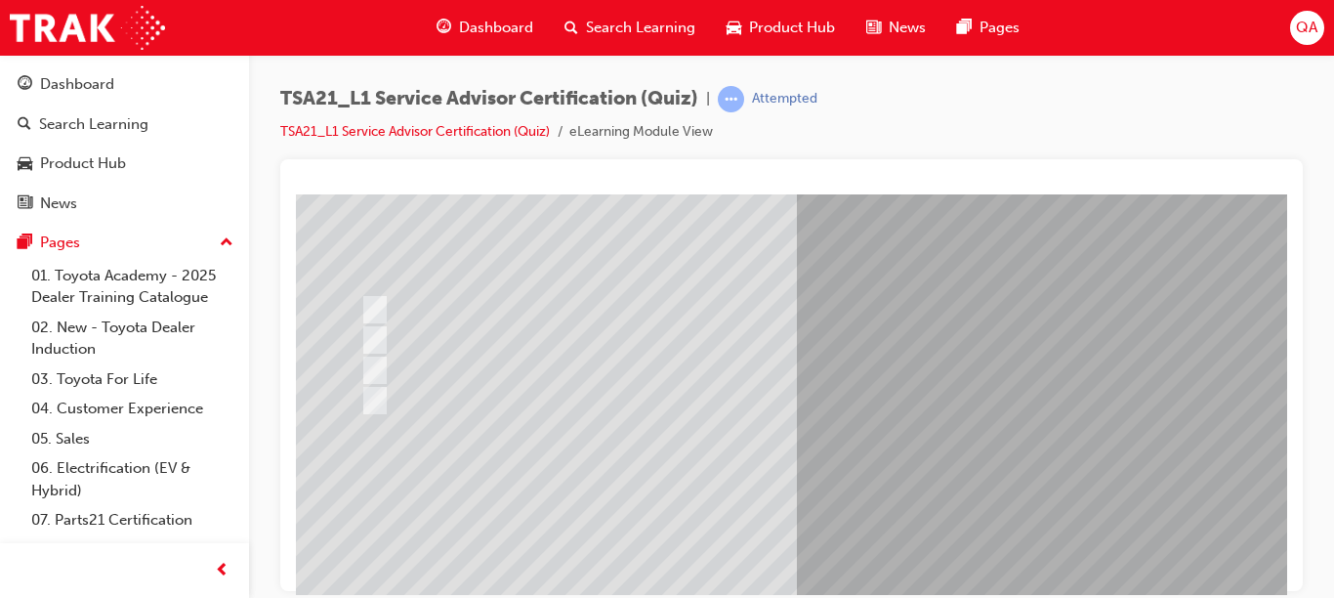
drag, startPoint x: 1278, startPoint y: 358, endPoint x: 1591, endPoint y: 629, distance: 413.3
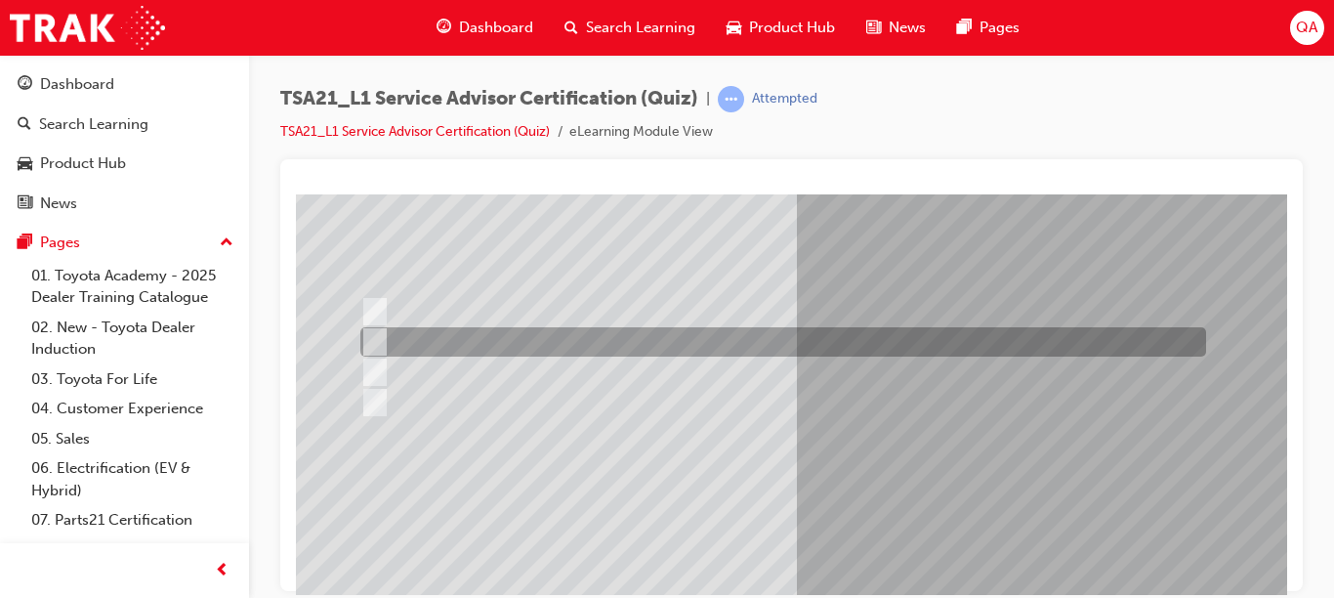
click at [522, 341] on div at bounding box center [778, 341] width 846 height 29
radio input "true"
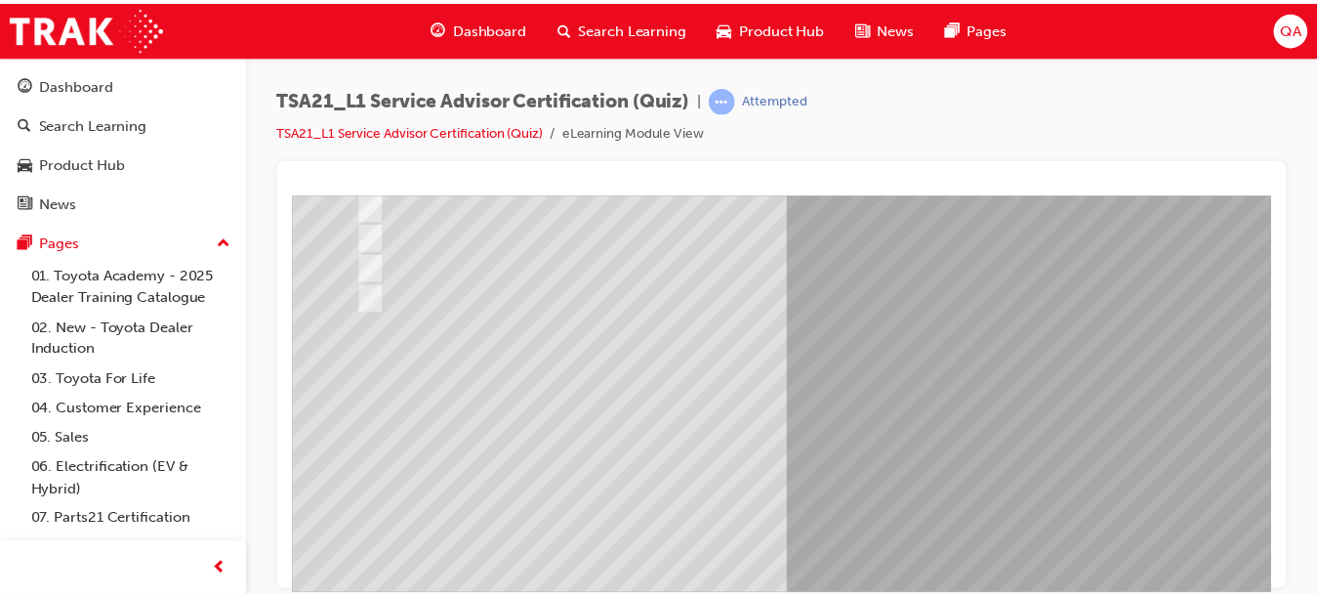
scroll to position [269, 0]
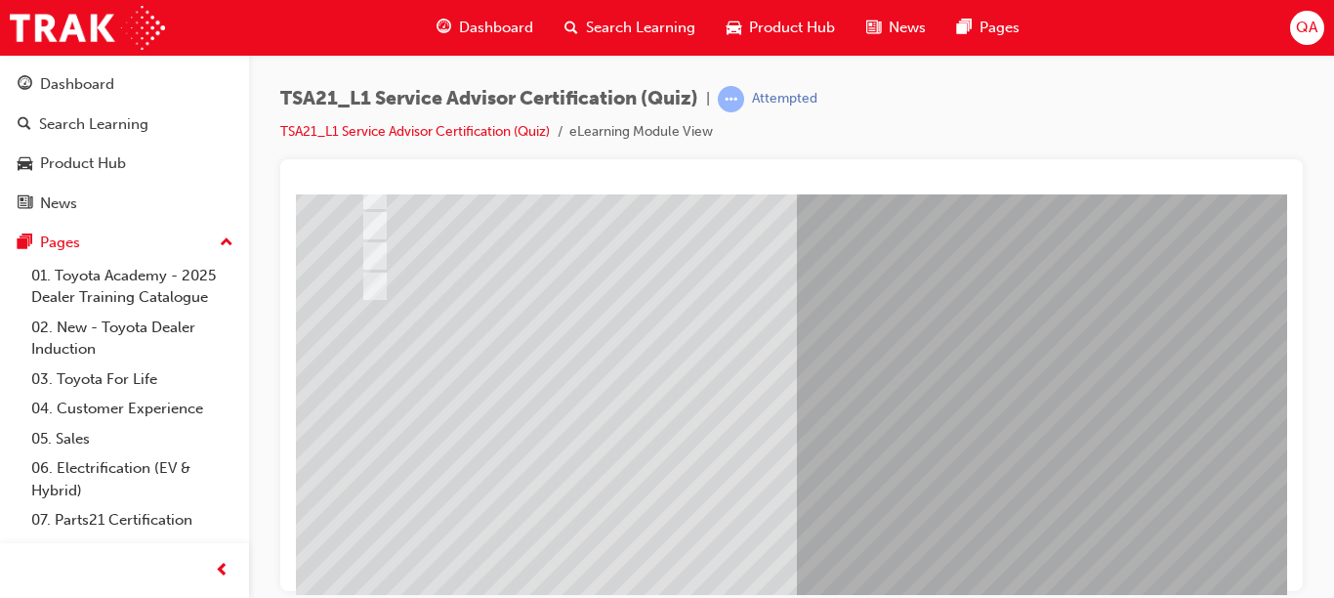
drag, startPoint x: 1279, startPoint y: 408, endPoint x: 1599, endPoint y: 660, distance: 406.8
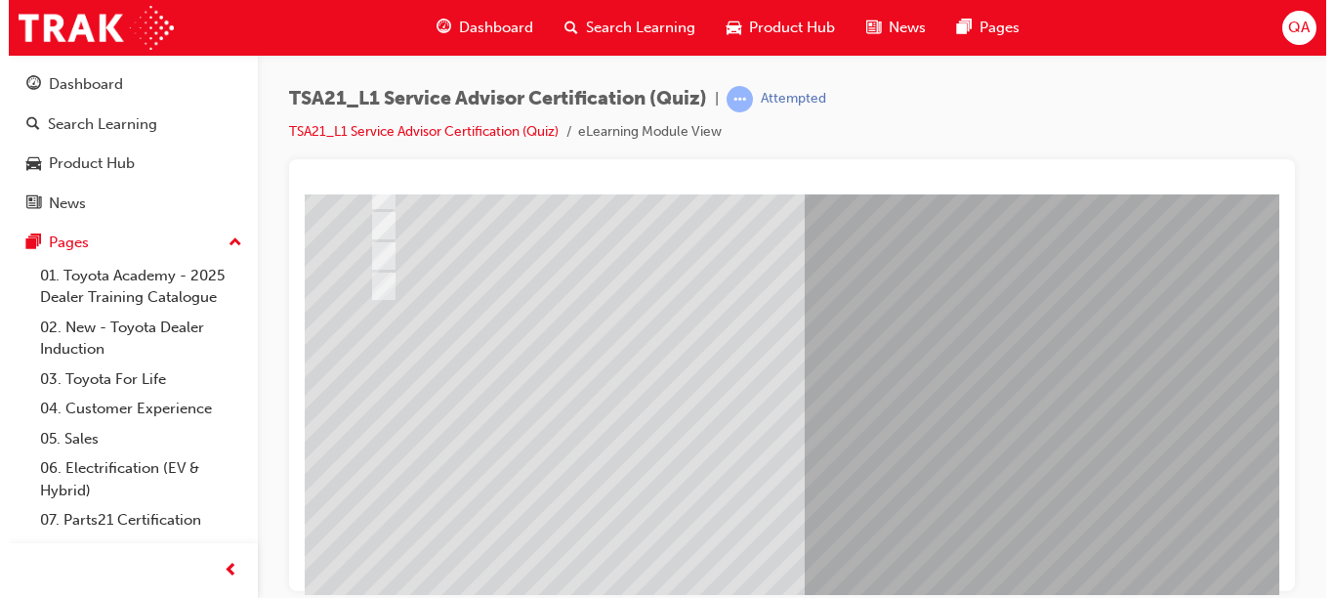
scroll to position [0, 0]
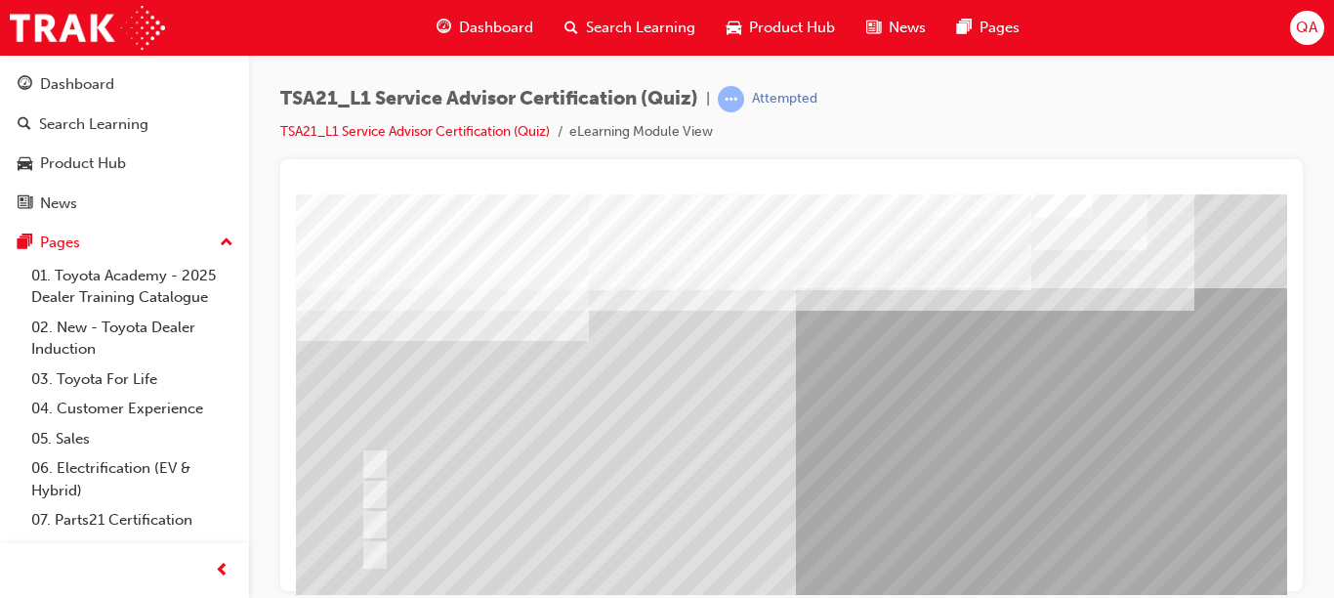
click at [965, 461] on div at bounding box center [778, 463] width 846 height 29
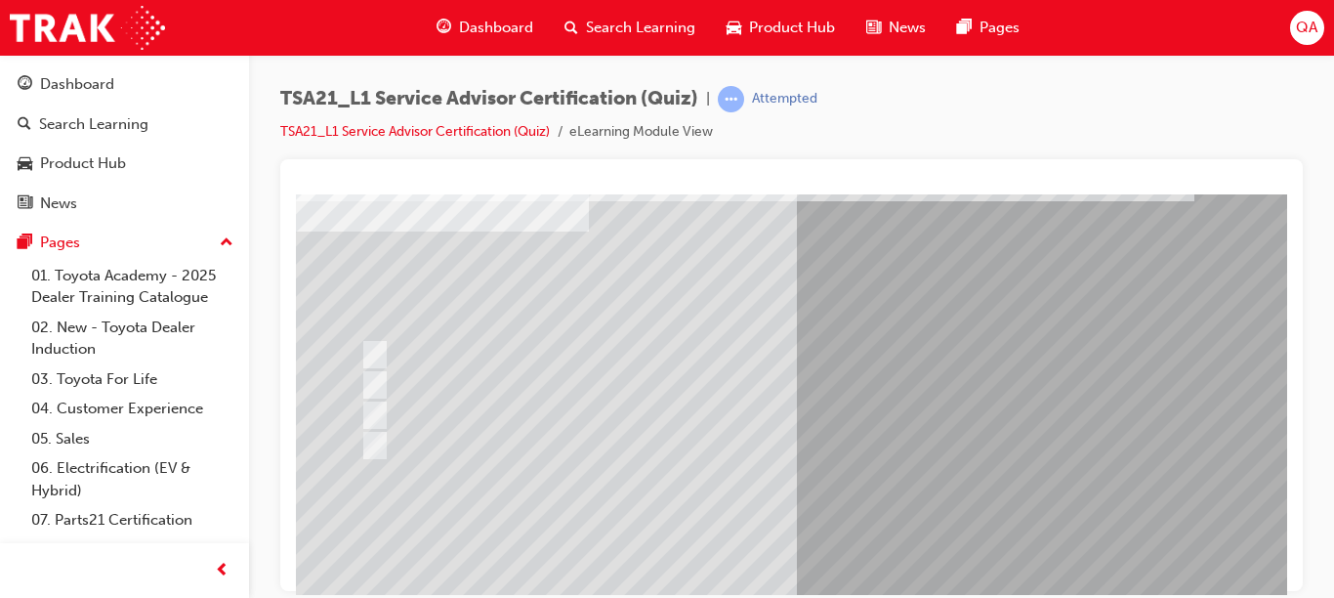
scroll to position [107, 0]
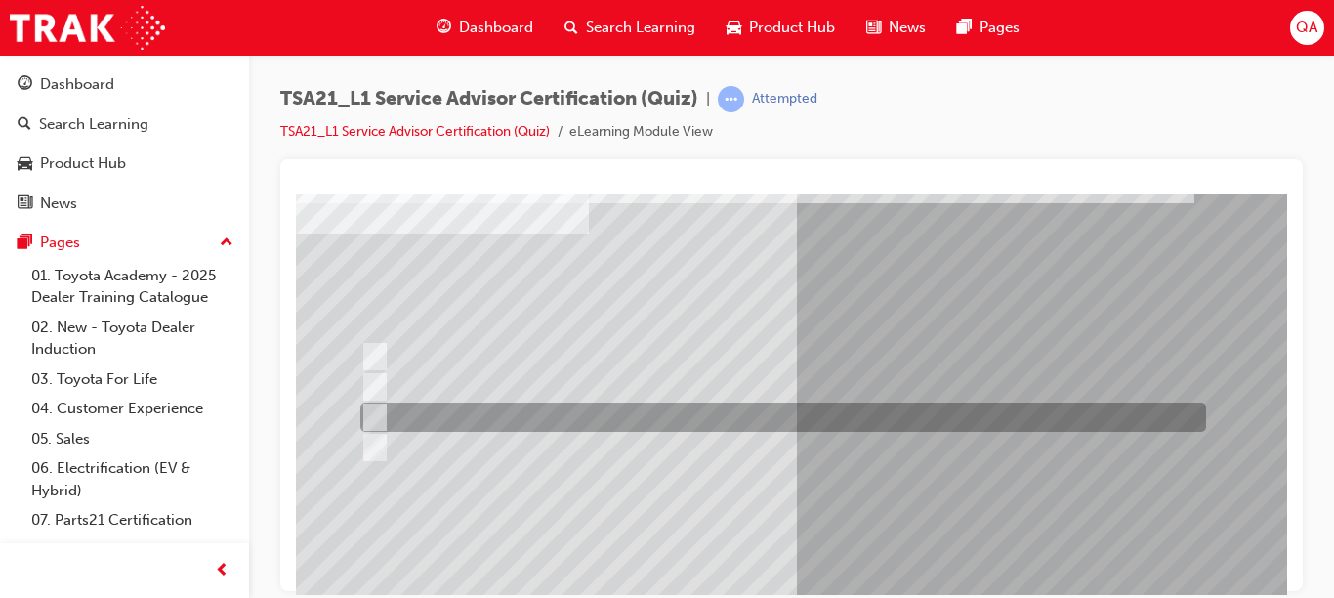
click at [926, 418] on div at bounding box center [778, 416] width 846 height 29
radio input "true"
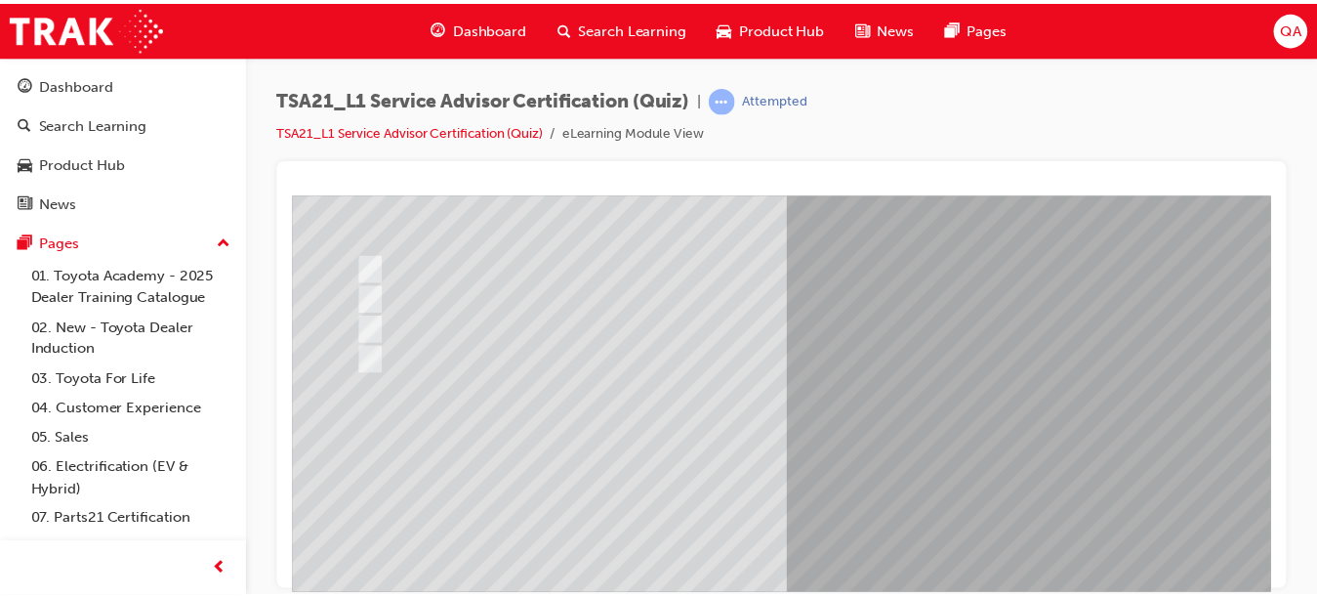
scroll to position [272, 0]
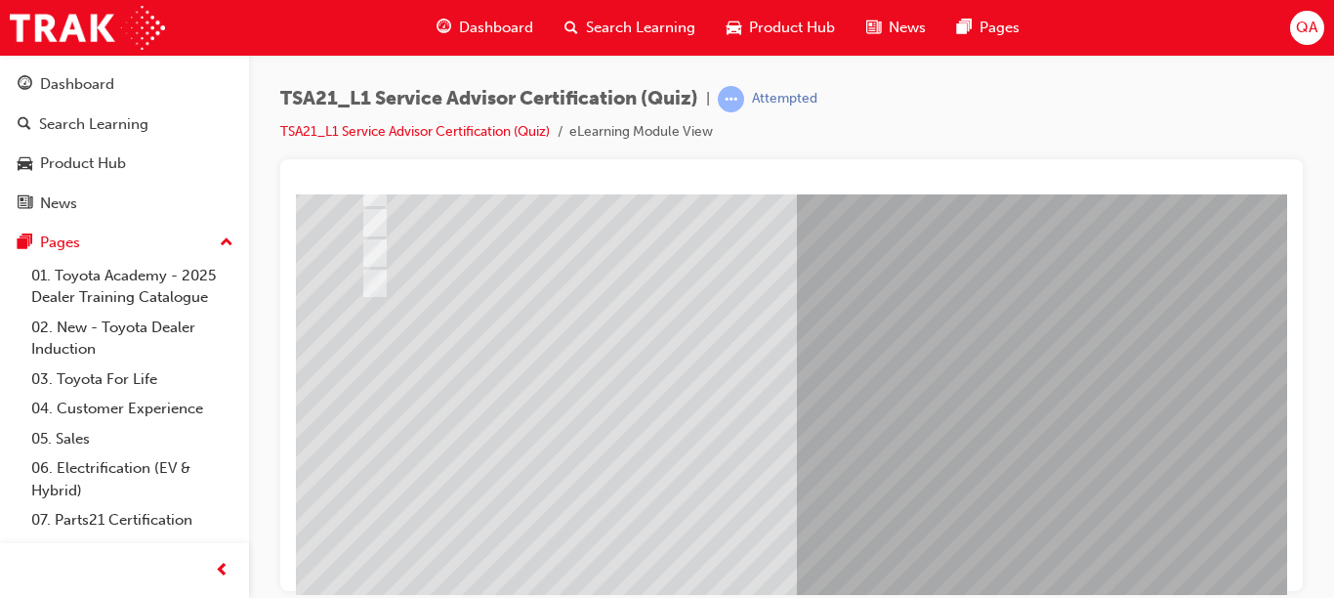
drag, startPoint x: 1277, startPoint y: 414, endPoint x: 1585, endPoint y: 690, distance: 413.6
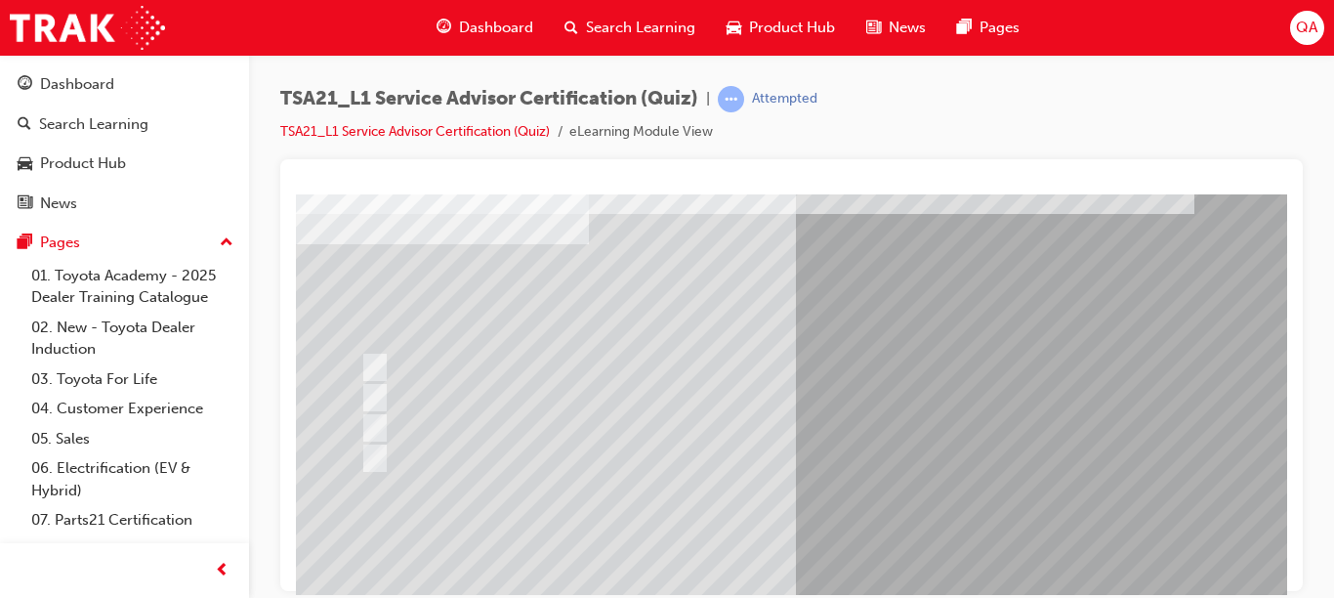
scroll to position [106, 0]
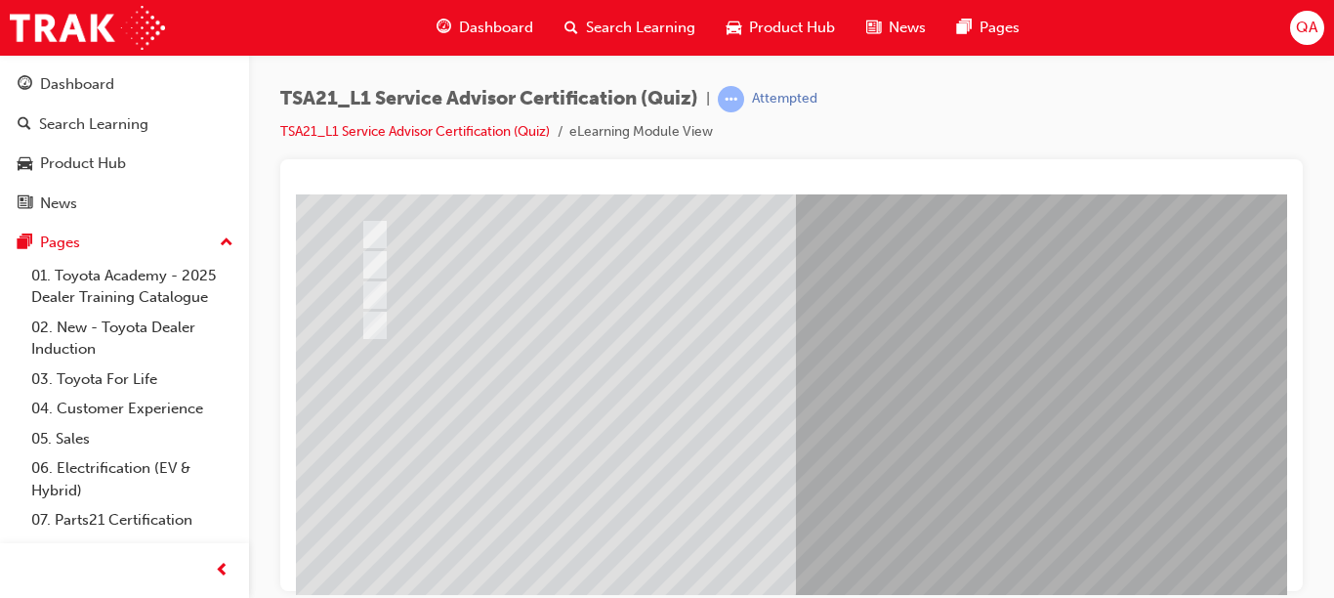
drag, startPoint x: 1276, startPoint y: 397, endPoint x: 1593, endPoint y: 655, distance: 408.2
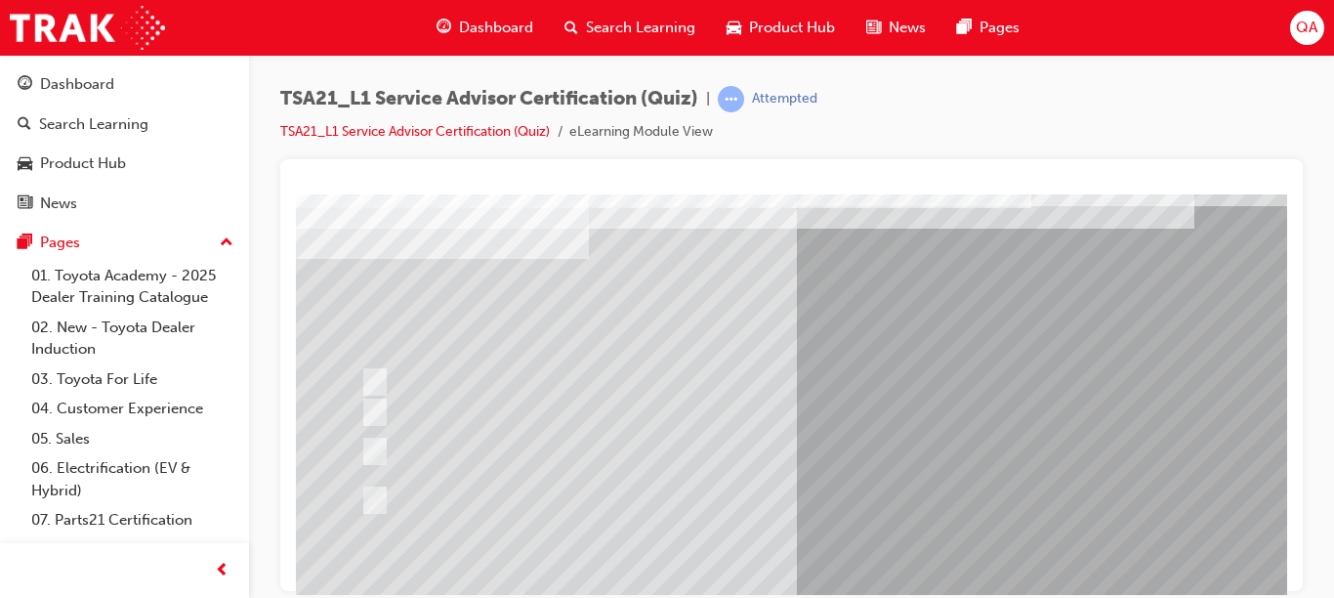
scroll to position [84, 0]
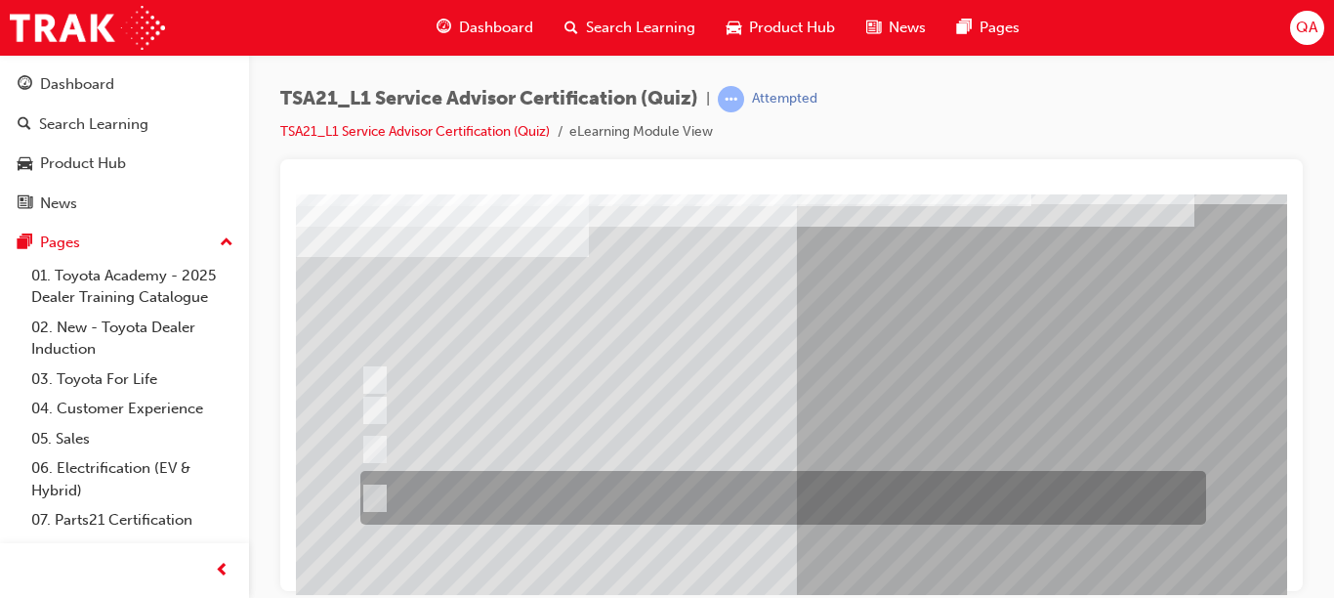
click at [891, 501] on div at bounding box center [778, 498] width 846 height 54
radio input "true"
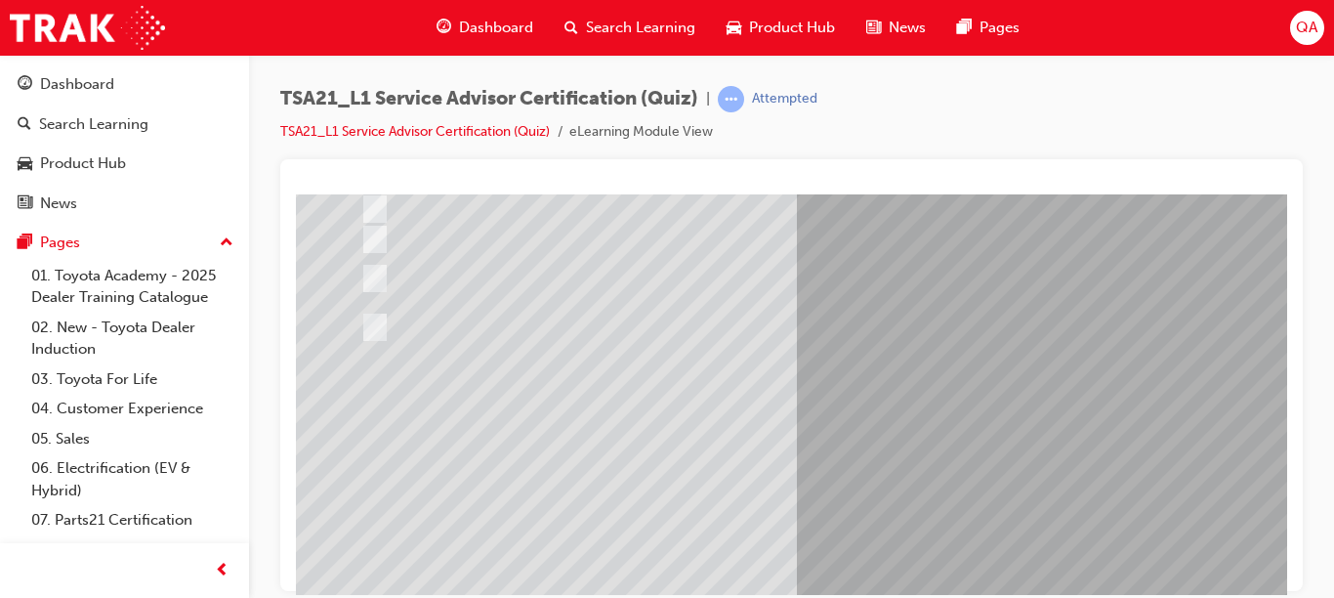
scroll to position [319, 0]
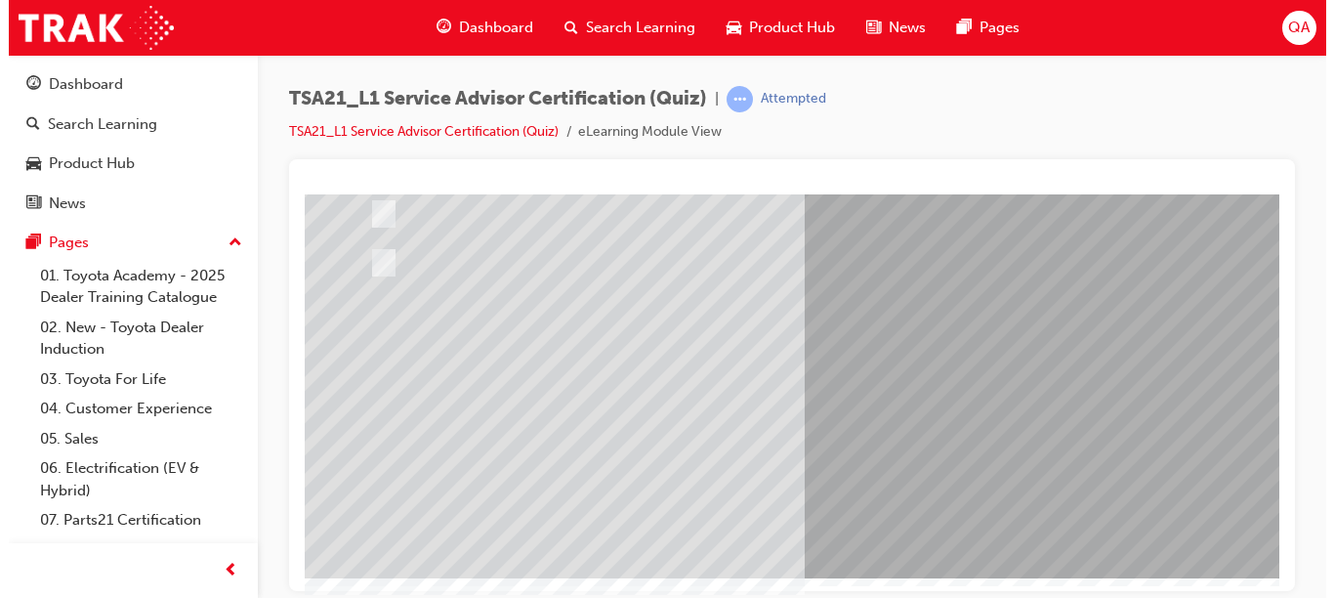
scroll to position [0, 0]
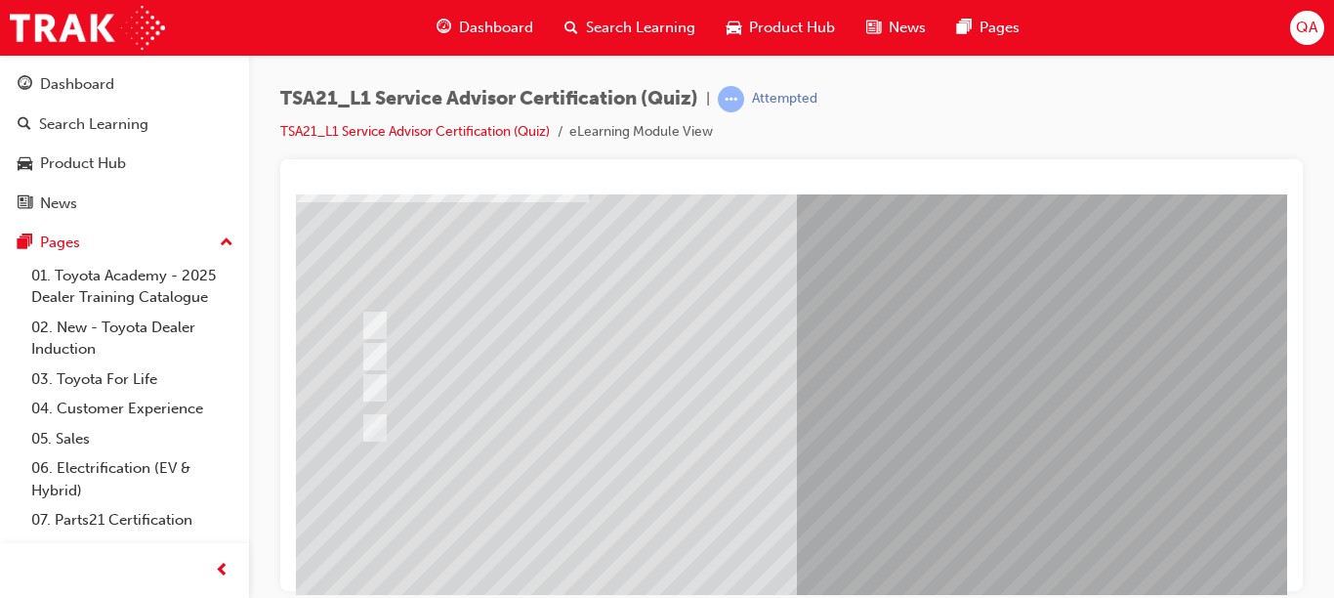
scroll to position [129, 0]
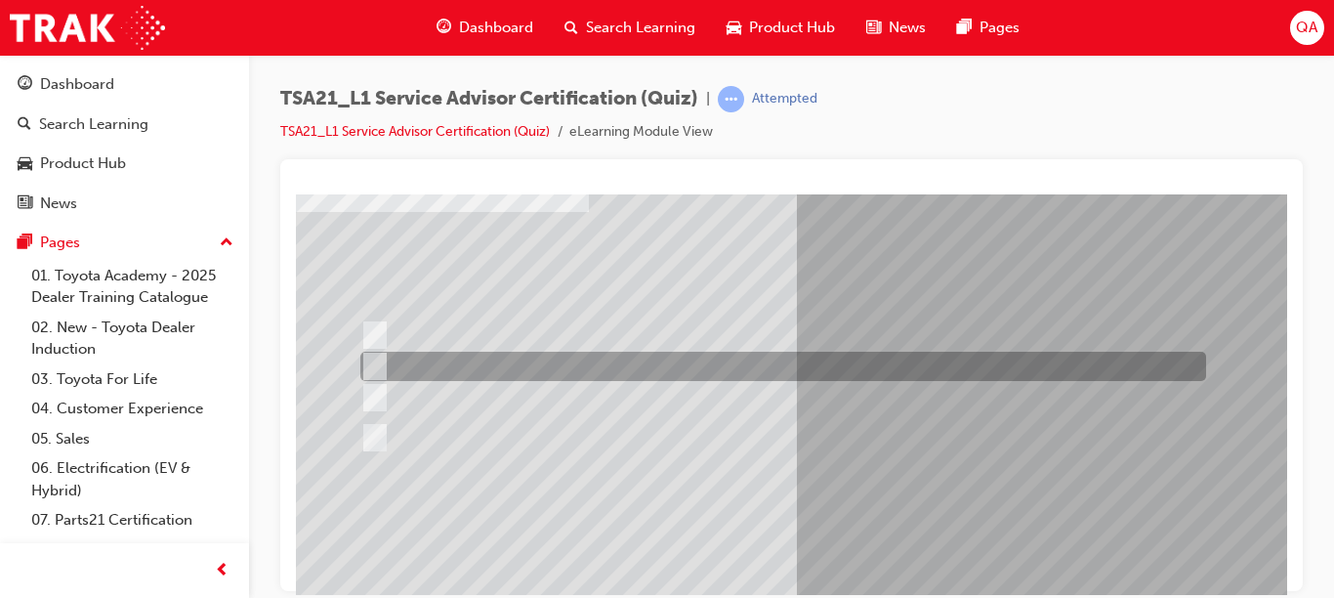
click at [773, 368] on div at bounding box center [778, 366] width 846 height 29
radio input "true"
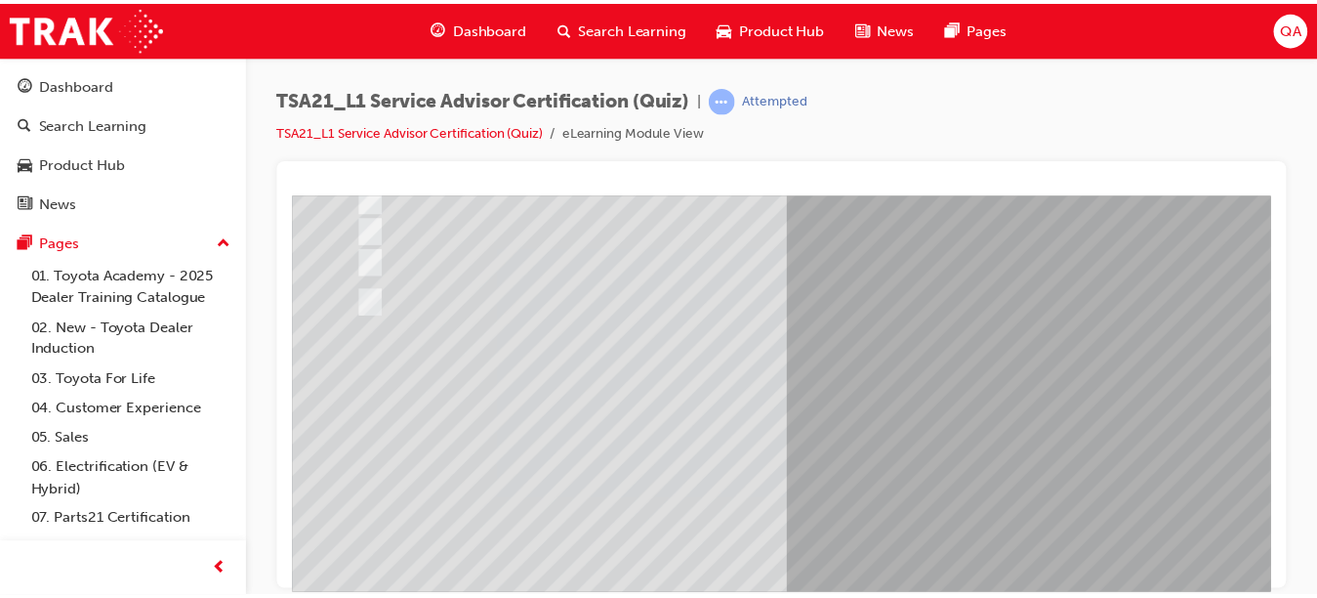
scroll to position [282, 0]
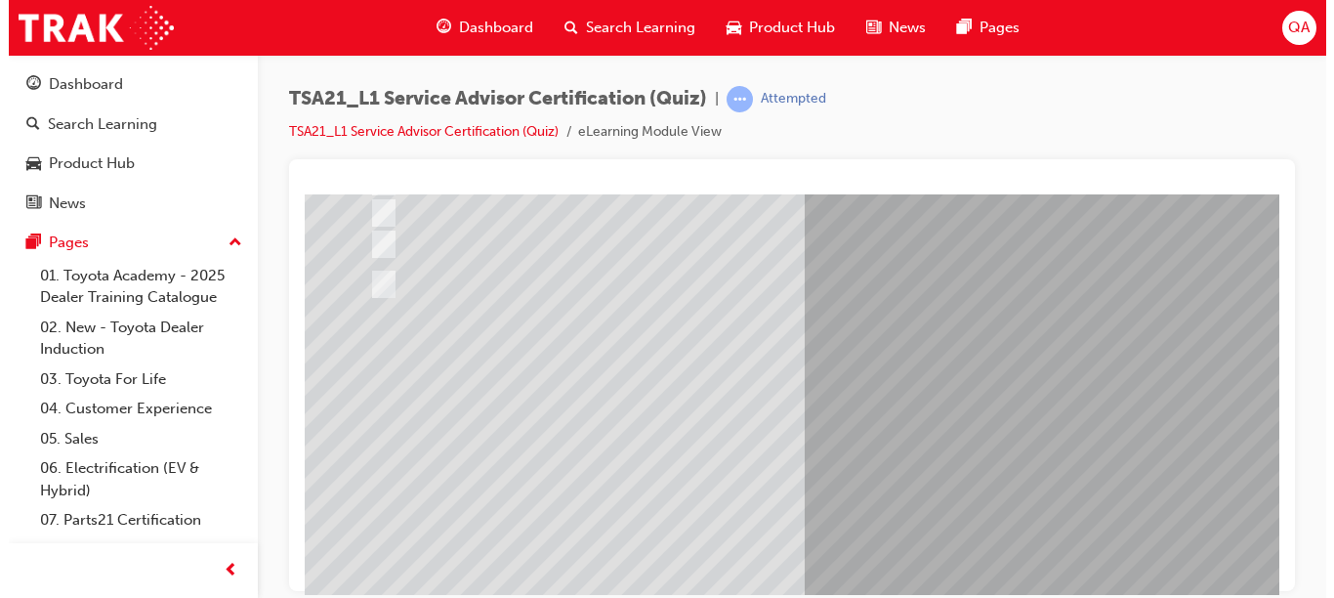
scroll to position [0, 0]
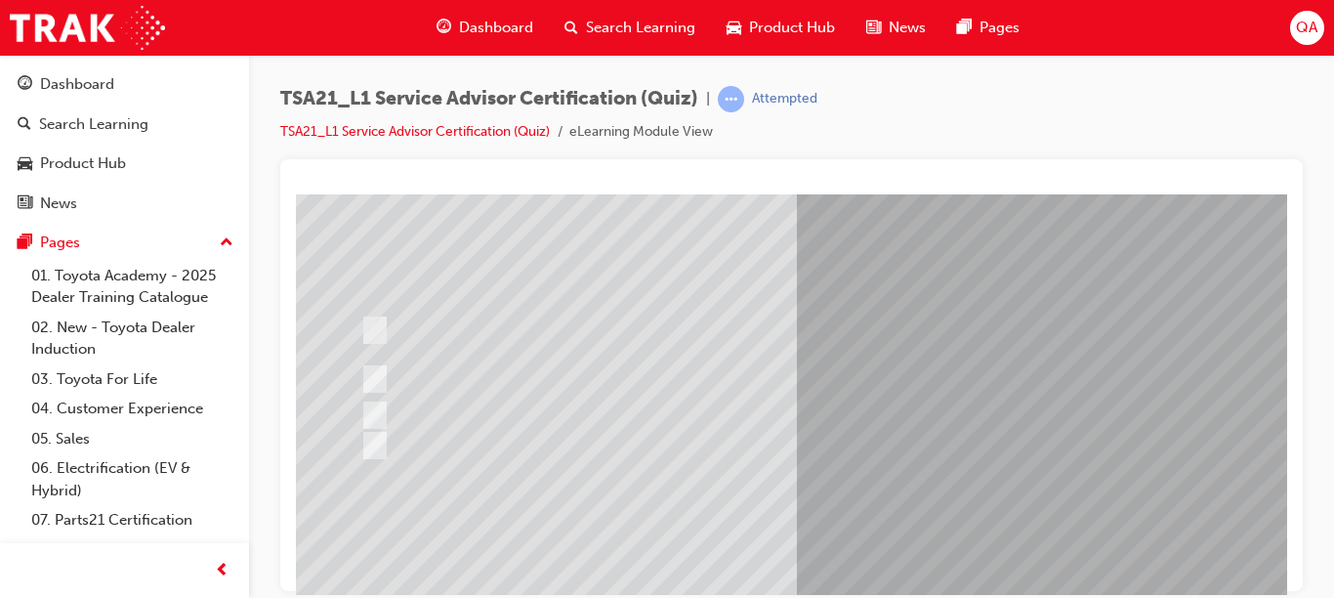
scroll to position [105, 0]
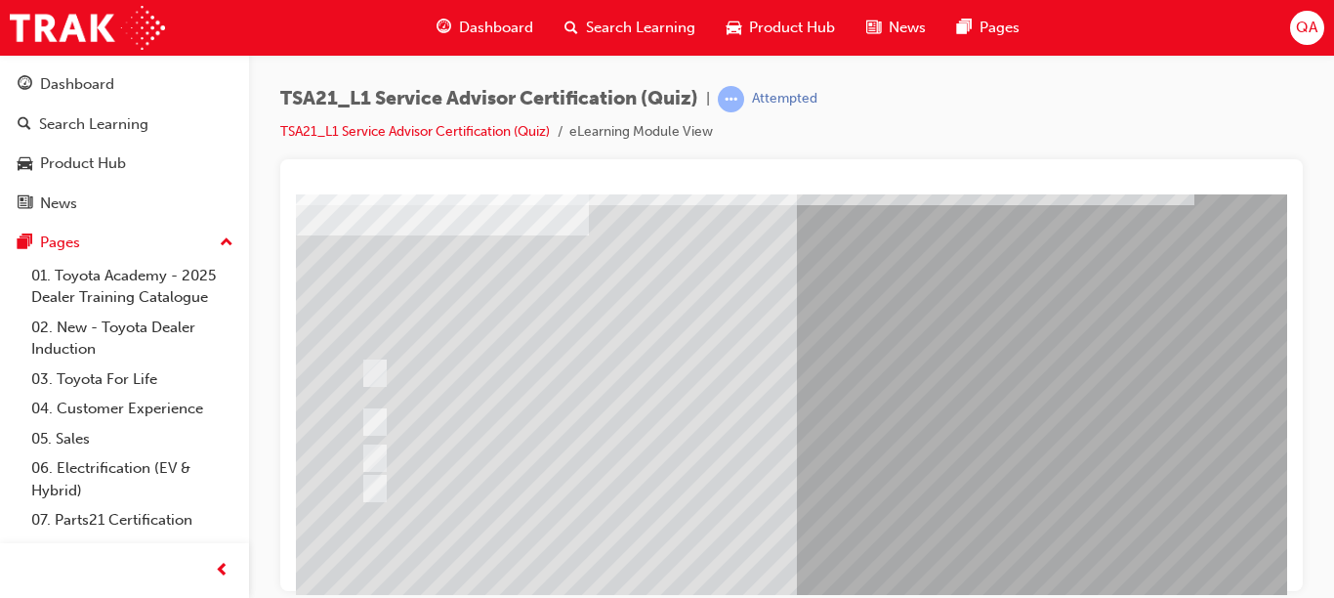
drag, startPoint x: 1279, startPoint y: 317, endPoint x: 1587, endPoint y: 564, distance: 394.0
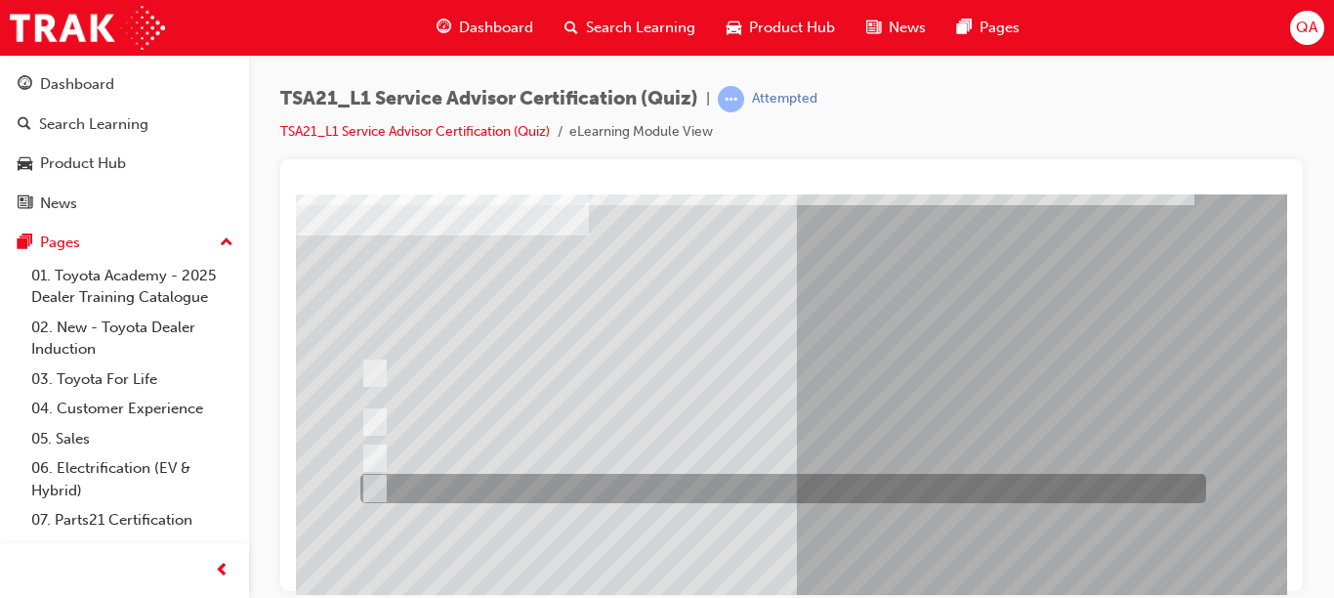
click at [899, 485] on div at bounding box center [778, 488] width 846 height 29
radio input "true"
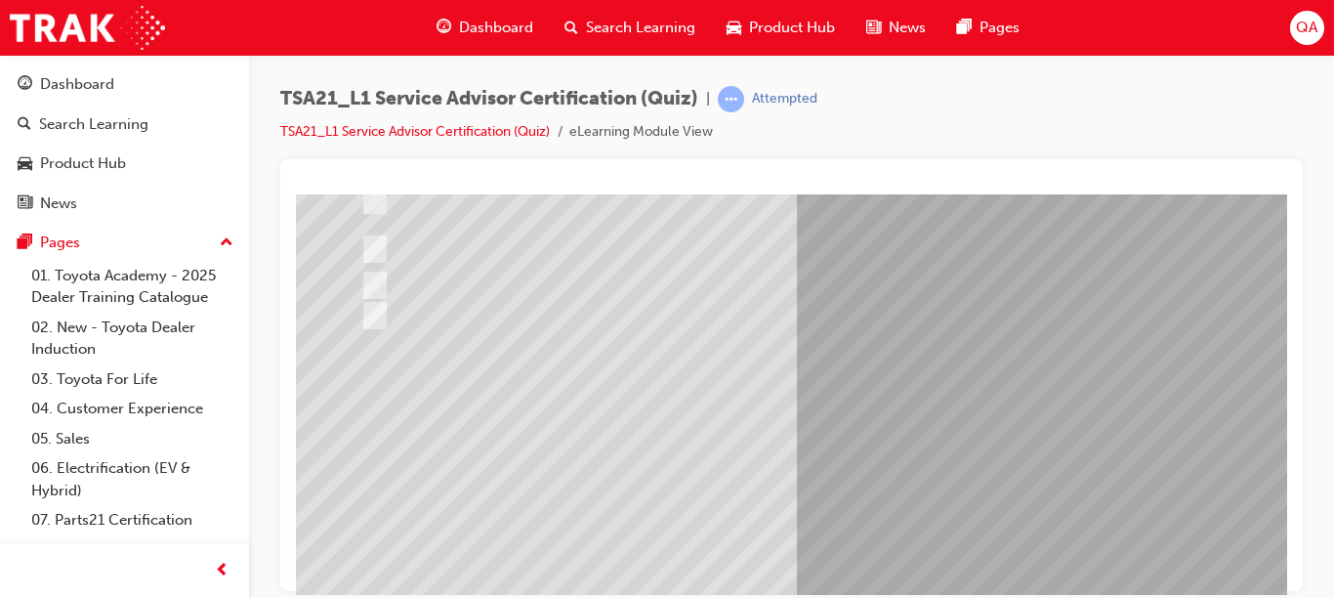
scroll to position [296, 0]
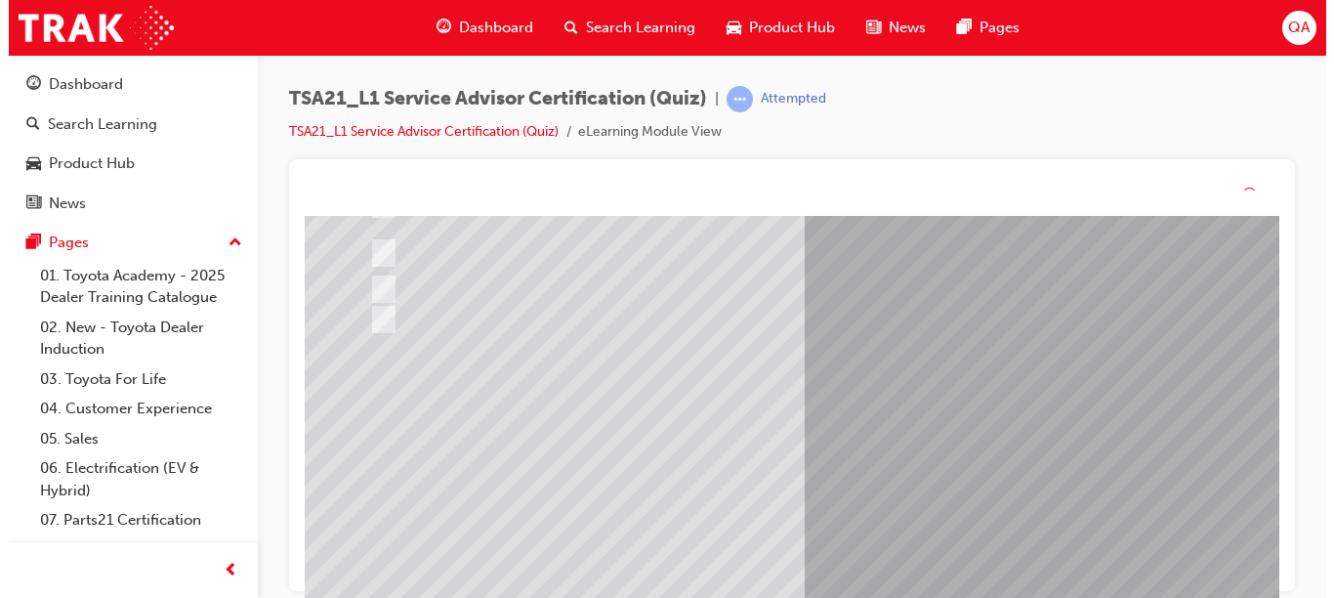
scroll to position [0, 0]
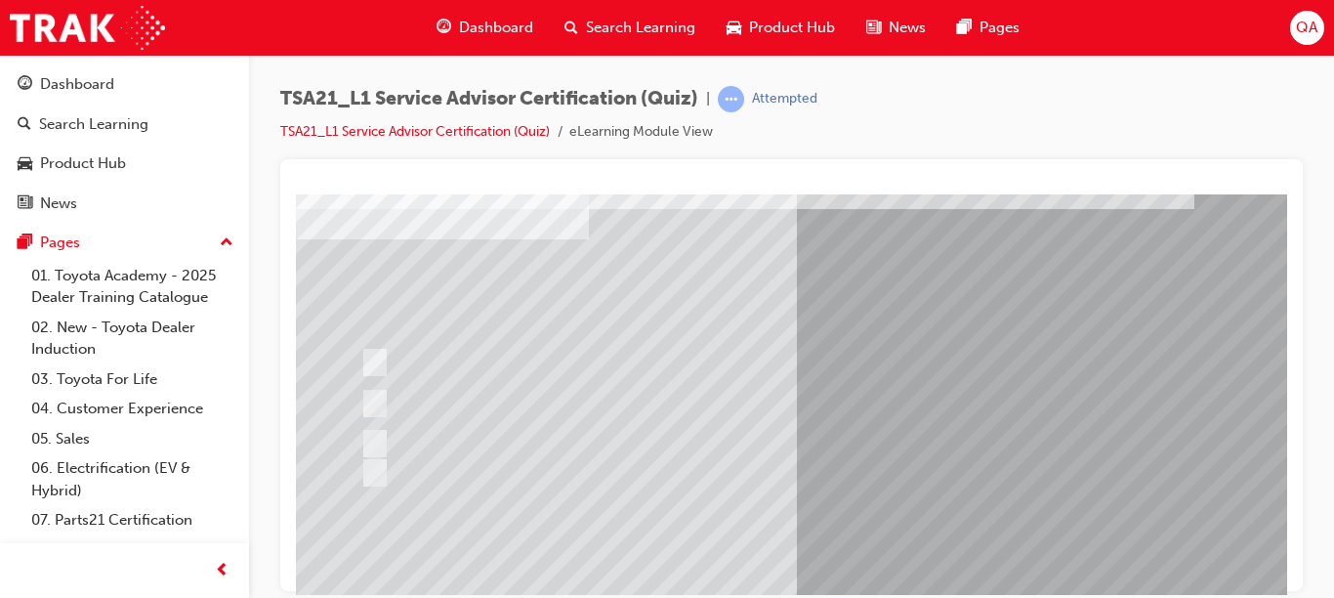
scroll to position [98, 0]
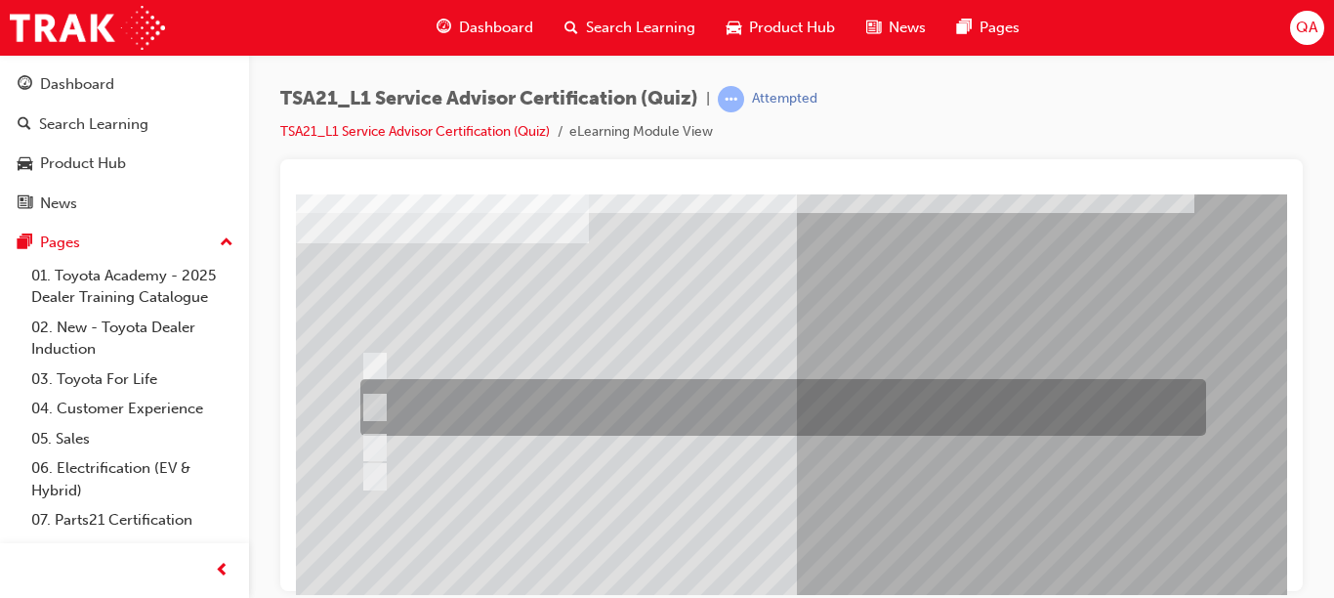
click at [946, 413] on div at bounding box center [778, 407] width 846 height 57
radio input "true"
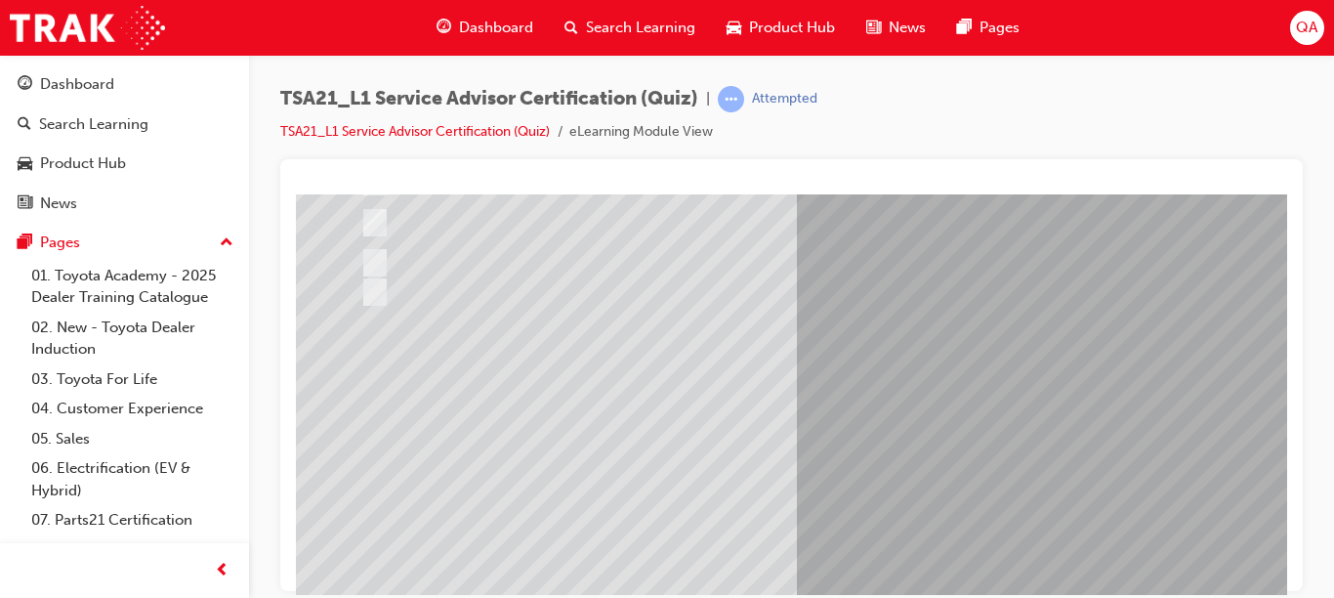
scroll to position [286, 0]
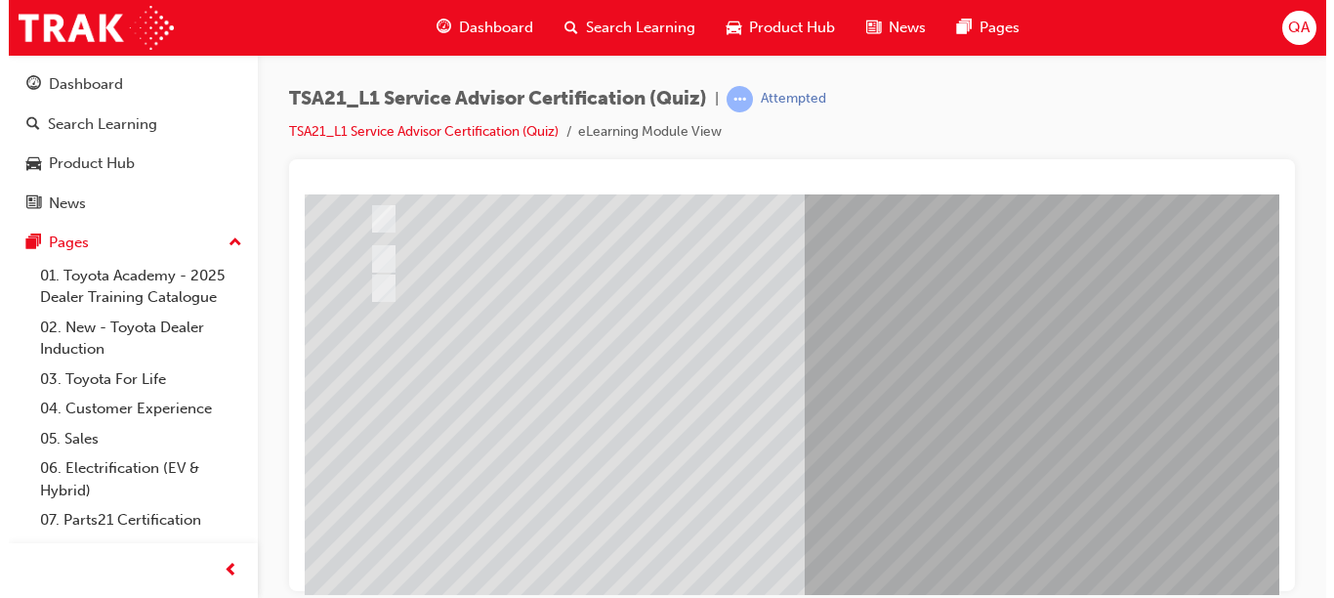
scroll to position [0, 0]
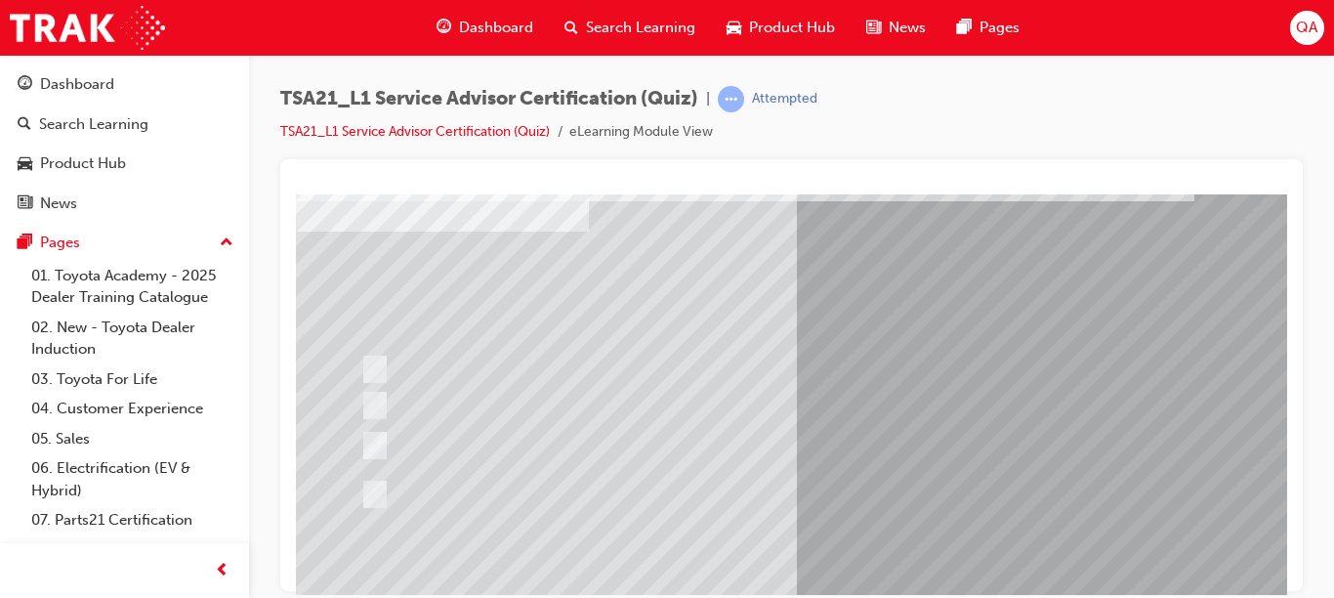
scroll to position [117, 0]
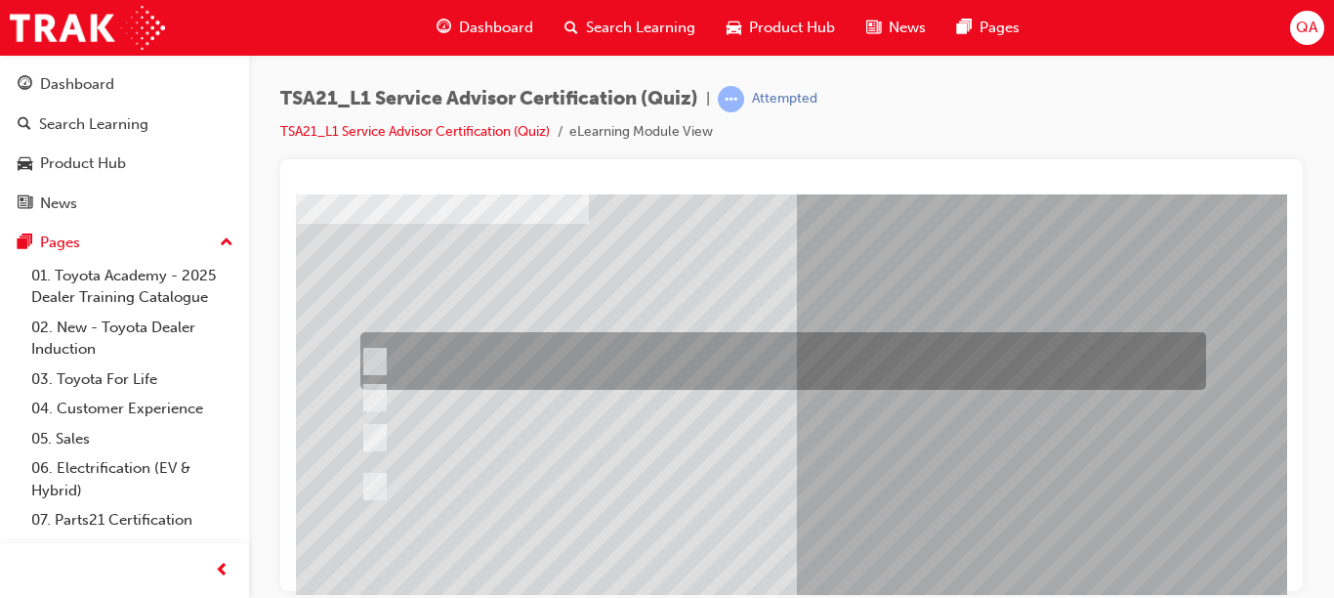
click at [1068, 367] on div at bounding box center [778, 361] width 846 height 58
radio input "true"
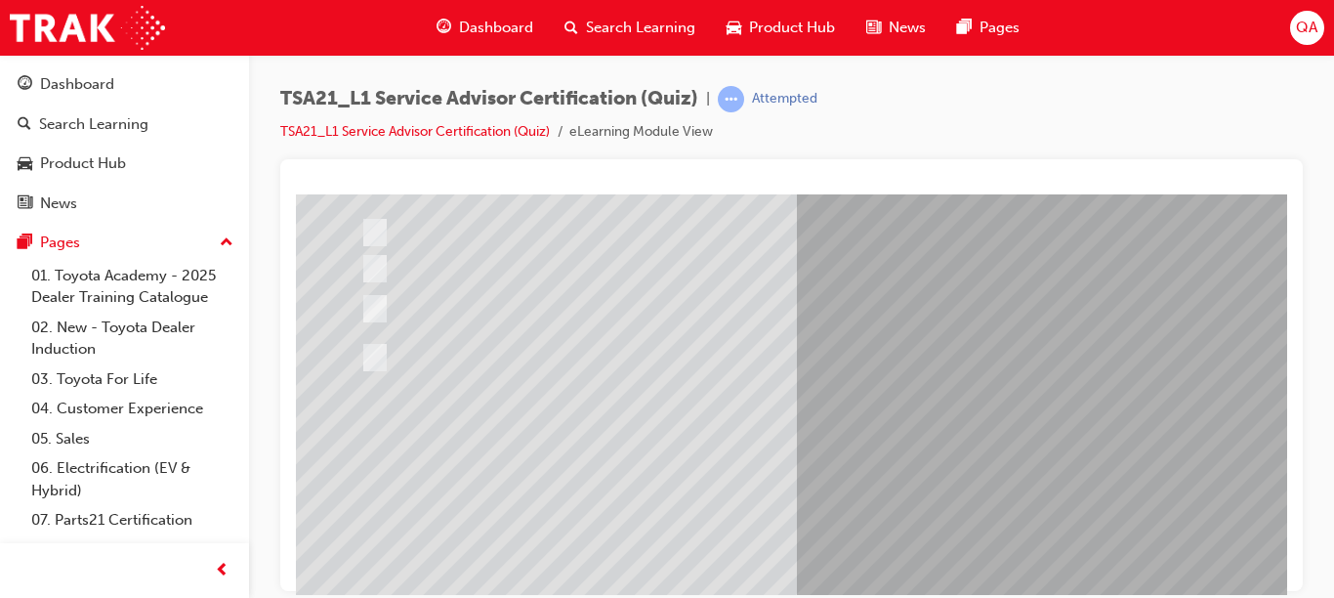
scroll to position [319, 0]
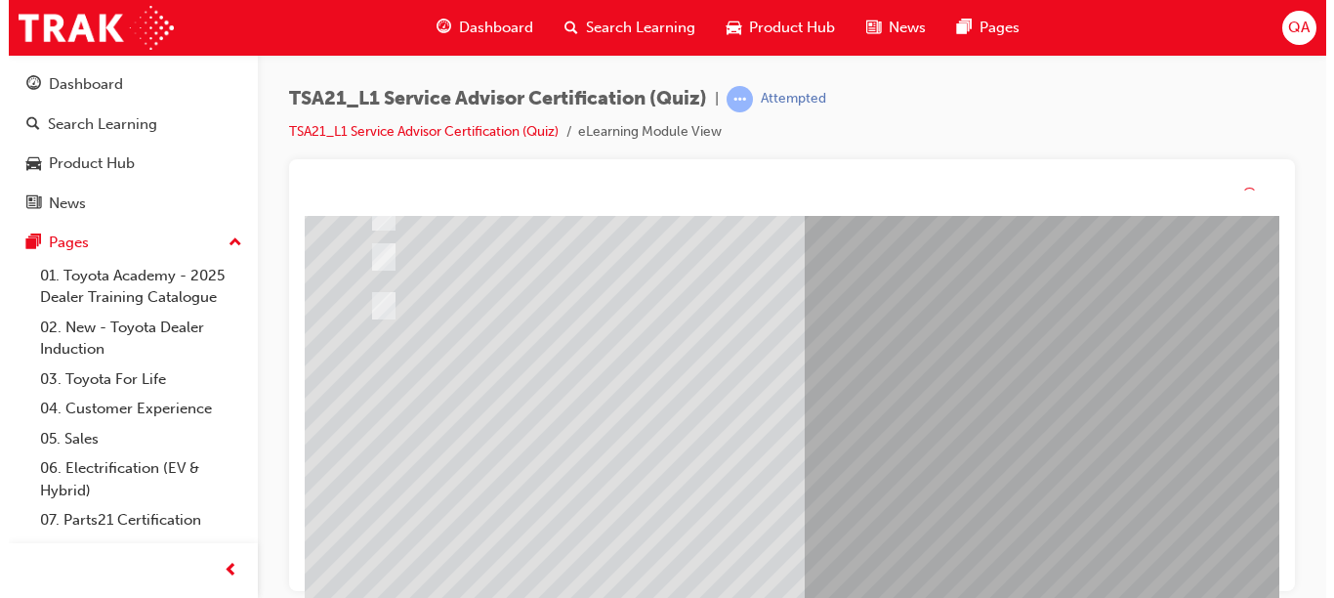
scroll to position [0, 0]
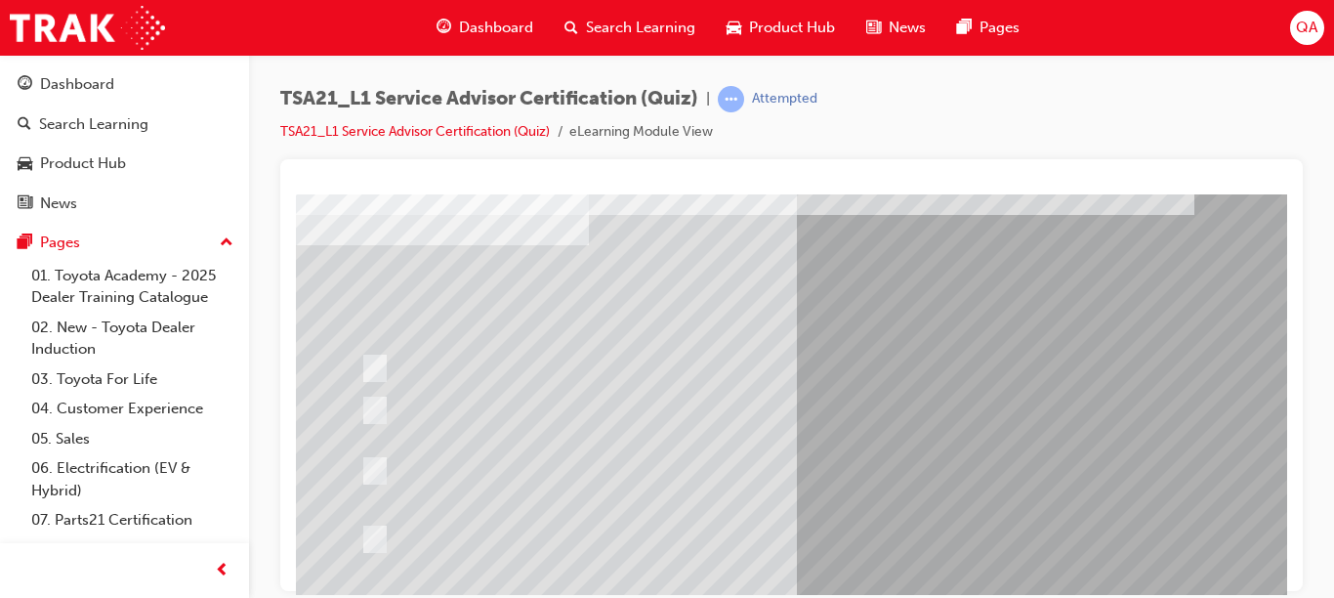
scroll to position [100, 0]
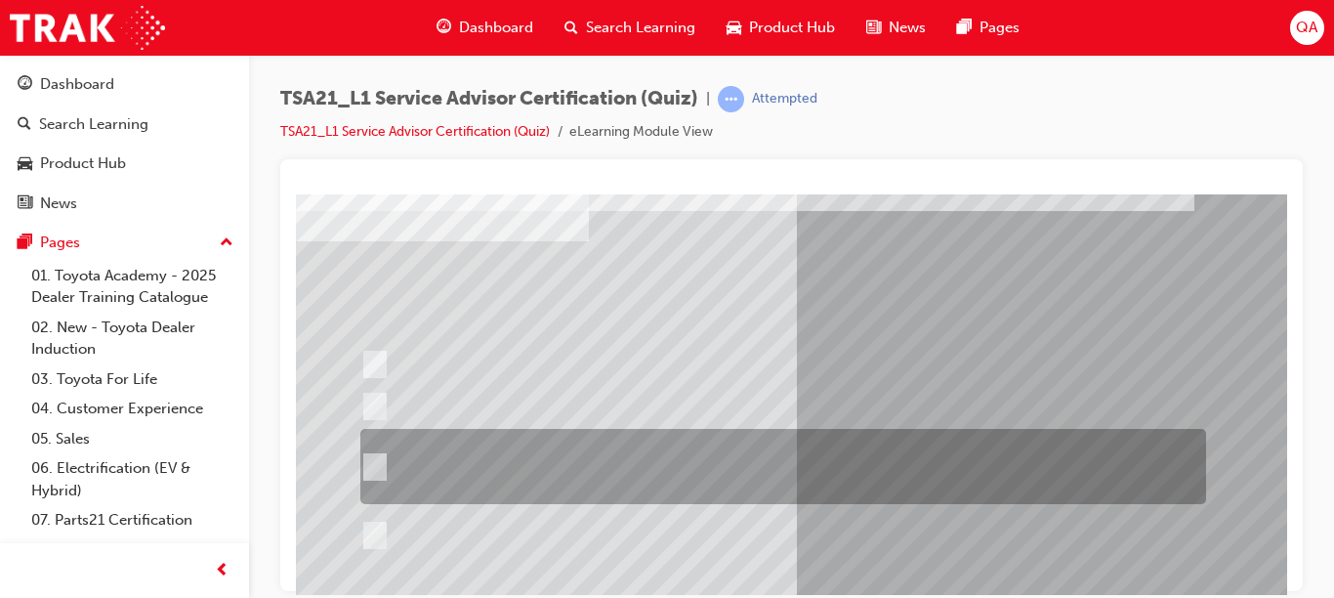
click at [903, 448] on div at bounding box center [778, 466] width 846 height 75
radio input "true"
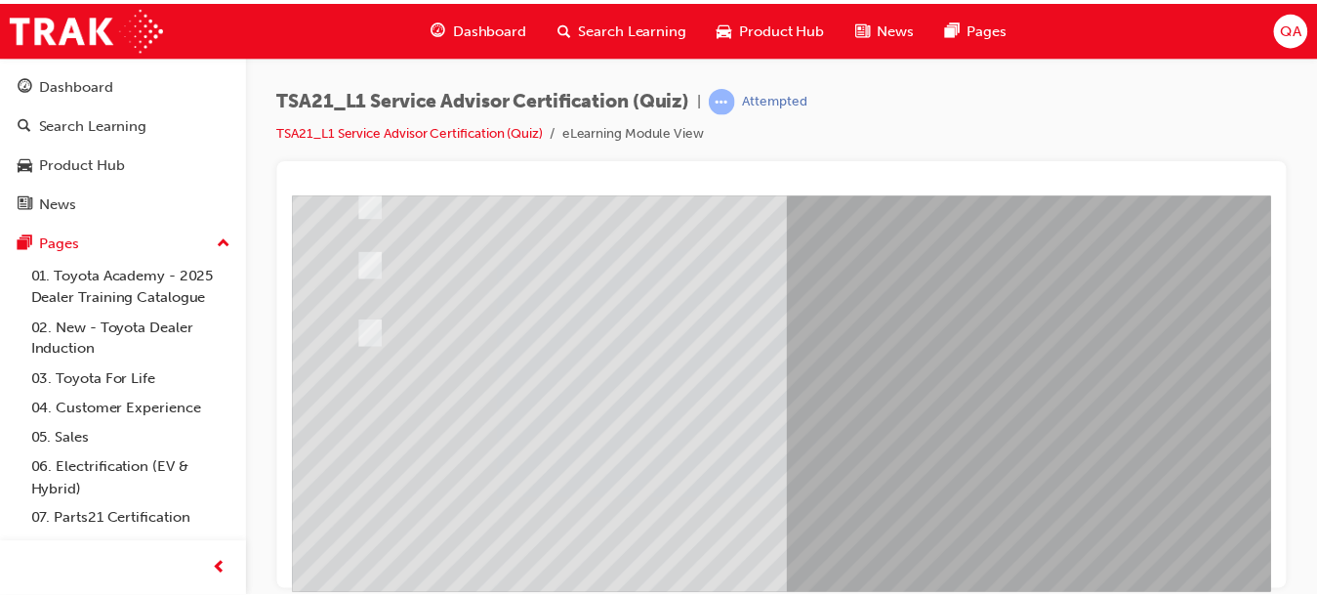
scroll to position [319, 0]
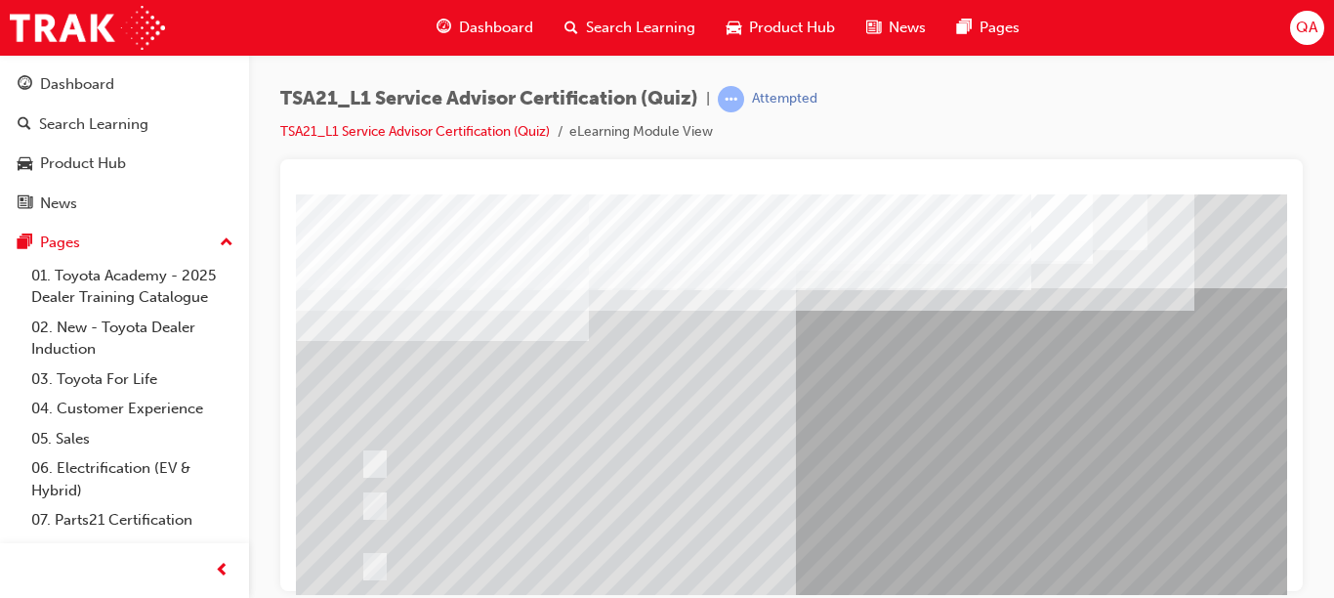
click at [956, 456] on div at bounding box center [778, 463] width 846 height 29
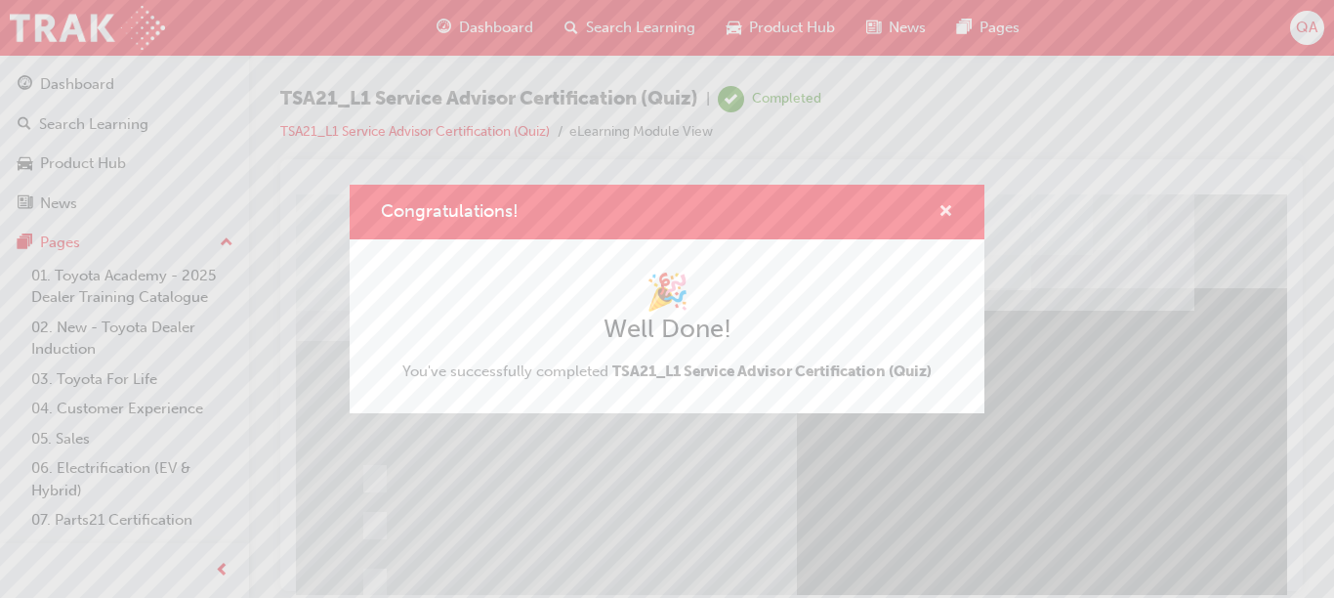
click at [940, 219] on span "cross-icon" at bounding box center [946, 213] width 15 height 18
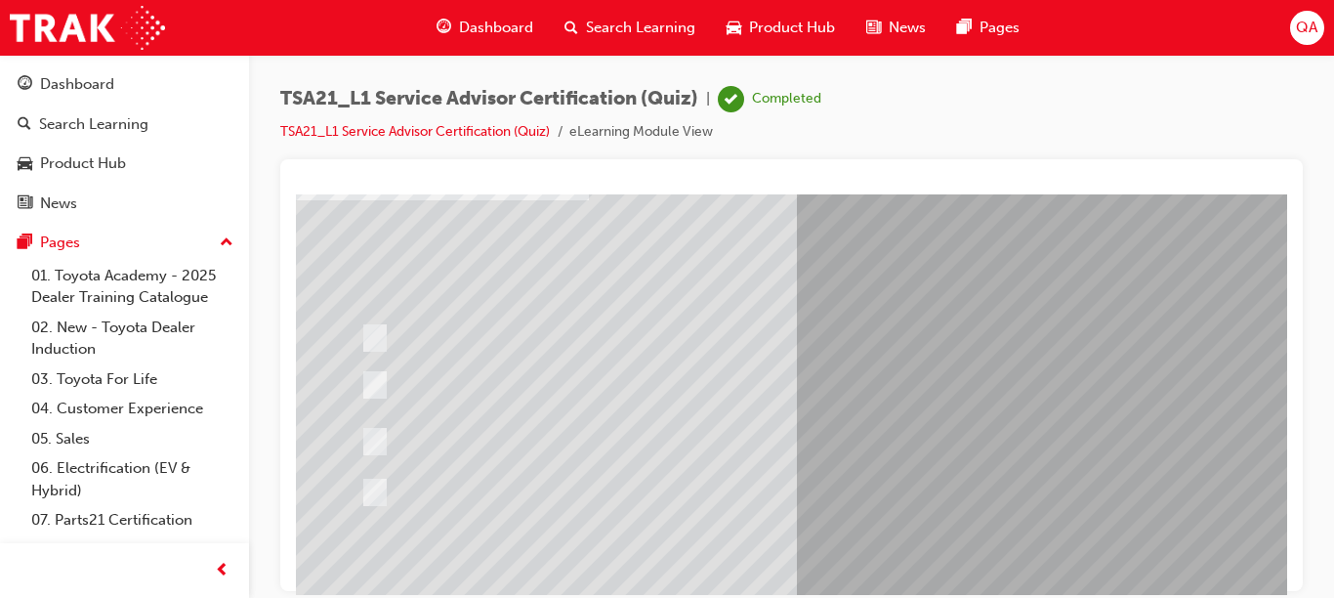
scroll to position [146, 0]
drag, startPoint x: 1279, startPoint y: 426, endPoint x: 1601, endPoint y: 534, distance: 339.1
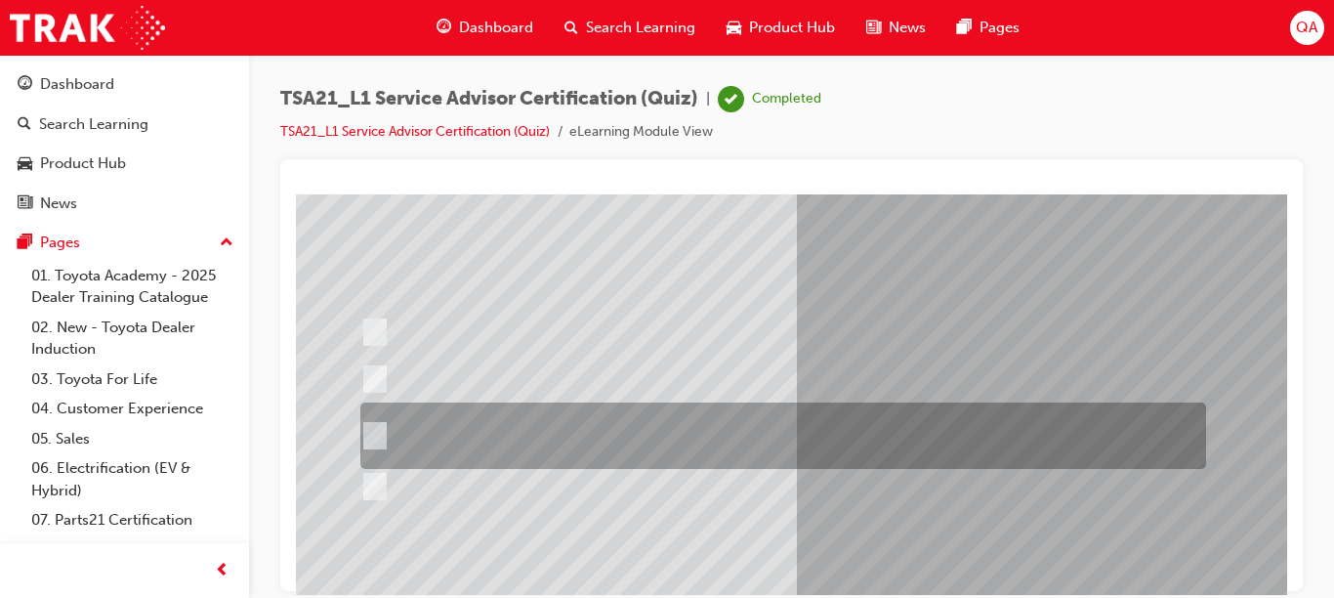
click at [989, 430] on div at bounding box center [778, 435] width 846 height 66
radio input "true"
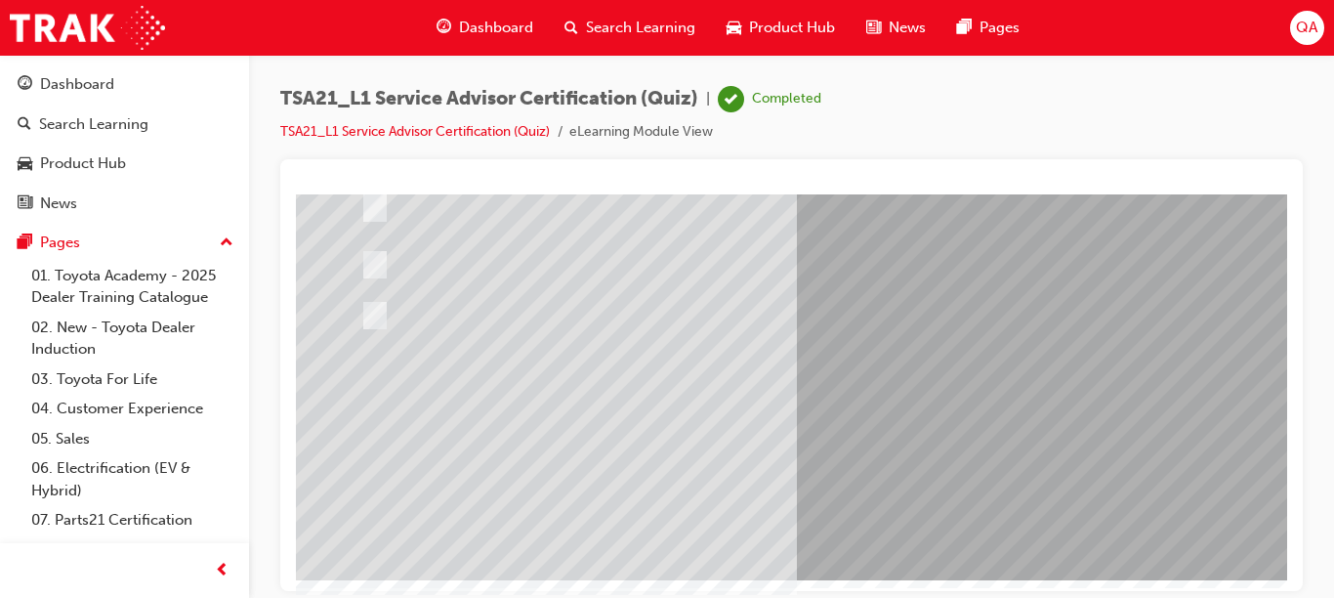
scroll to position [319, 0]
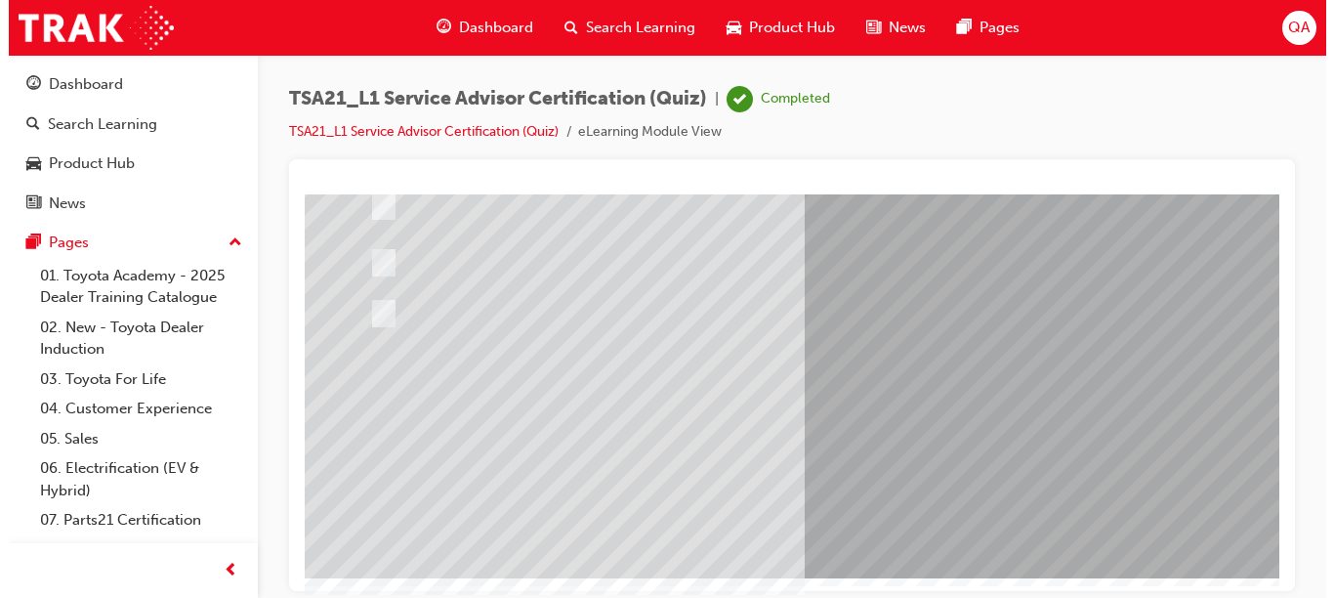
scroll to position [0, 0]
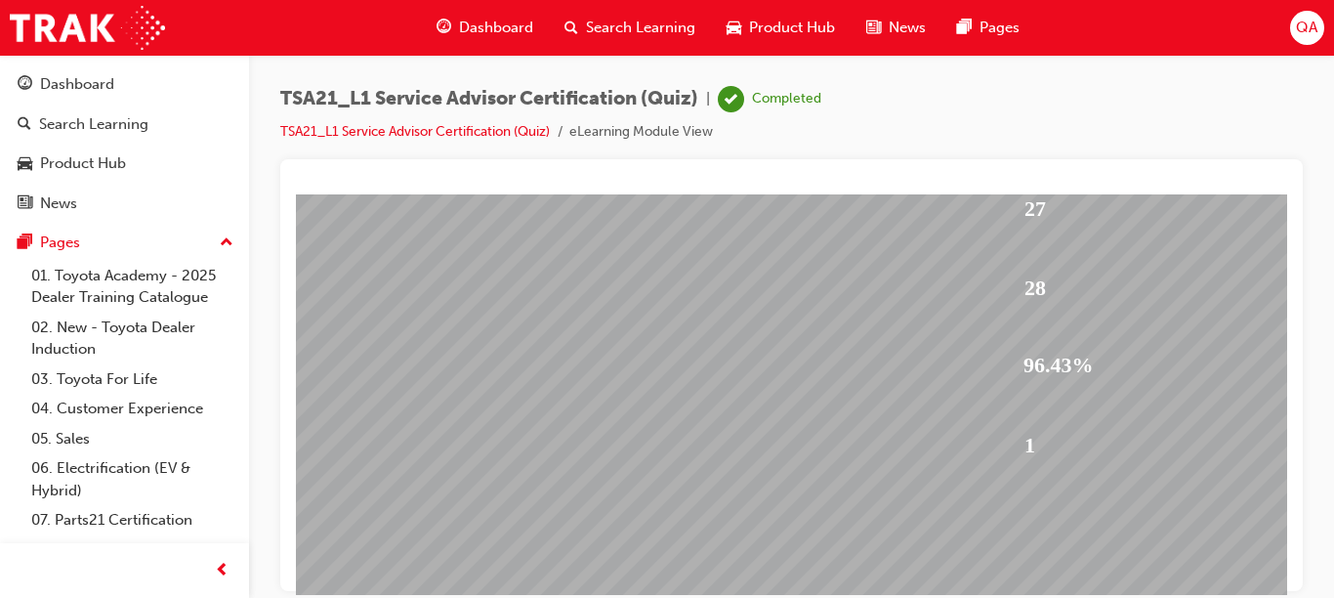
scroll to position [319, 0]
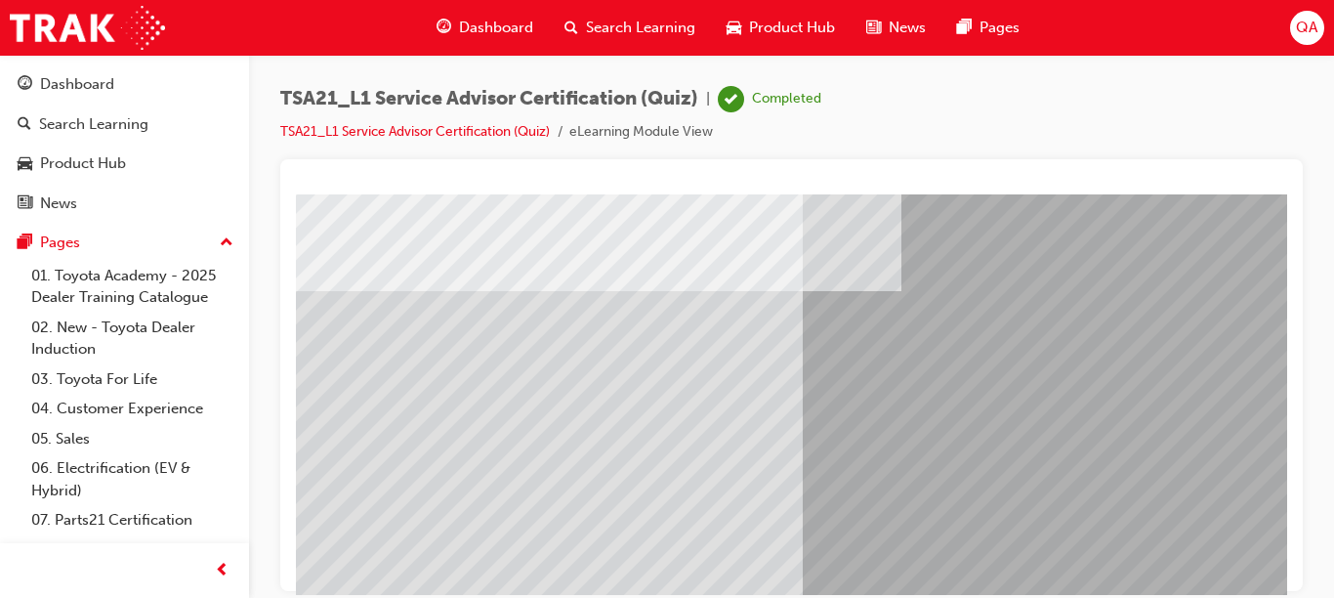
scroll to position [237, 0]
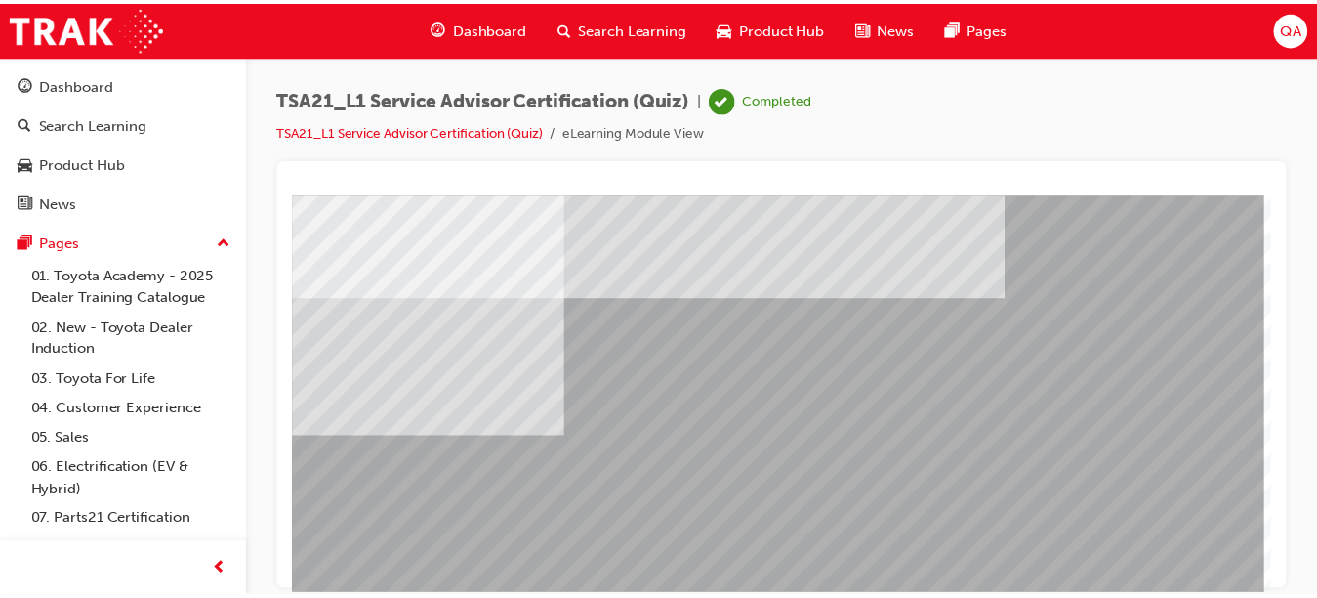
scroll to position [0, 344]
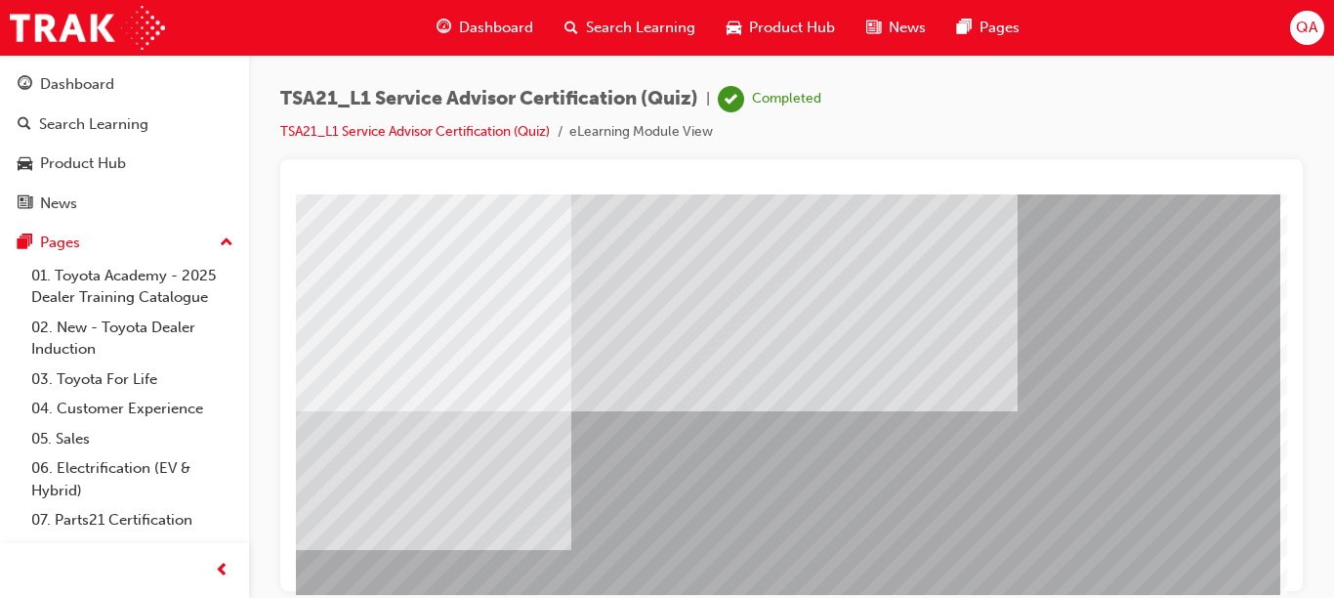
click at [478, 24] on span "Dashboard" at bounding box center [496, 28] width 74 height 22
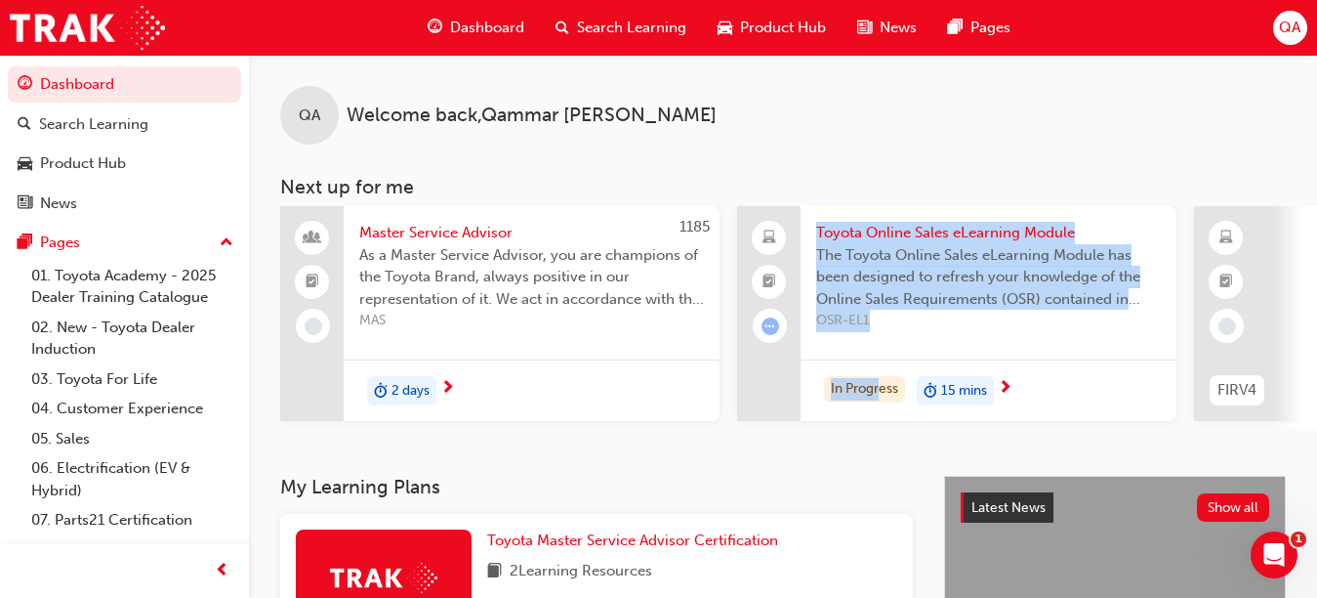
drag, startPoint x: 664, startPoint y: 426, endPoint x: 880, endPoint y: 423, distance: 215.9
click at [830, 463] on div "QA Welcome back , Qammar Abbas Next up for me 1185 Master Service Advisor As a …" at bounding box center [783, 265] width 1068 height 421
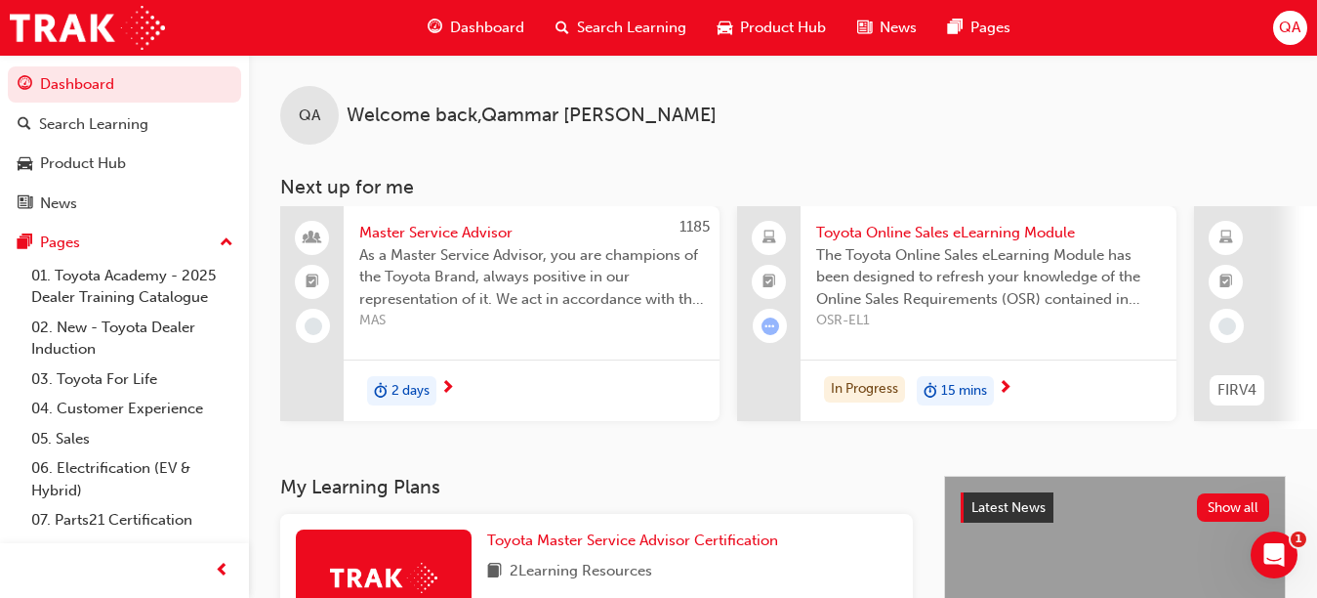
click at [1290, 30] on span "QA" at bounding box center [1289, 28] width 21 height 22
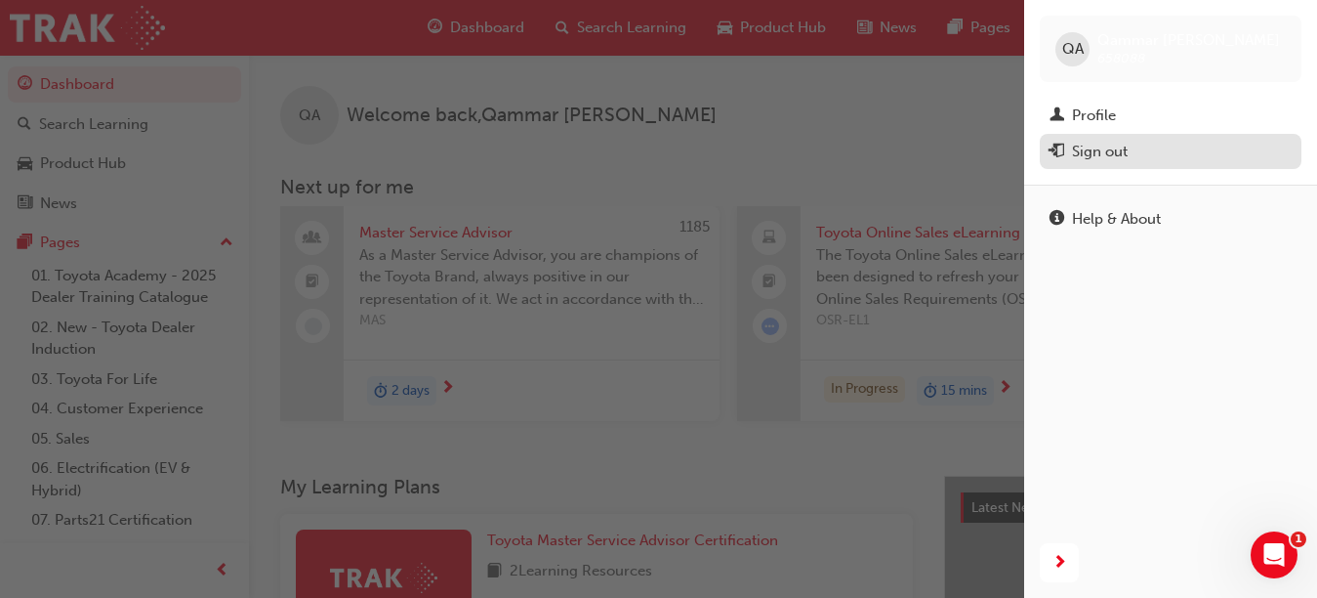
click at [1117, 154] on div "Sign out" at bounding box center [1100, 152] width 56 height 22
